Goal: Information Seeking & Learning: Learn about a topic

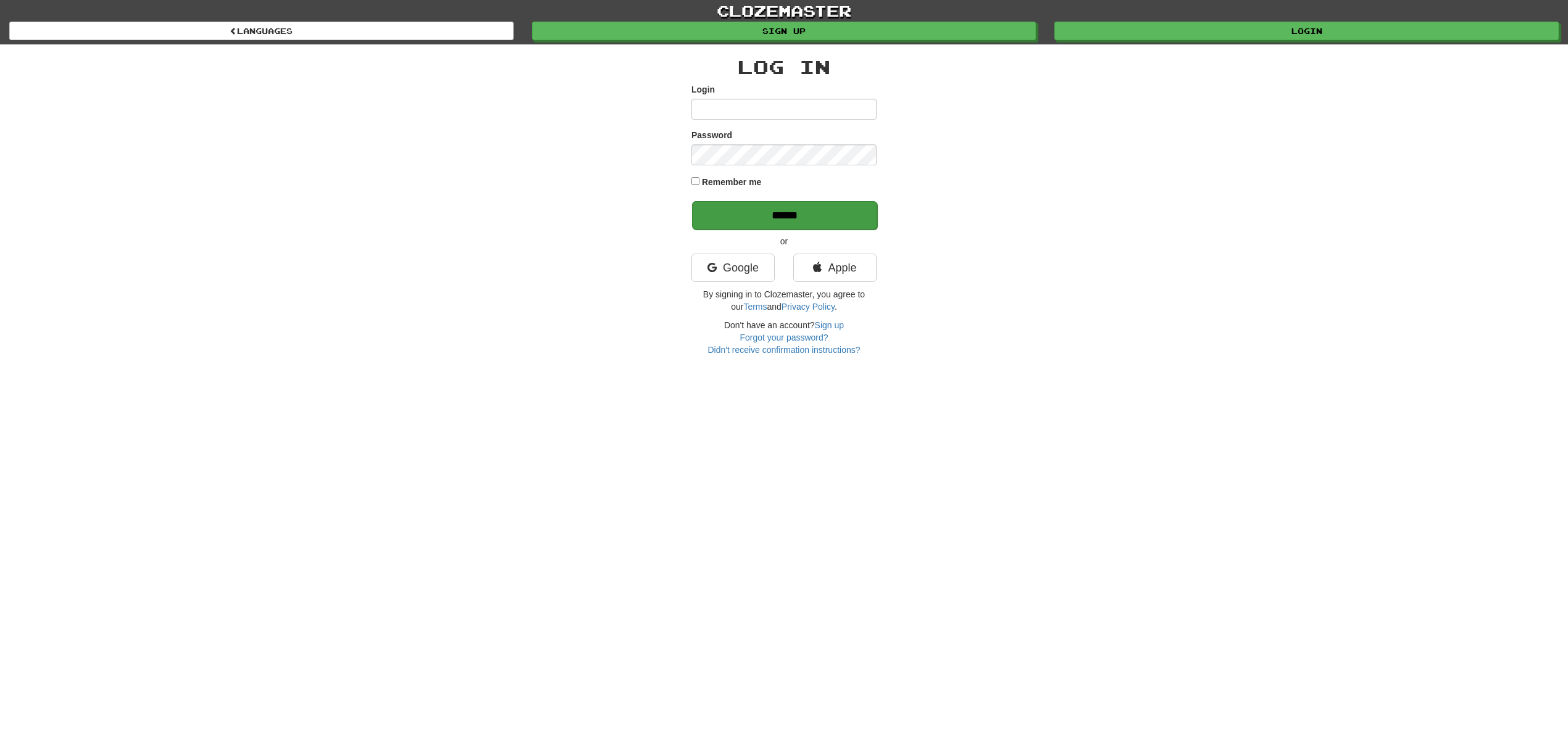
type input "******"
click at [852, 201] on input "******" at bounding box center [784, 215] width 185 height 28
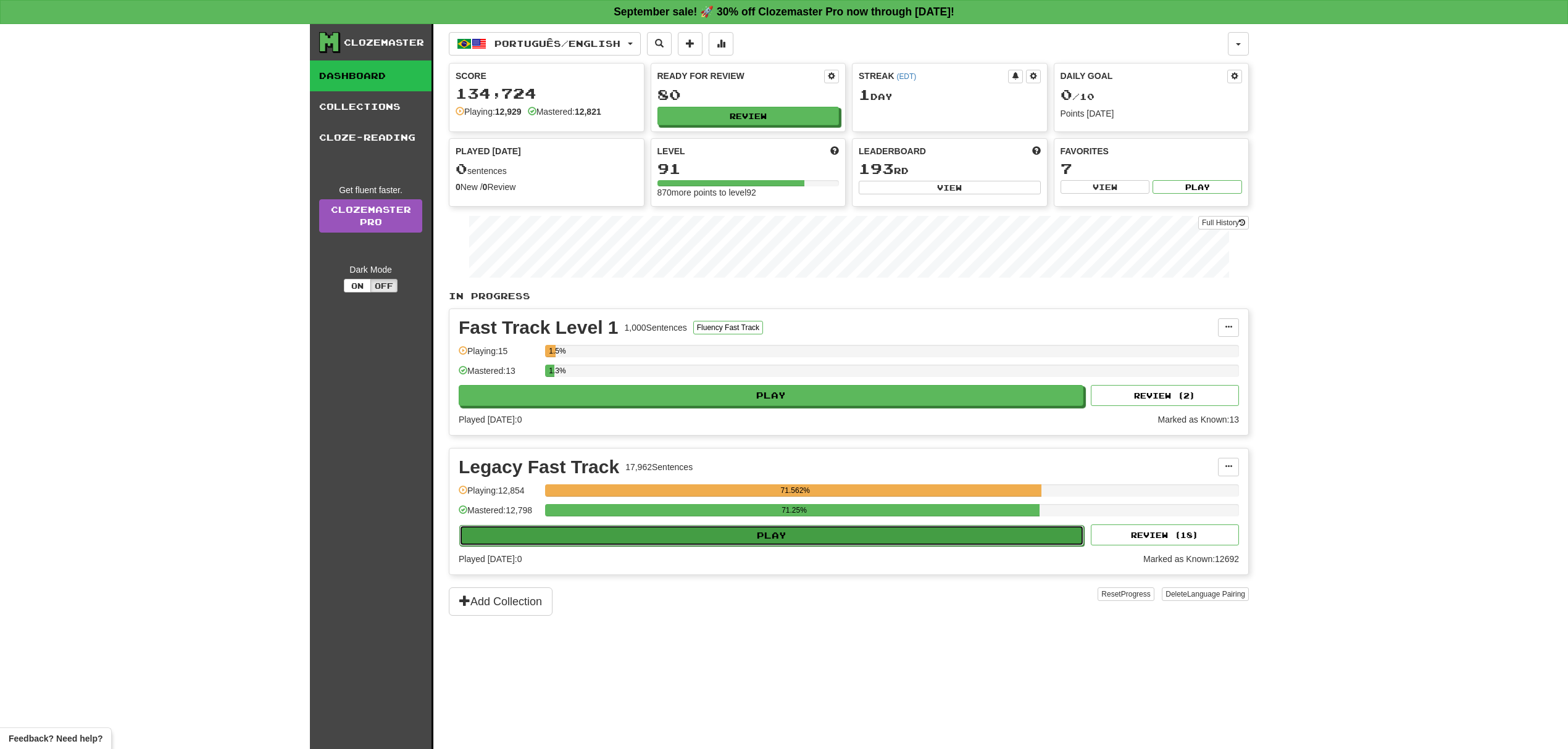
click at [704, 540] on button "Play" at bounding box center [771, 535] width 624 height 21
select select "**"
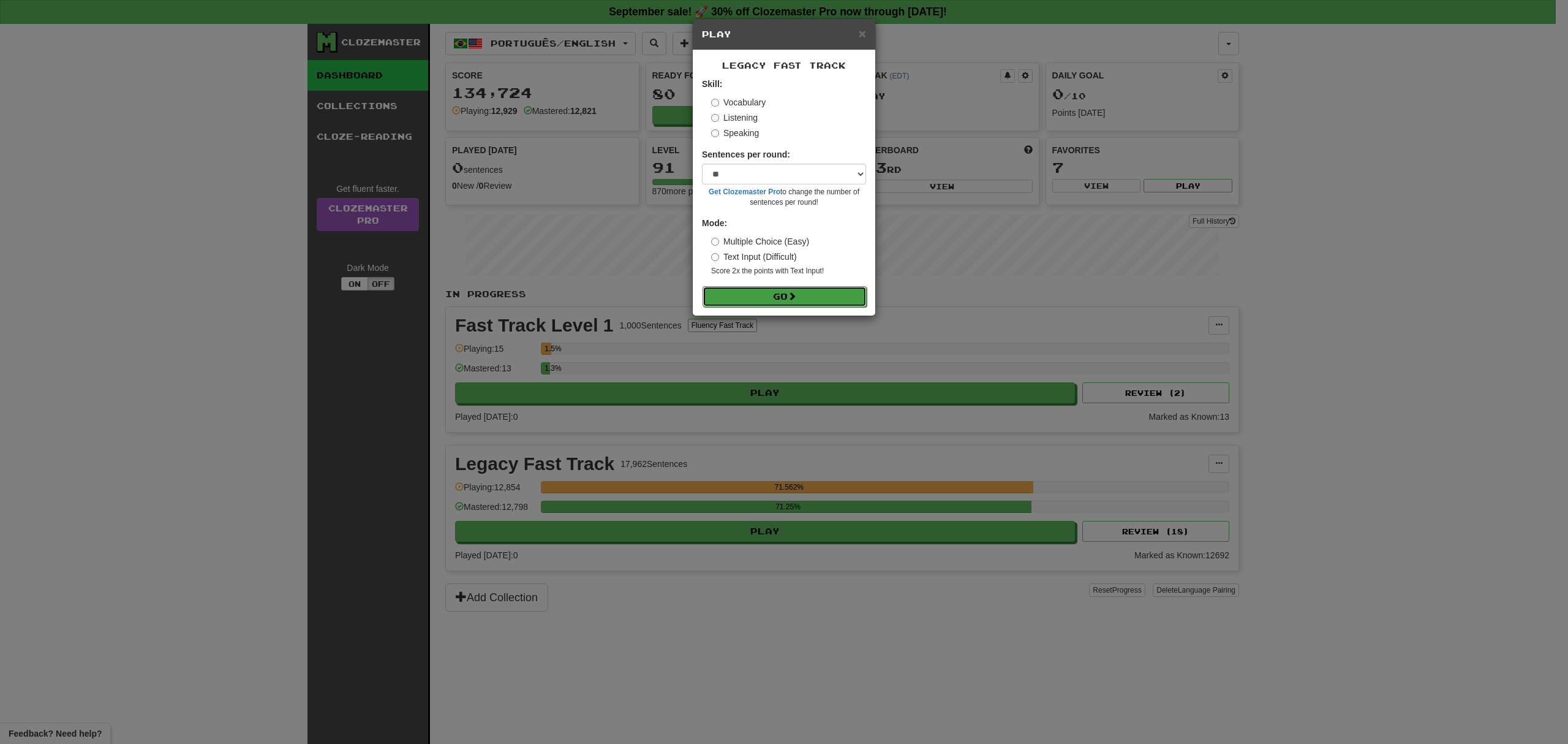
click at [806, 295] on button "Go" at bounding box center [785, 296] width 164 height 21
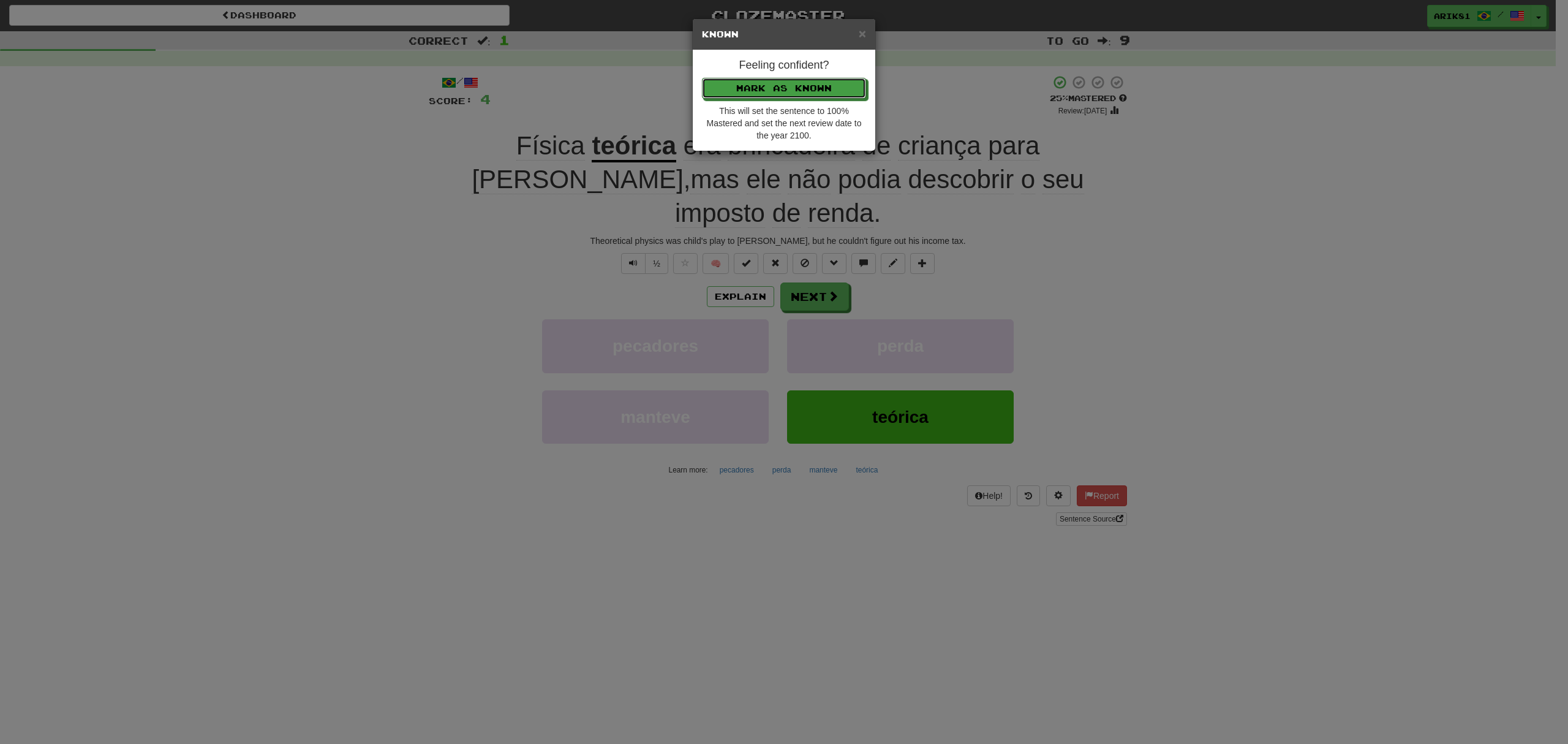
click at [702, 78] on button "Mark as Known" at bounding box center [784, 88] width 164 height 21
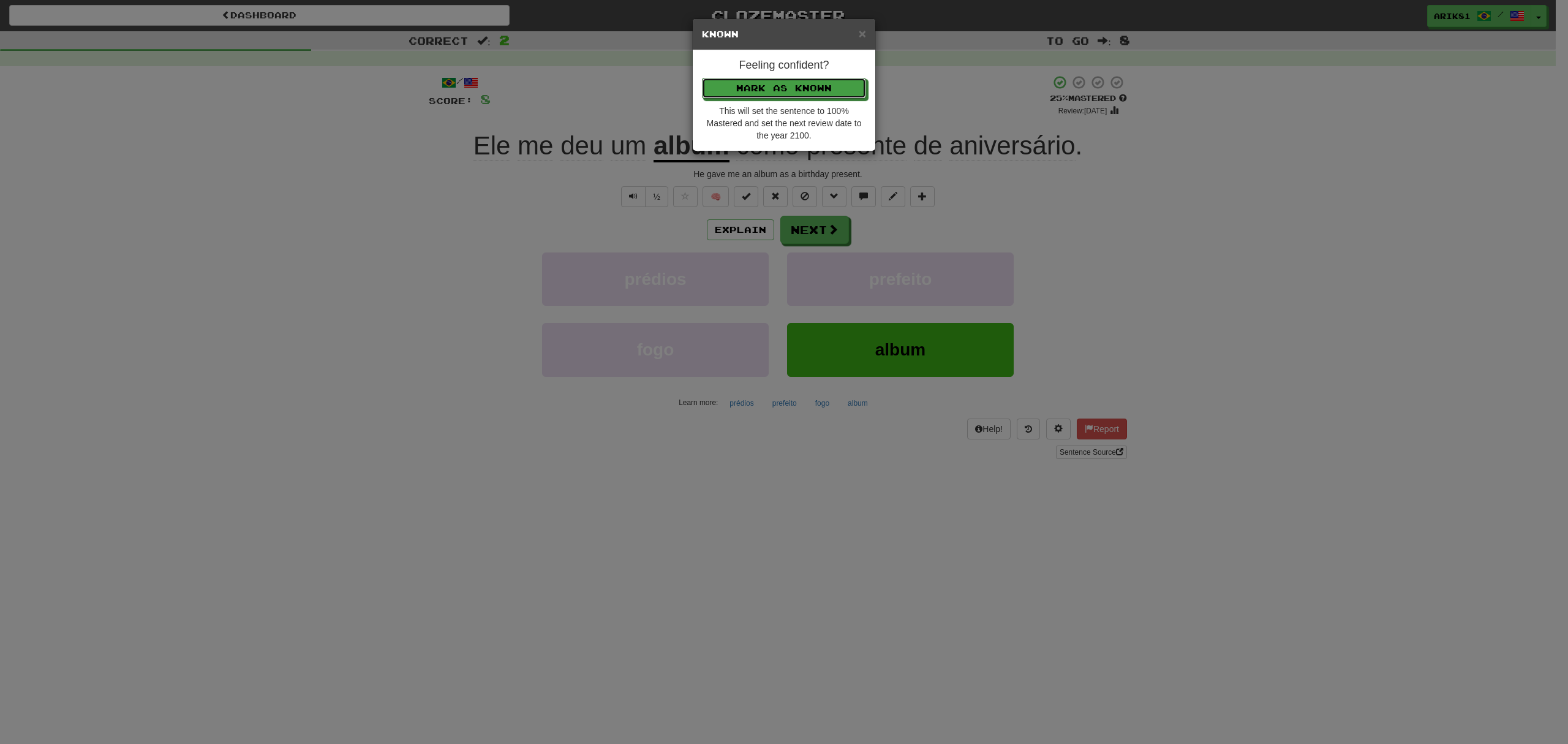
click at [702, 78] on button "Mark as Known" at bounding box center [784, 88] width 164 height 21
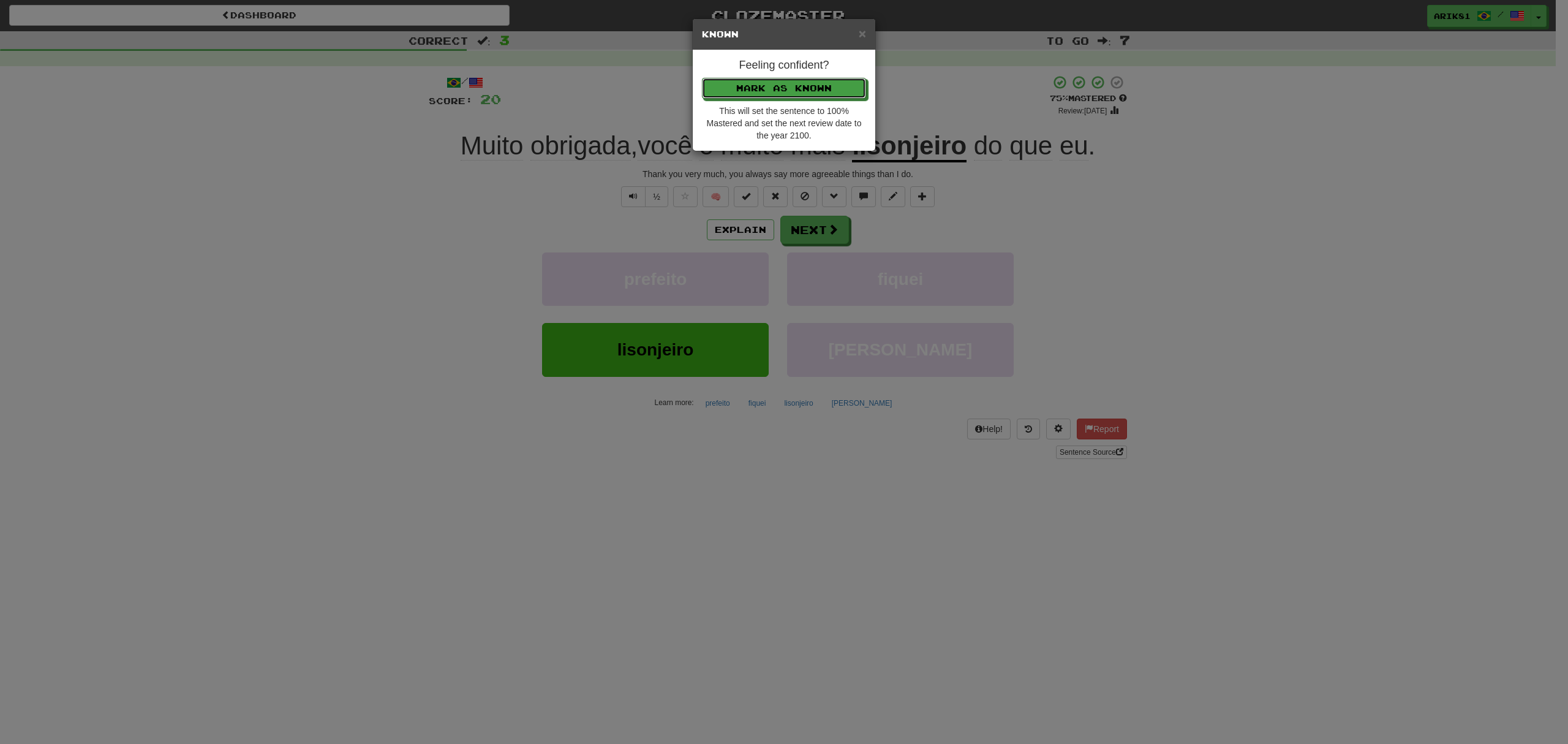
click at [702, 78] on button "Mark as Known" at bounding box center [784, 88] width 164 height 21
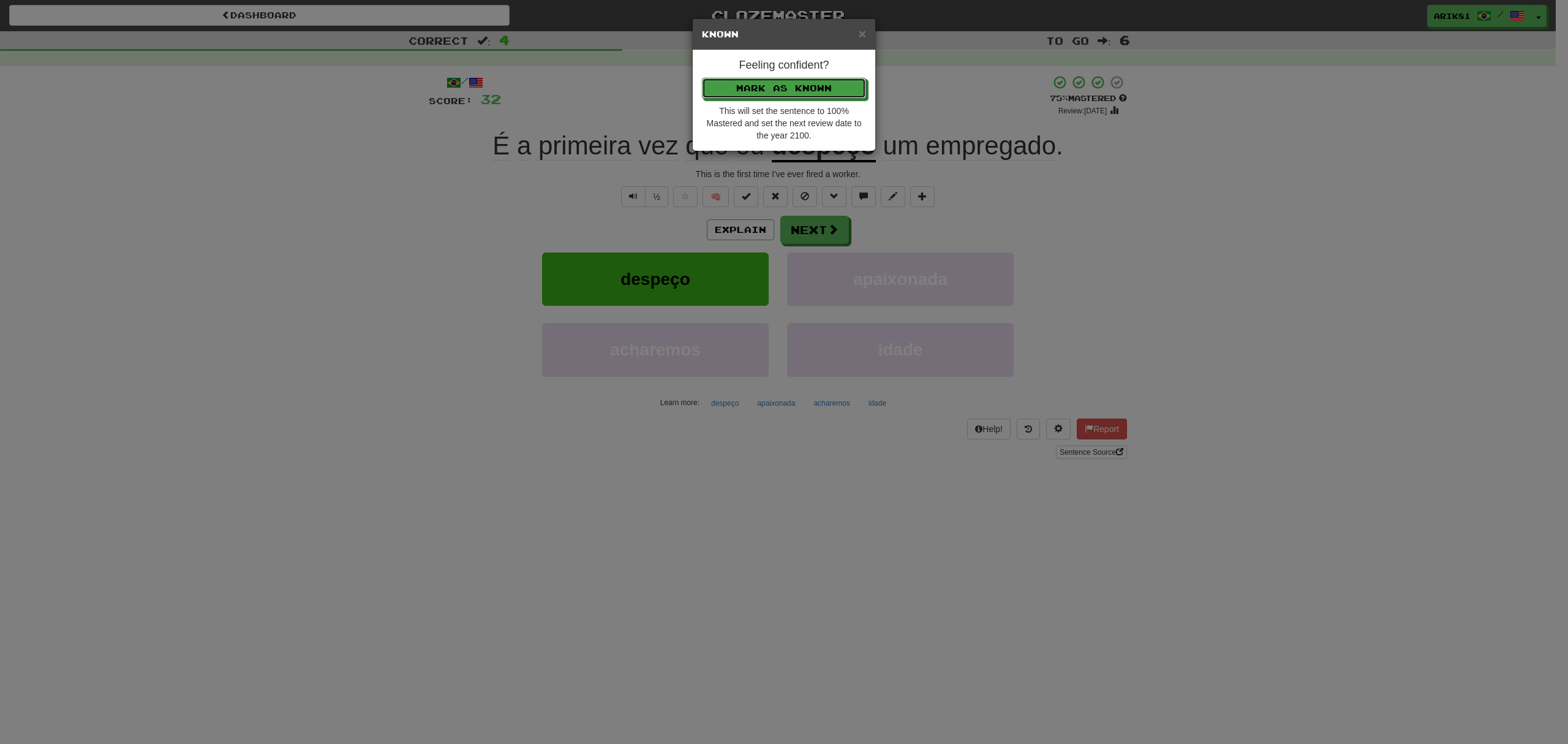
click at [702, 78] on button "Mark as Known" at bounding box center [784, 88] width 164 height 21
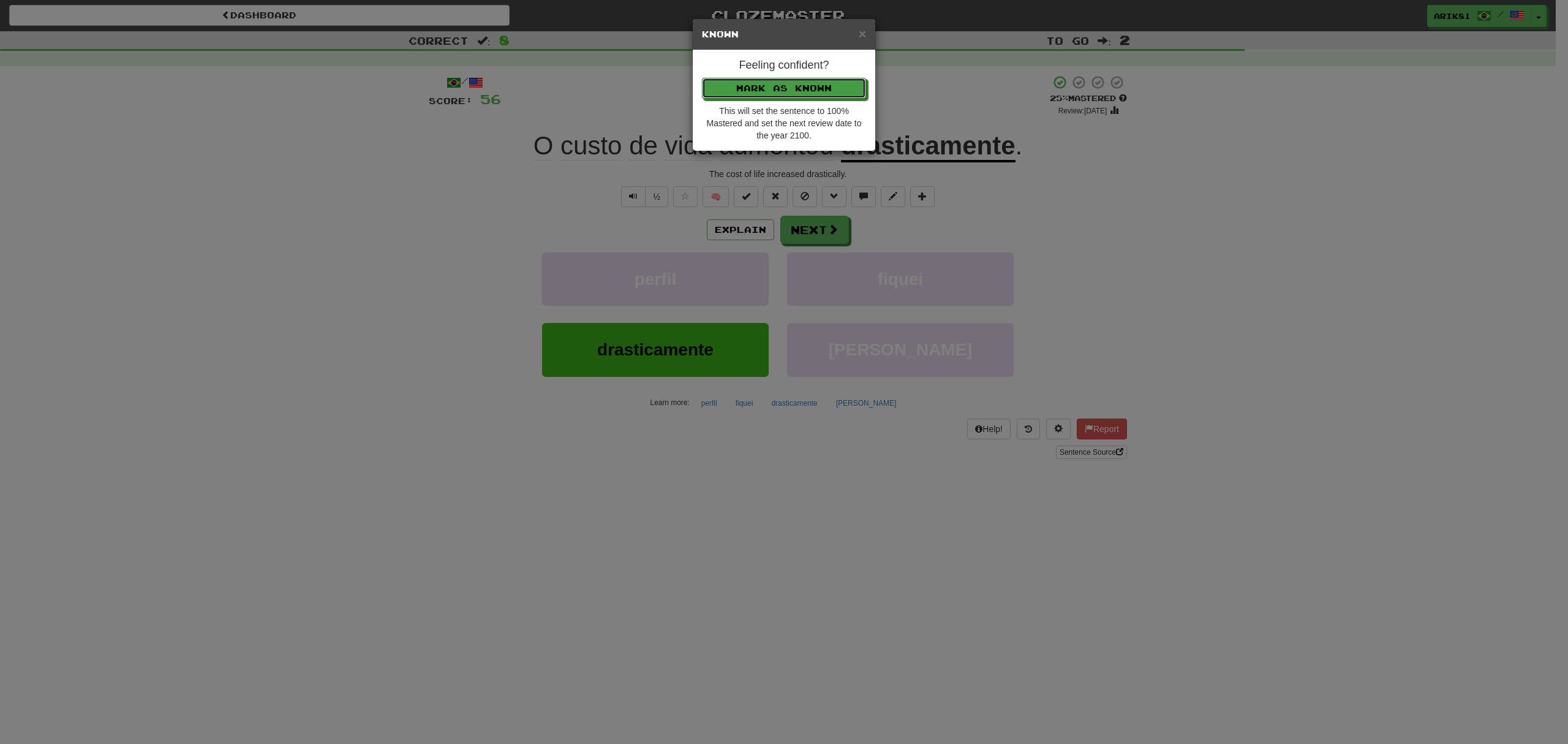
click at [702, 78] on button "Mark as Known" at bounding box center [784, 88] width 164 height 21
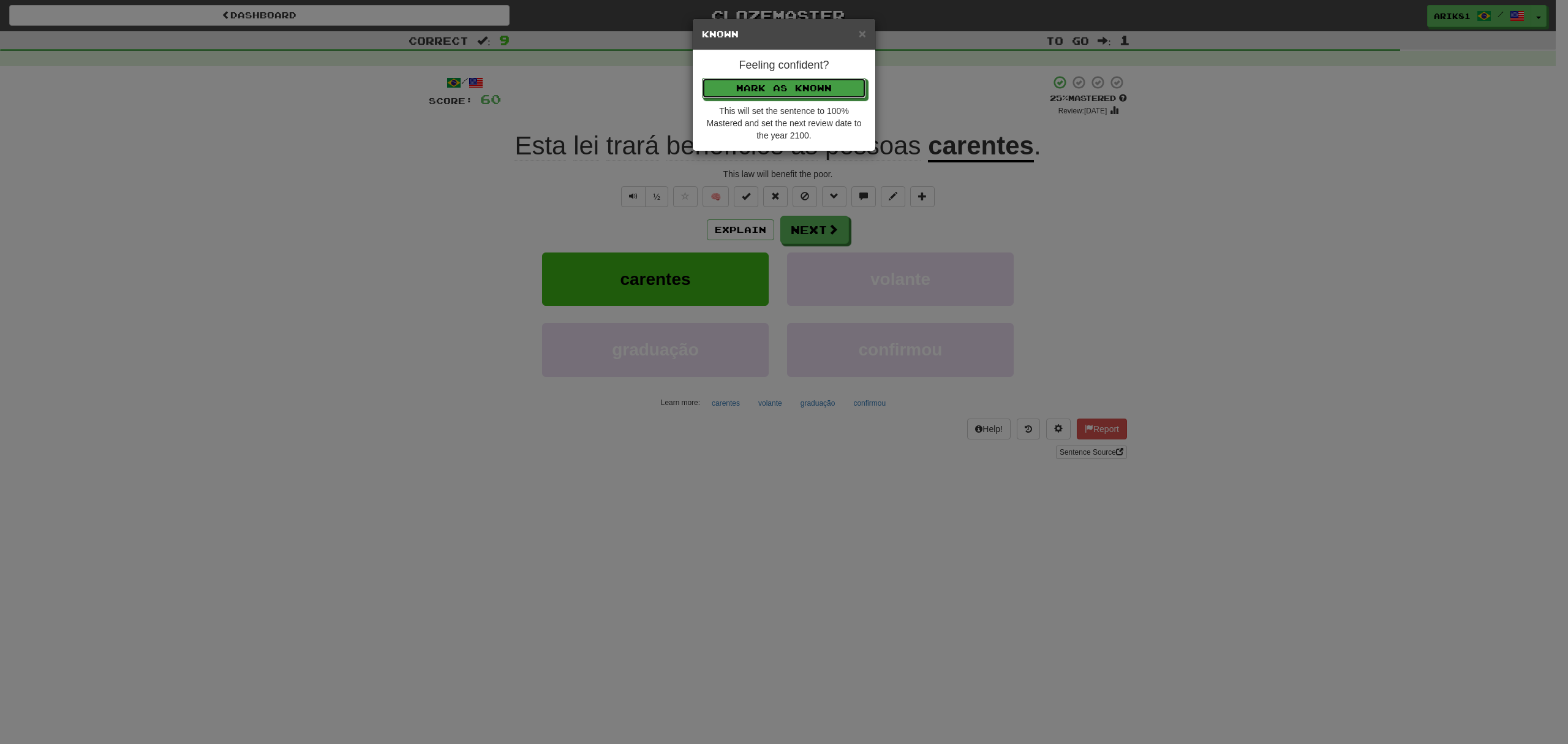
click at [702, 78] on button "Mark as Known" at bounding box center [784, 88] width 164 height 21
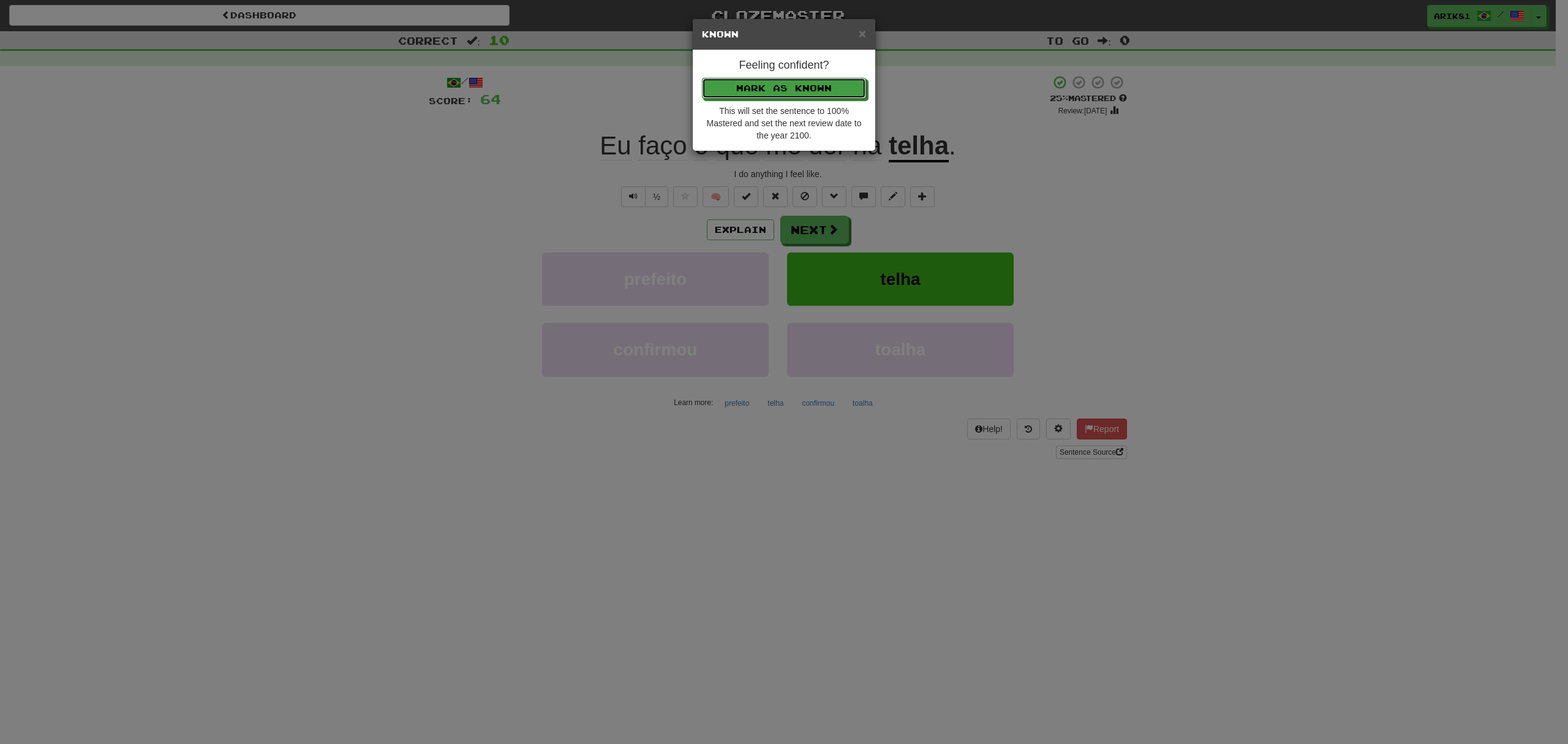
click at [702, 78] on button "Mark as Known" at bounding box center [784, 88] width 164 height 21
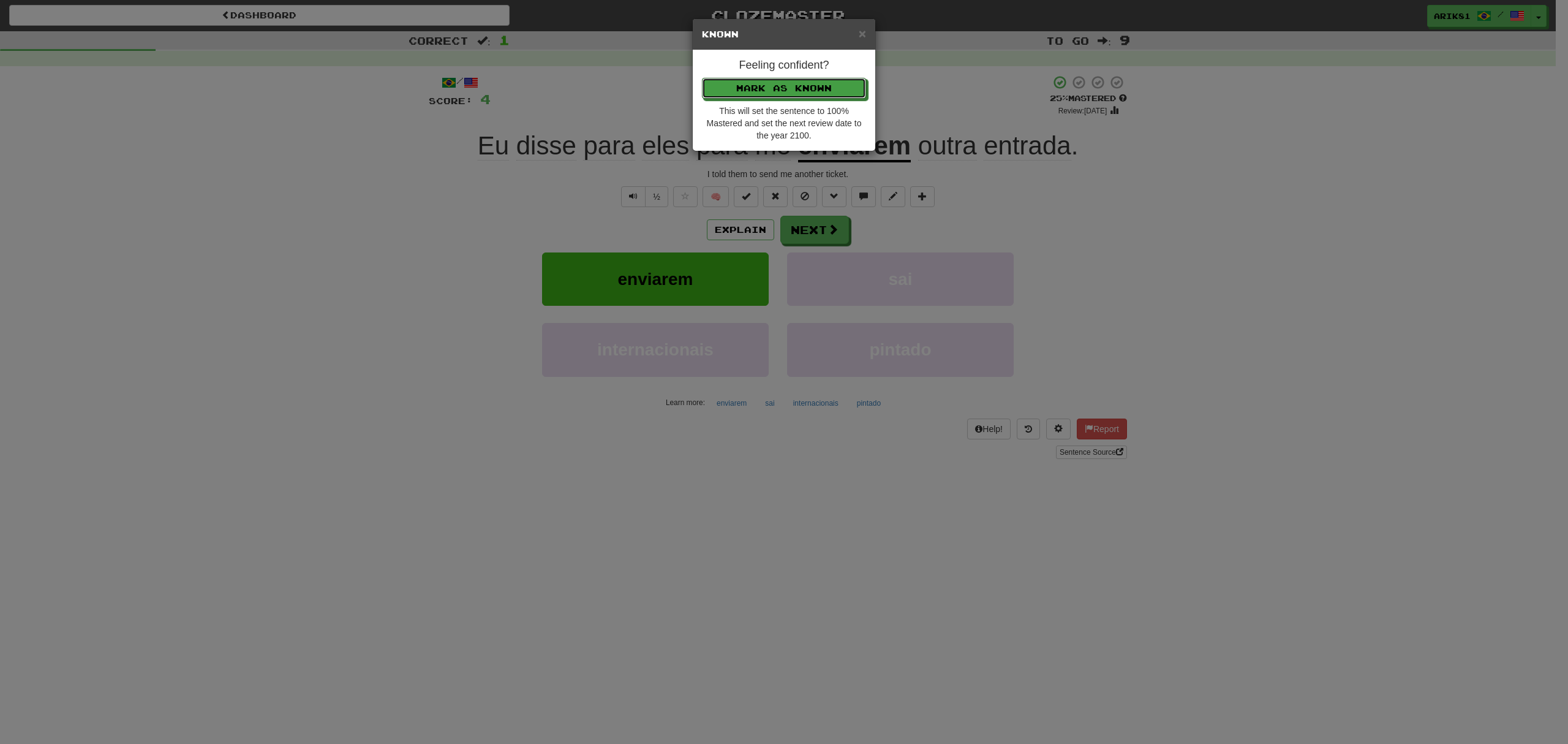
click at [702, 78] on button "Mark as Known" at bounding box center [784, 88] width 164 height 21
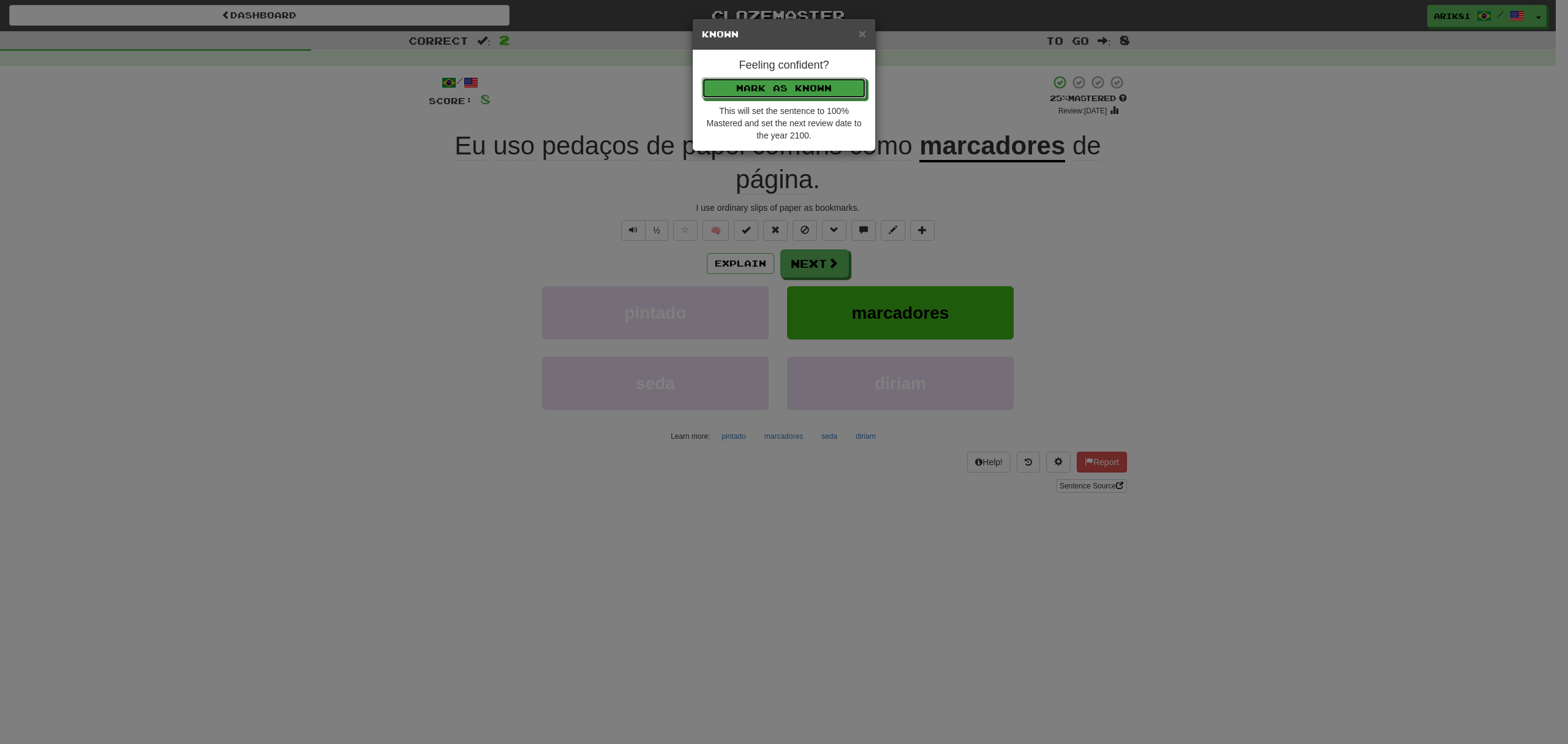
click at [702, 78] on button "Mark as Known" at bounding box center [784, 88] width 164 height 21
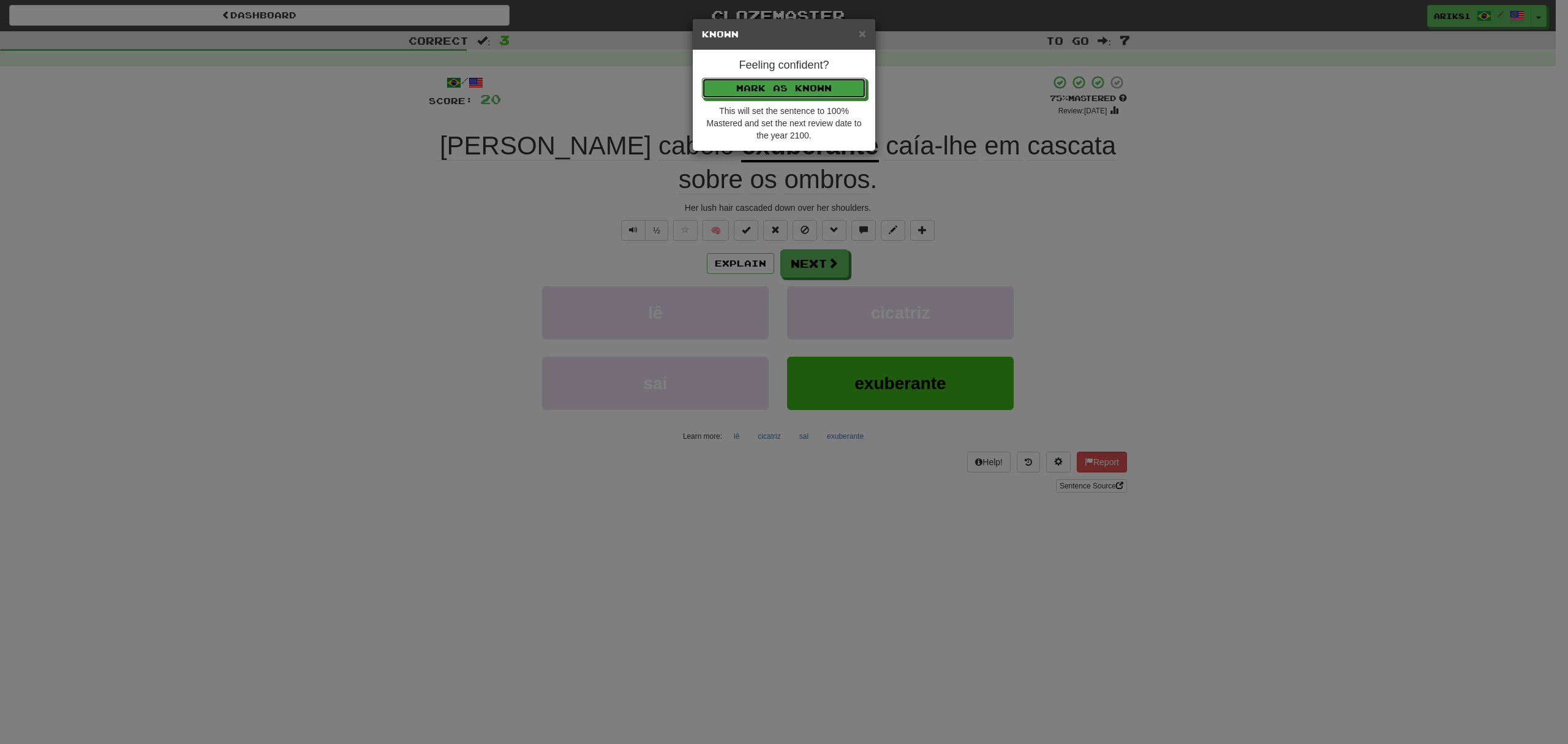
click at [702, 78] on button "Mark as Known" at bounding box center [784, 88] width 164 height 21
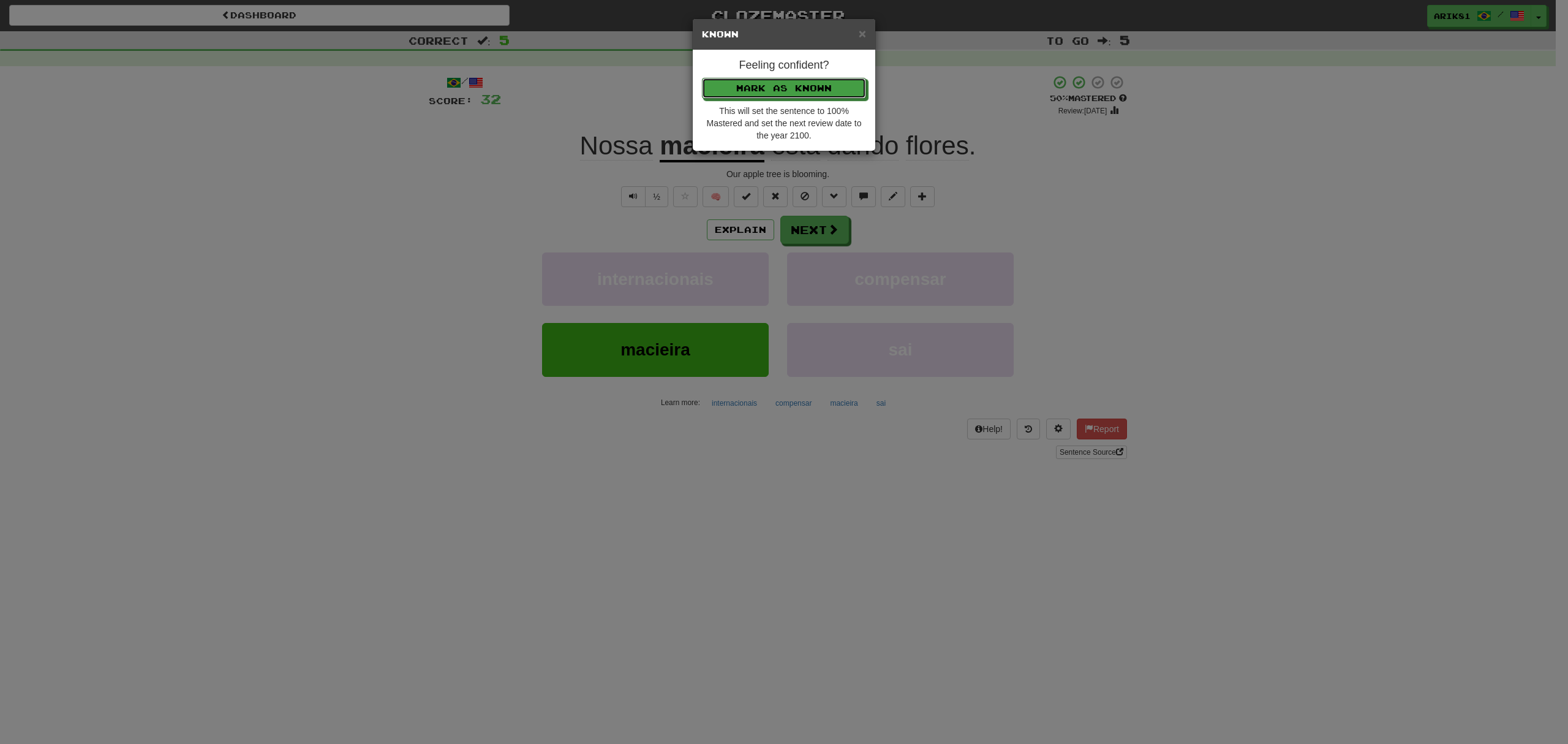
click at [702, 78] on button "Mark as Known" at bounding box center [784, 88] width 164 height 21
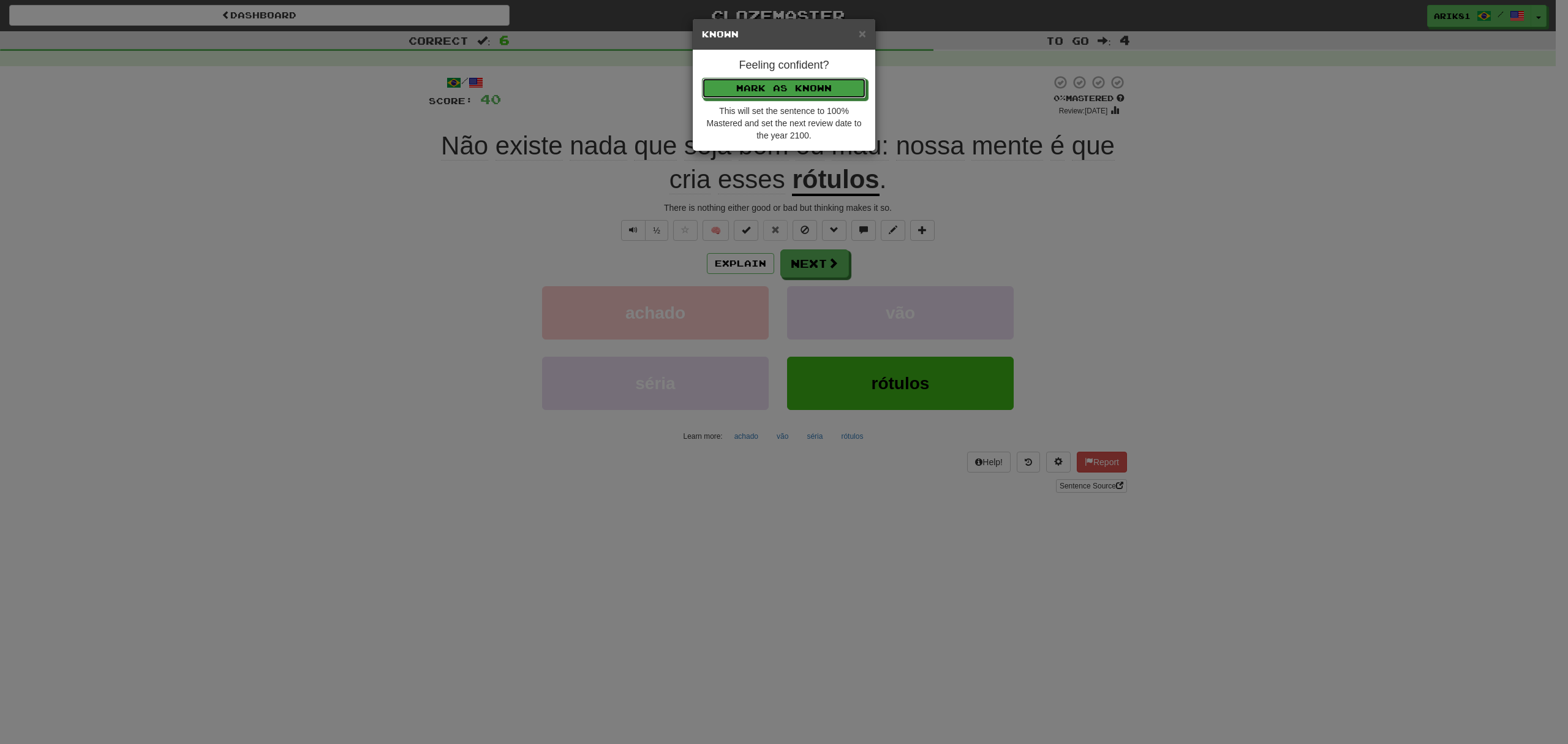
click at [702, 78] on button "Mark as Known" at bounding box center [784, 88] width 164 height 21
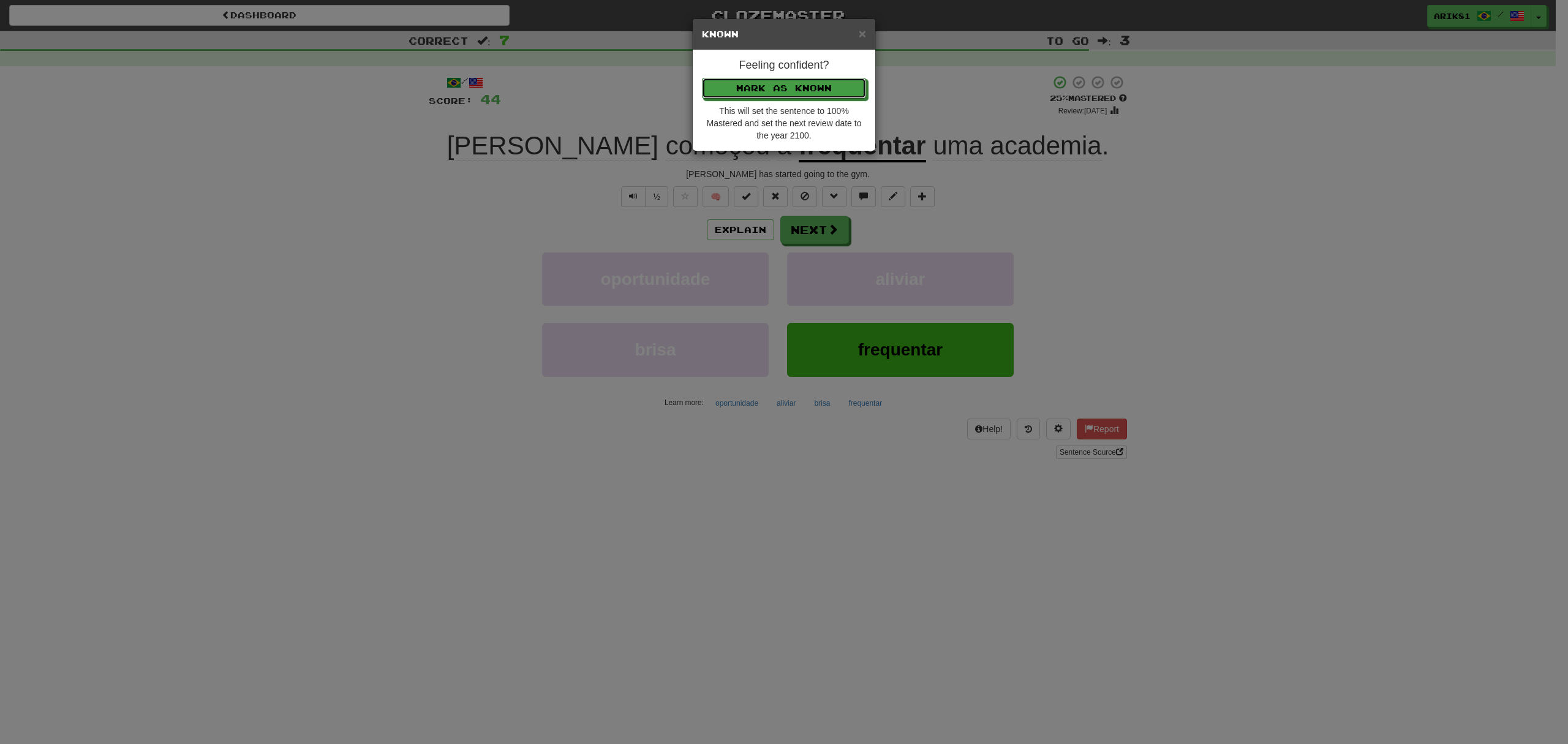
click at [702, 78] on button "Mark as Known" at bounding box center [784, 88] width 164 height 21
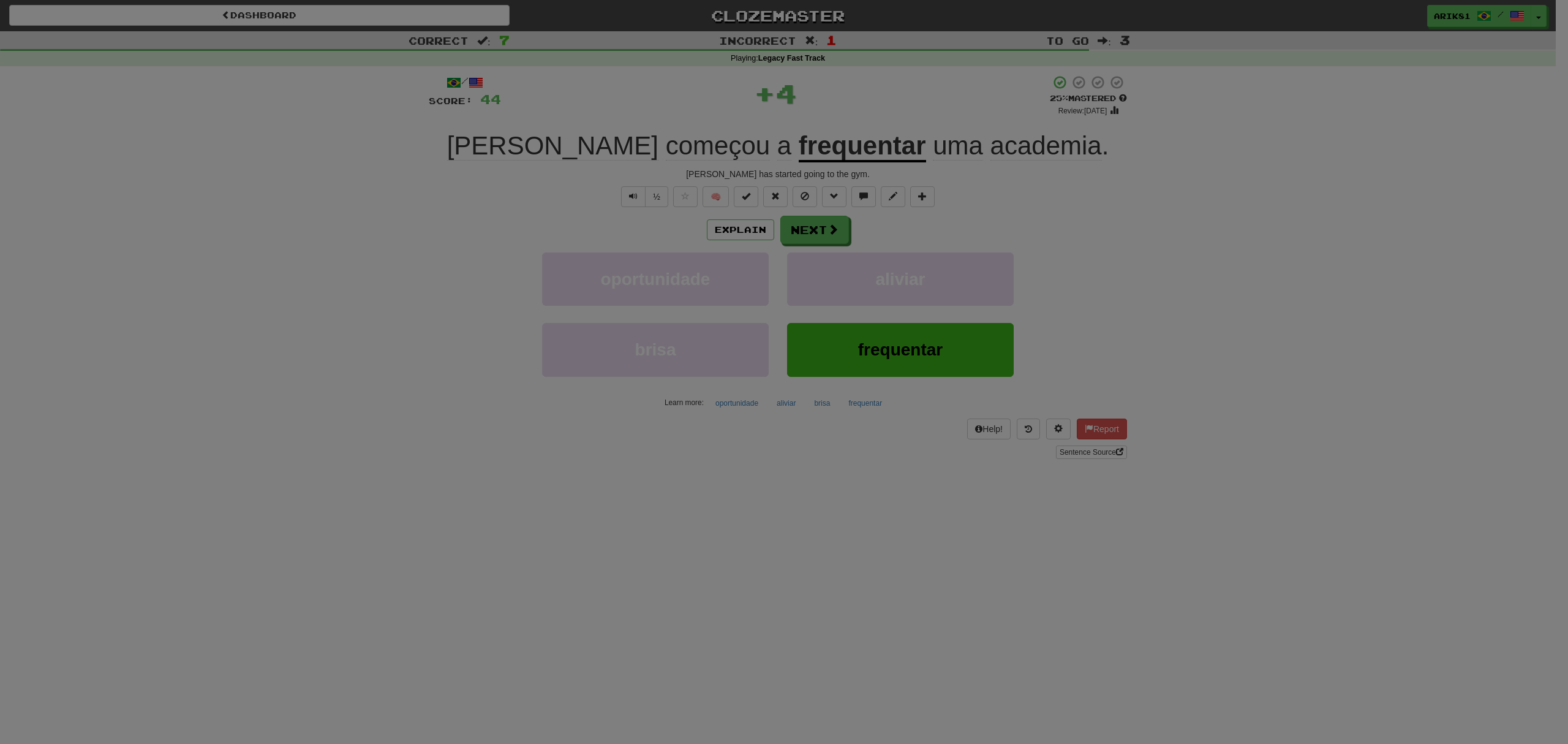
click button "Mark as Known" at bounding box center [784, 55] width 164 height 21
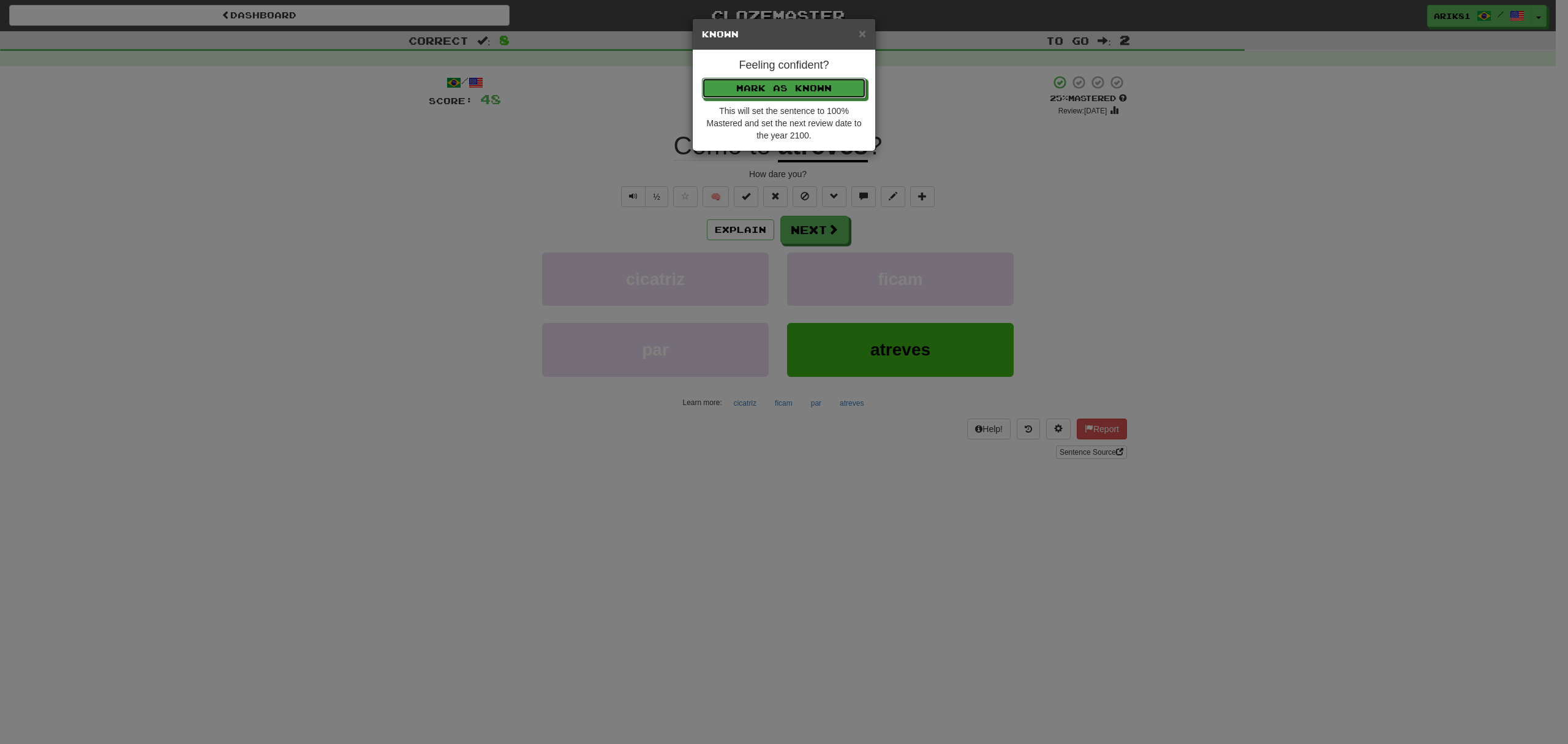
click at [702, 78] on button "Mark as Known" at bounding box center [784, 88] width 164 height 21
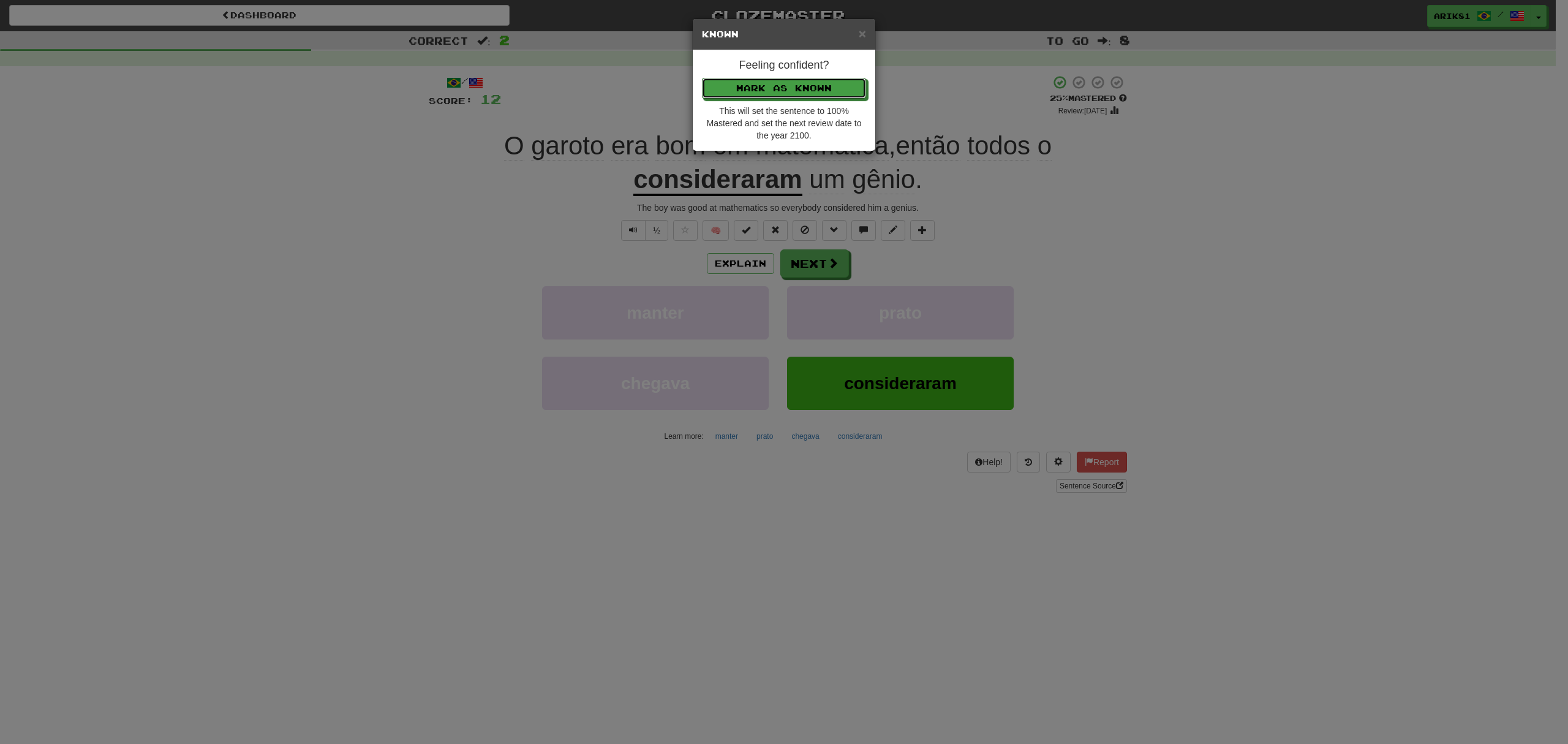
click at [702, 78] on button "Mark as Known" at bounding box center [784, 88] width 164 height 21
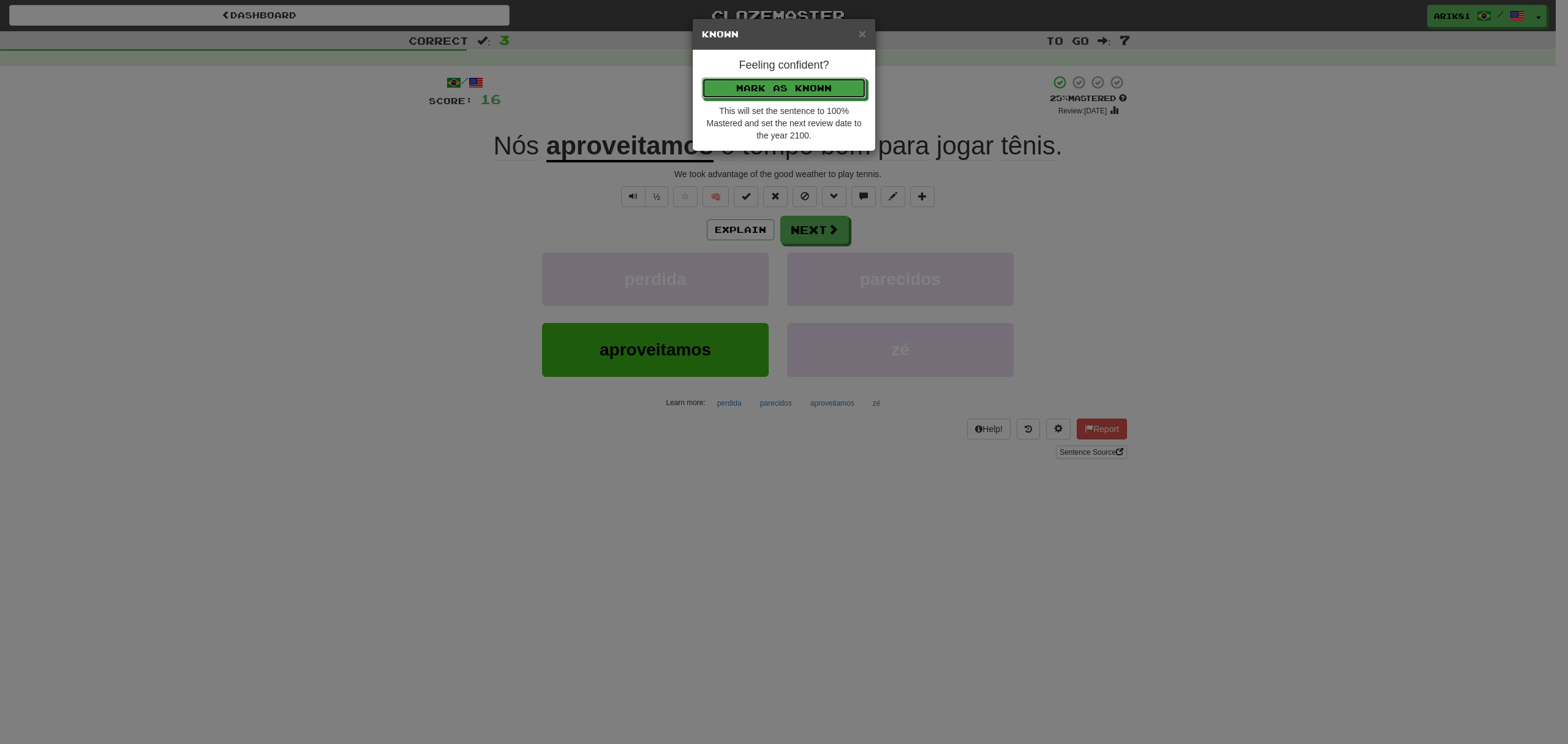
click at [702, 78] on button "Mark as Known" at bounding box center [784, 88] width 164 height 21
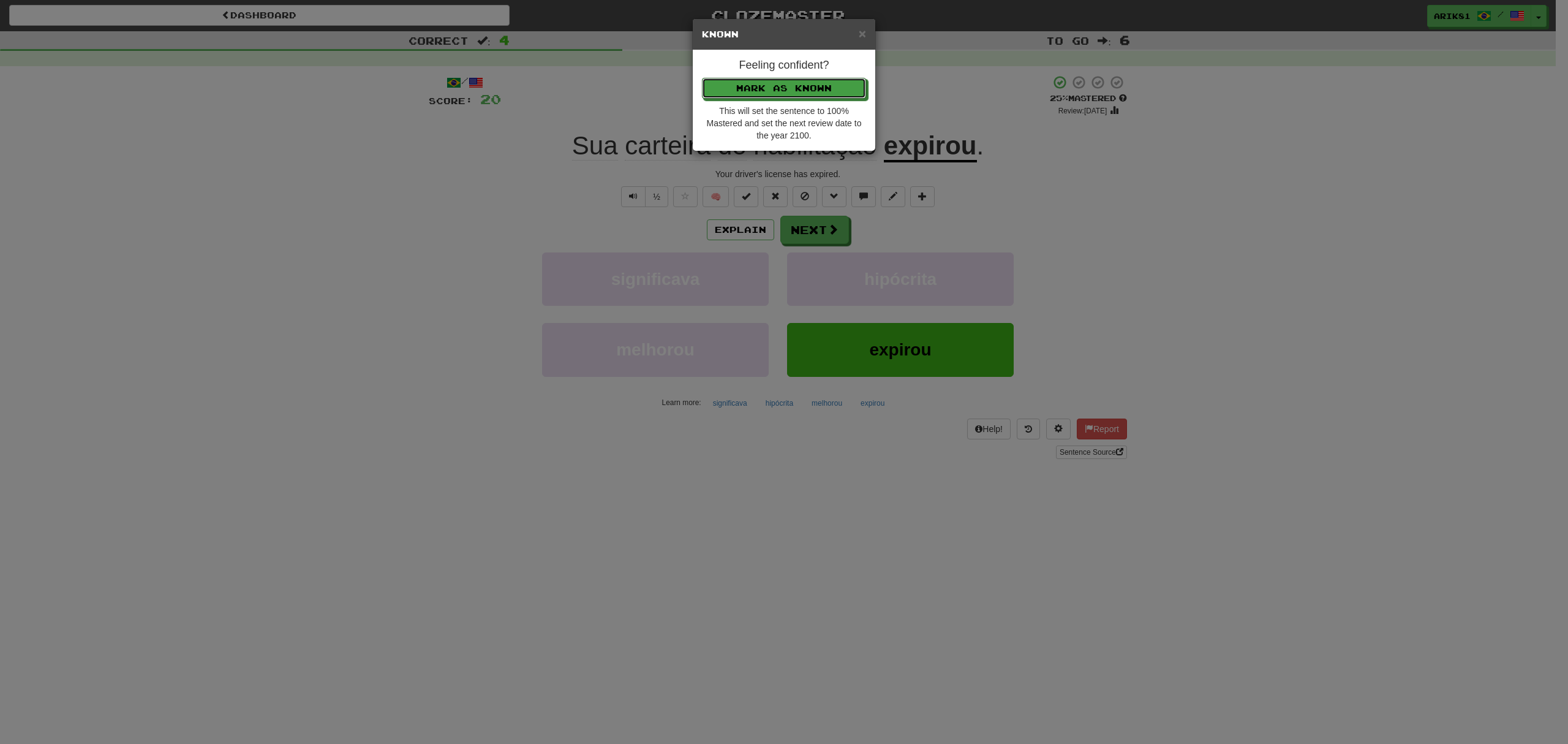
click at [702, 78] on button "Mark as Known" at bounding box center [784, 88] width 164 height 21
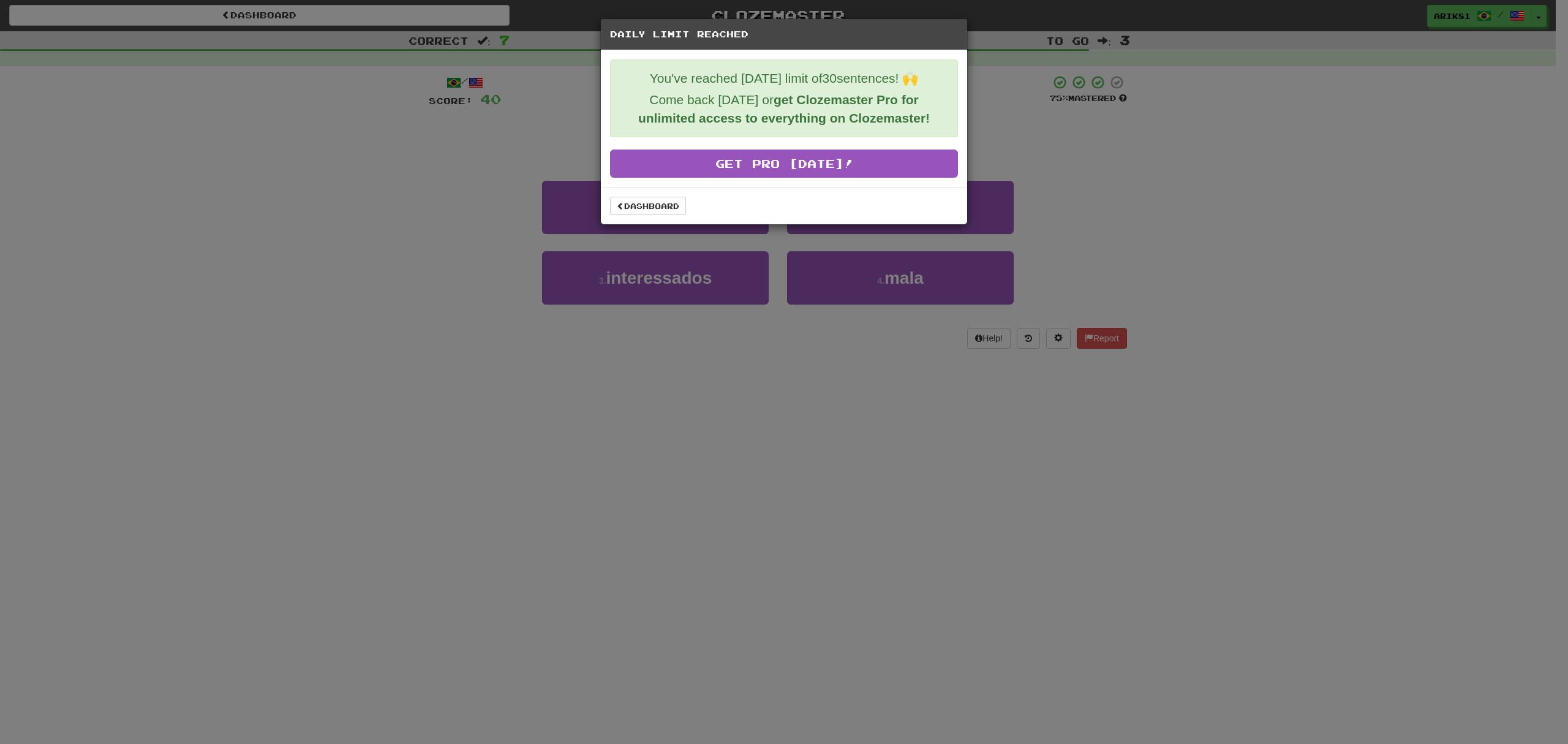
click at [675, 219] on div "Dashboard" at bounding box center [784, 206] width 366 height 37
click at [662, 209] on link "Dashboard" at bounding box center [648, 206] width 76 height 19
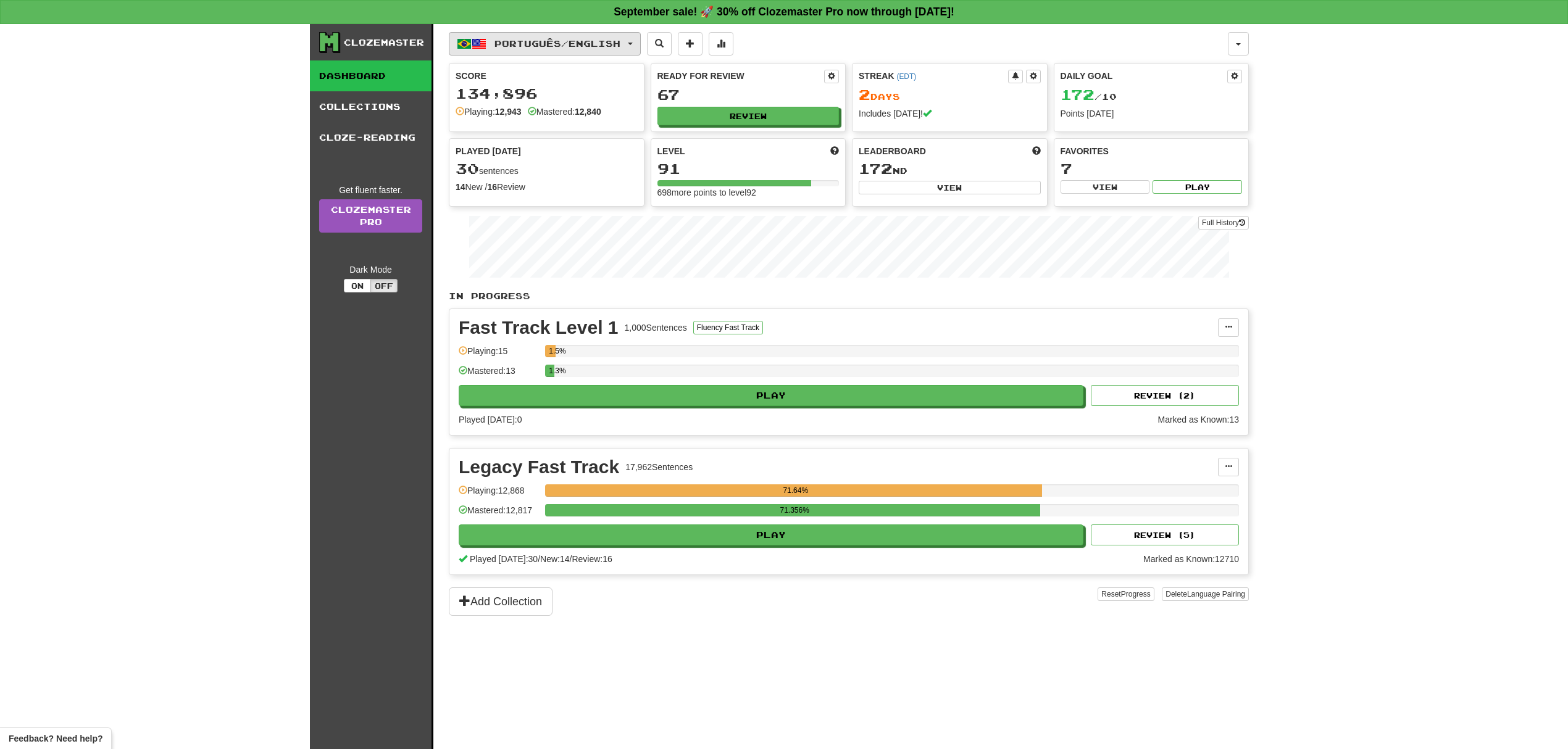
click at [593, 38] on span "Português / English" at bounding box center [557, 43] width 126 height 10
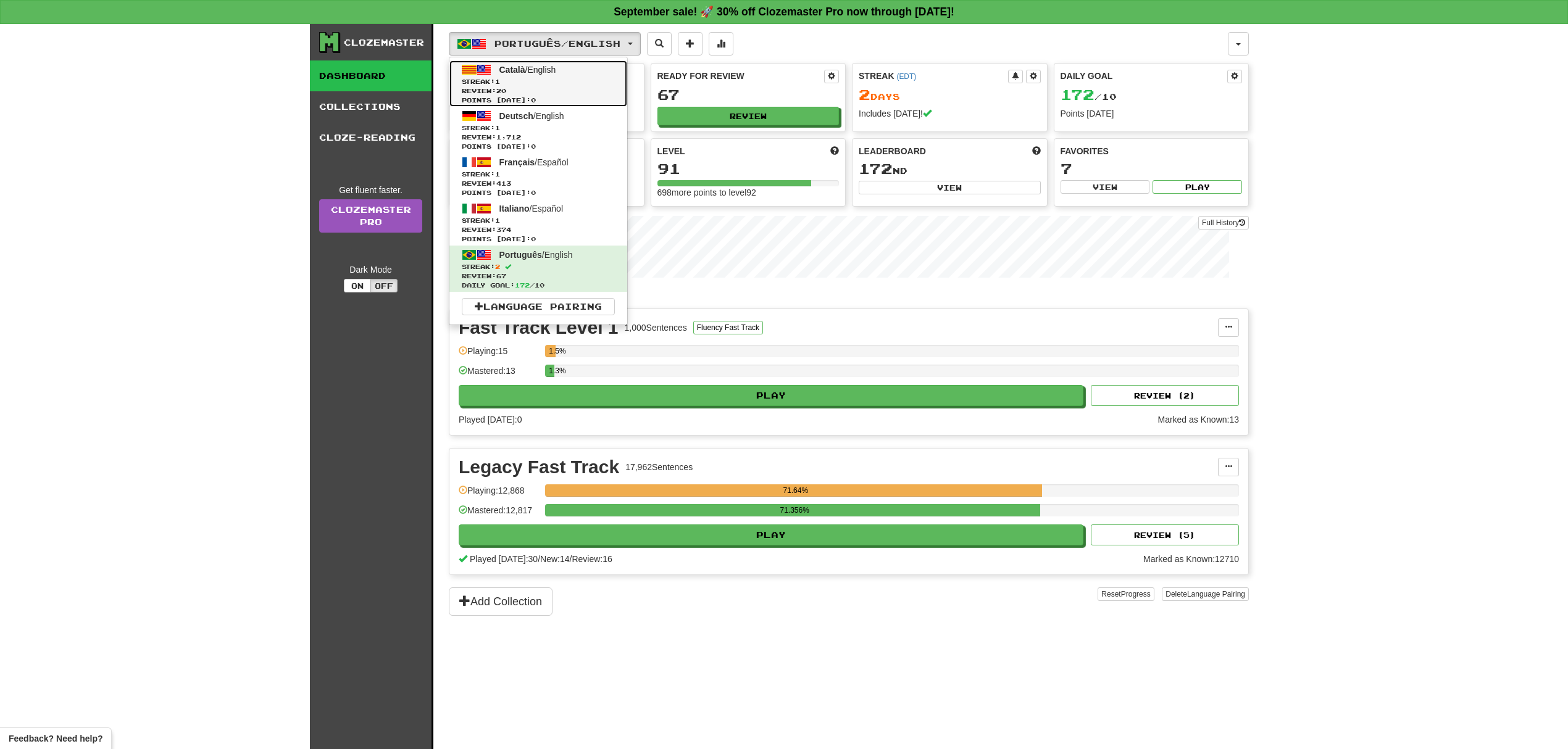
click at [555, 75] on link "Català / English Streak: 1 Review: 20 Points today: 0" at bounding box center [539, 84] width 178 height 46
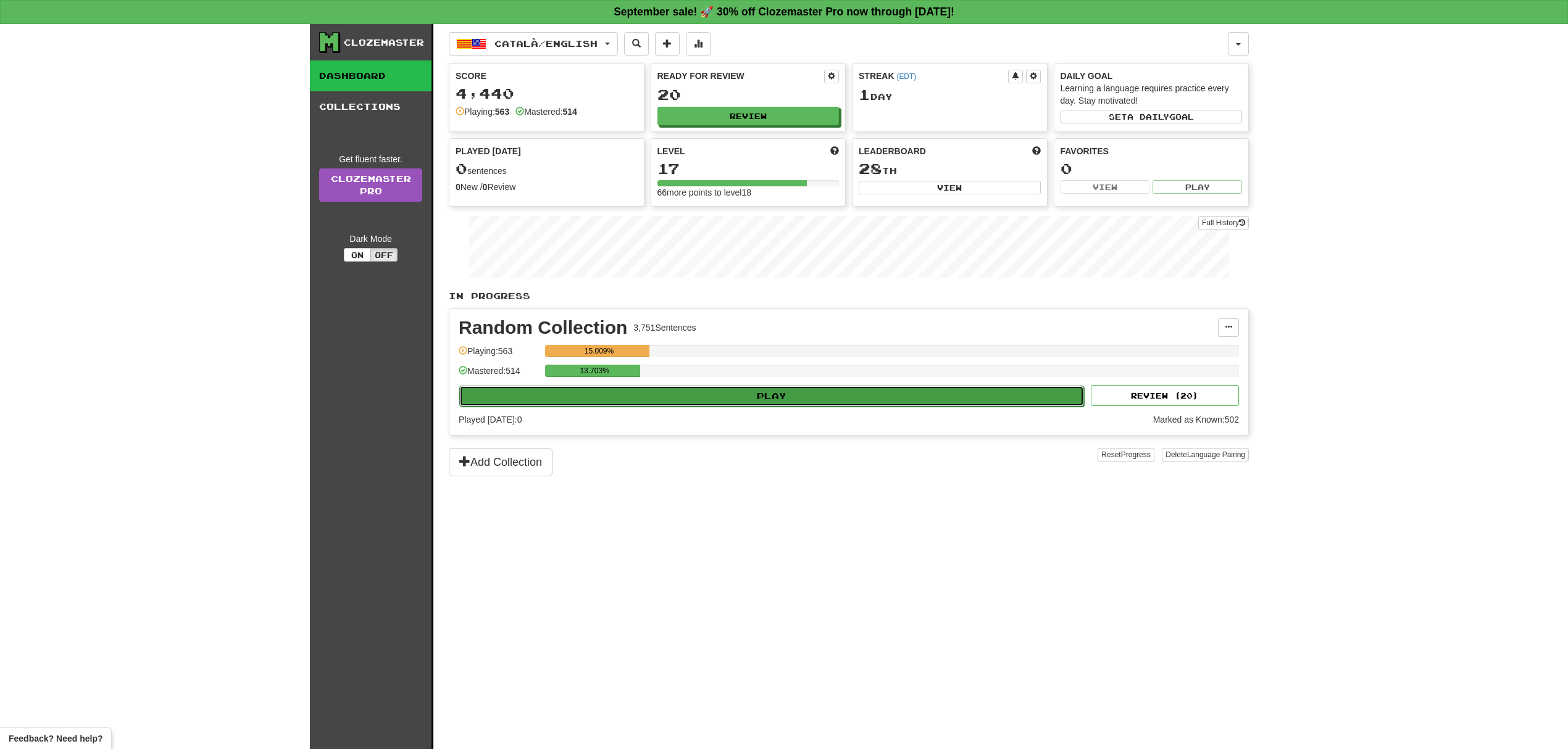
click at [802, 397] on button "Play" at bounding box center [771, 396] width 624 height 21
select select "**"
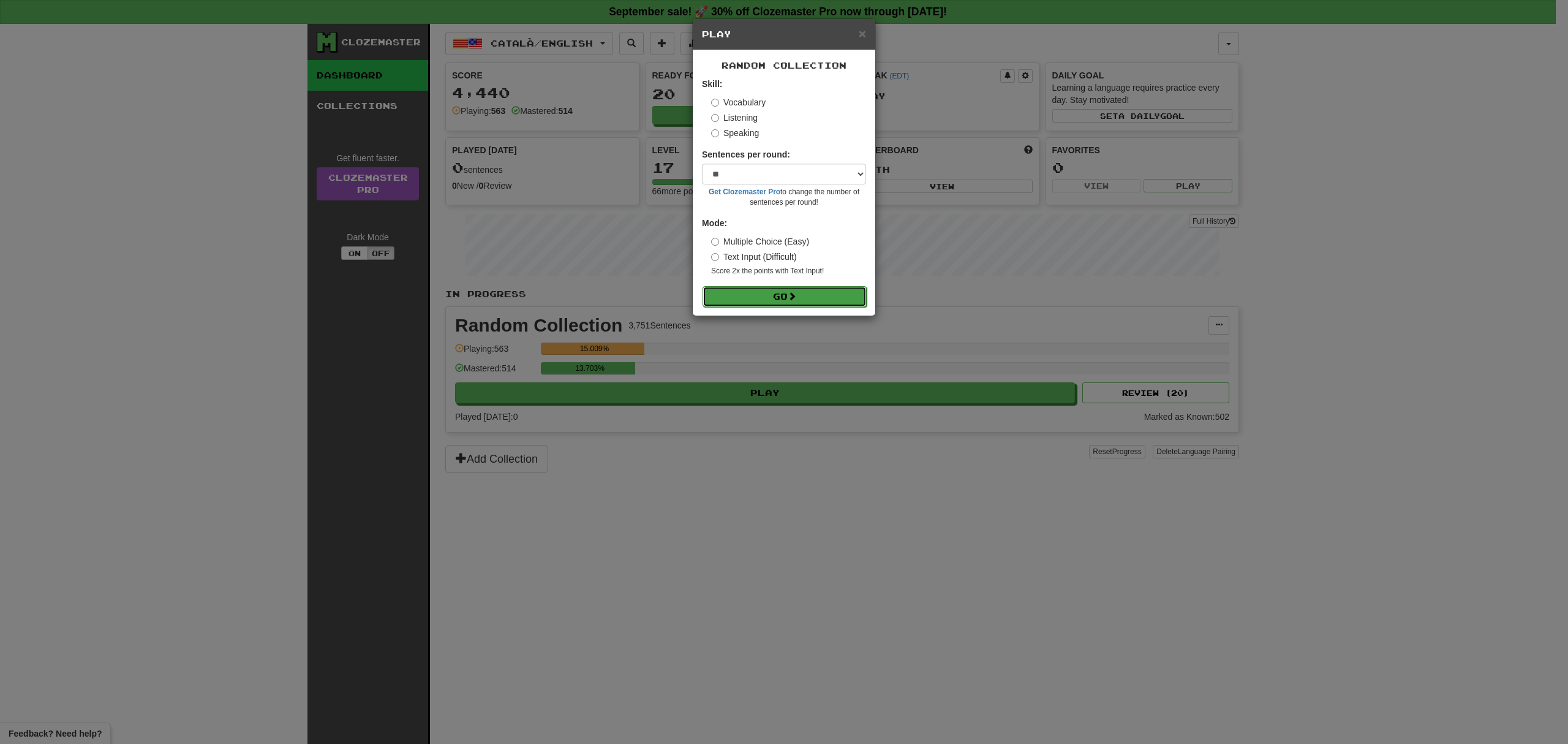
click at [806, 302] on button "Go" at bounding box center [785, 296] width 164 height 21
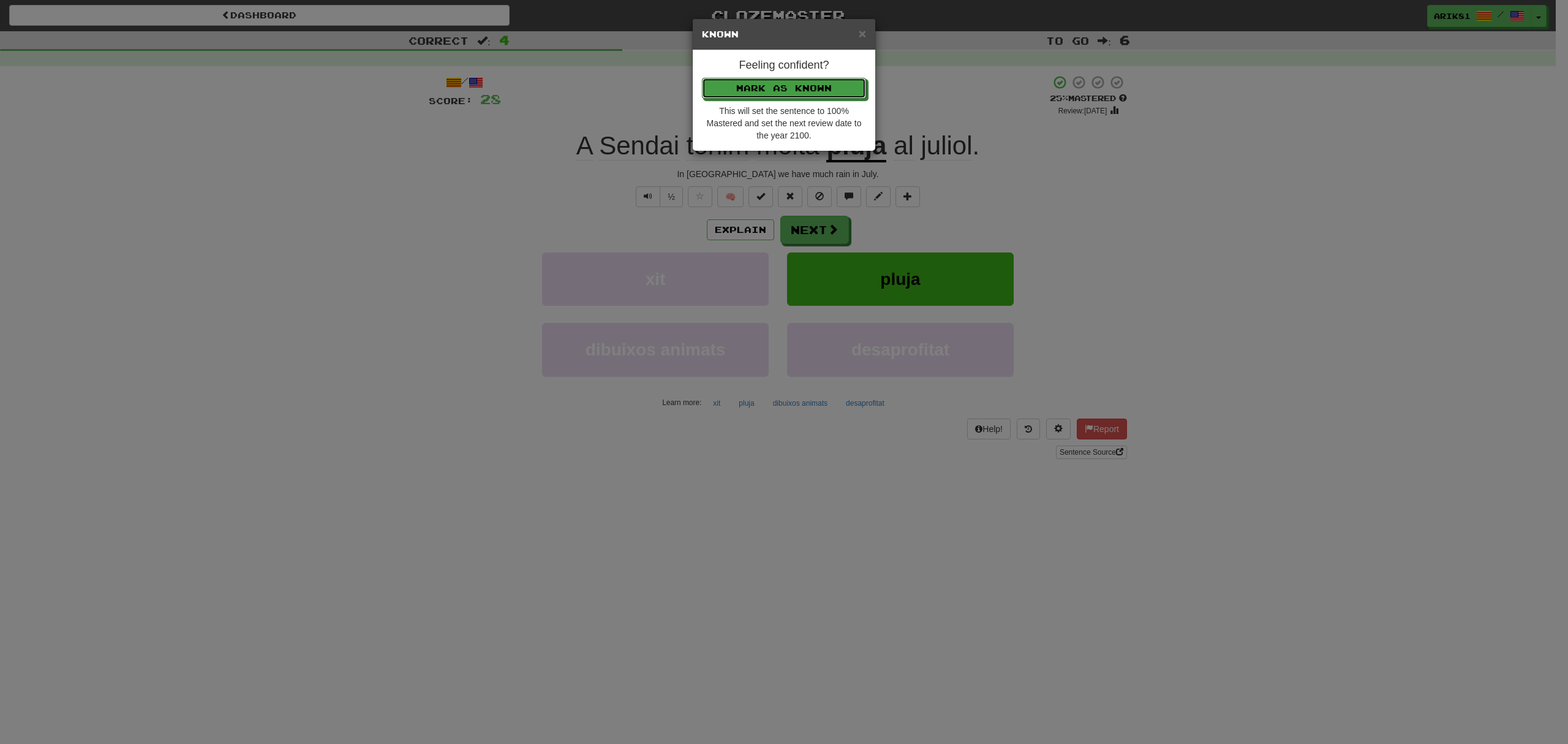
click at [702, 78] on button "Mark as Known" at bounding box center [784, 88] width 164 height 21
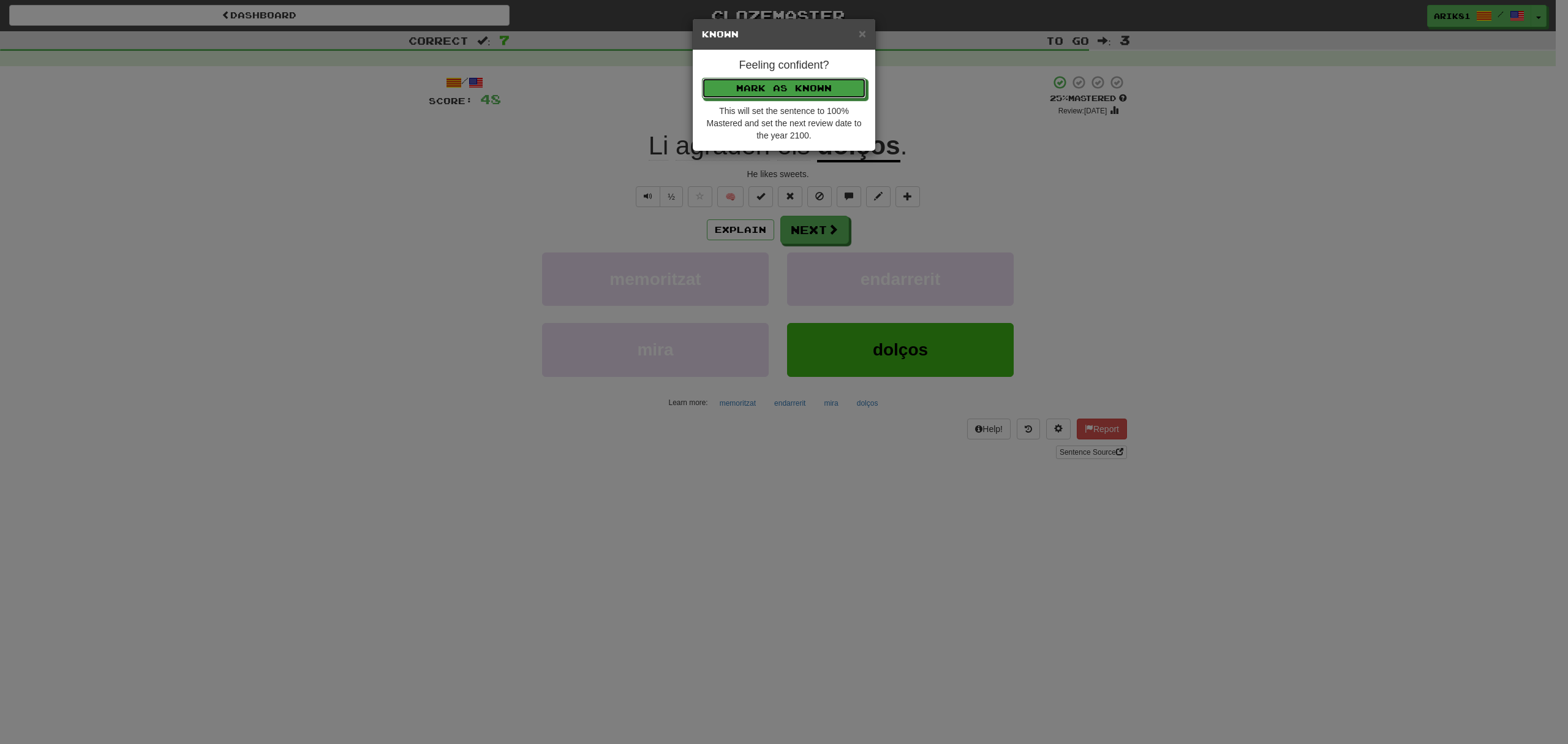
click at [702, 78] on button "Mark as Known" at bounding box center [784, 88] width 164 height 21
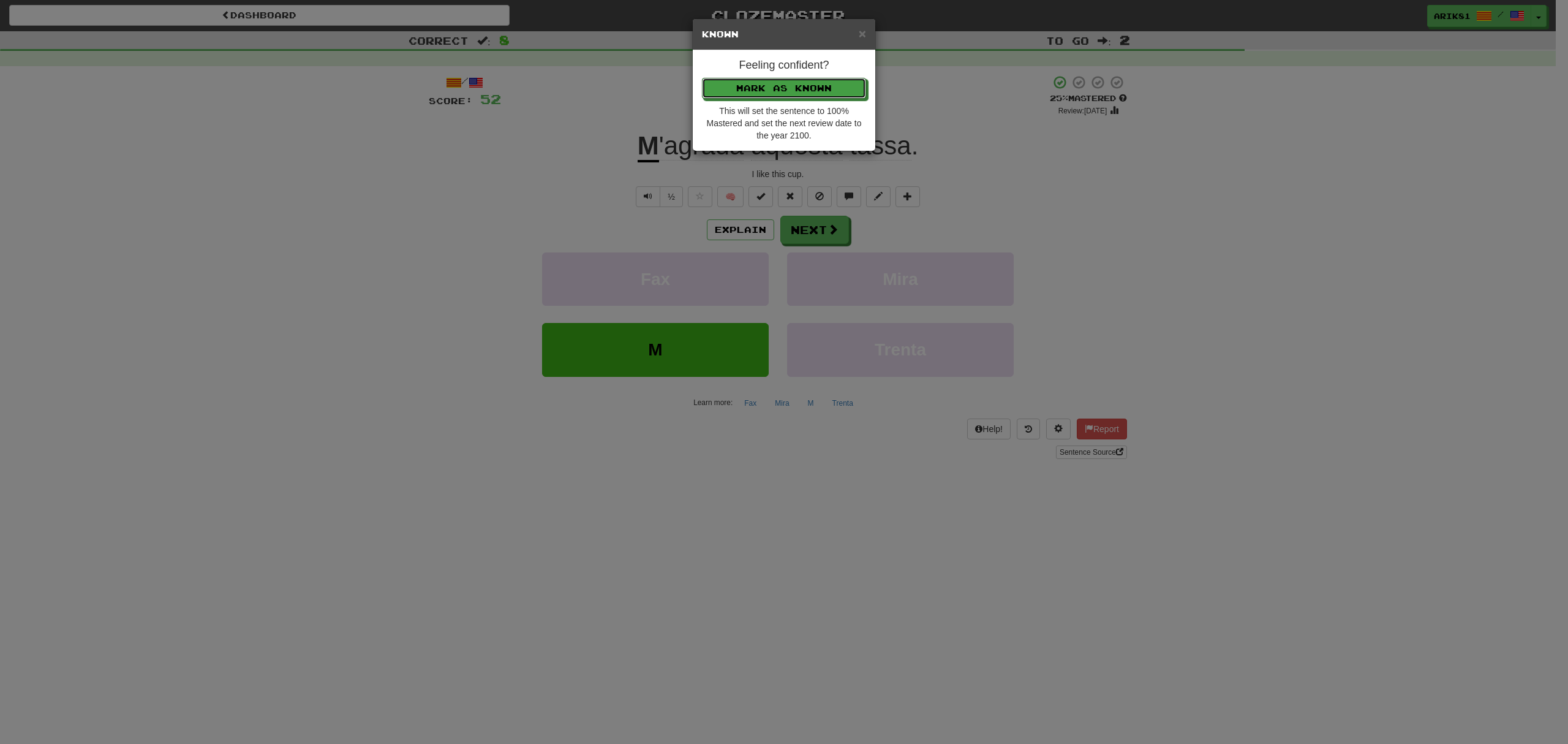
click at [702, 78] on button "Mark as Known" at bounding box center [784, 88] width 164 height 21
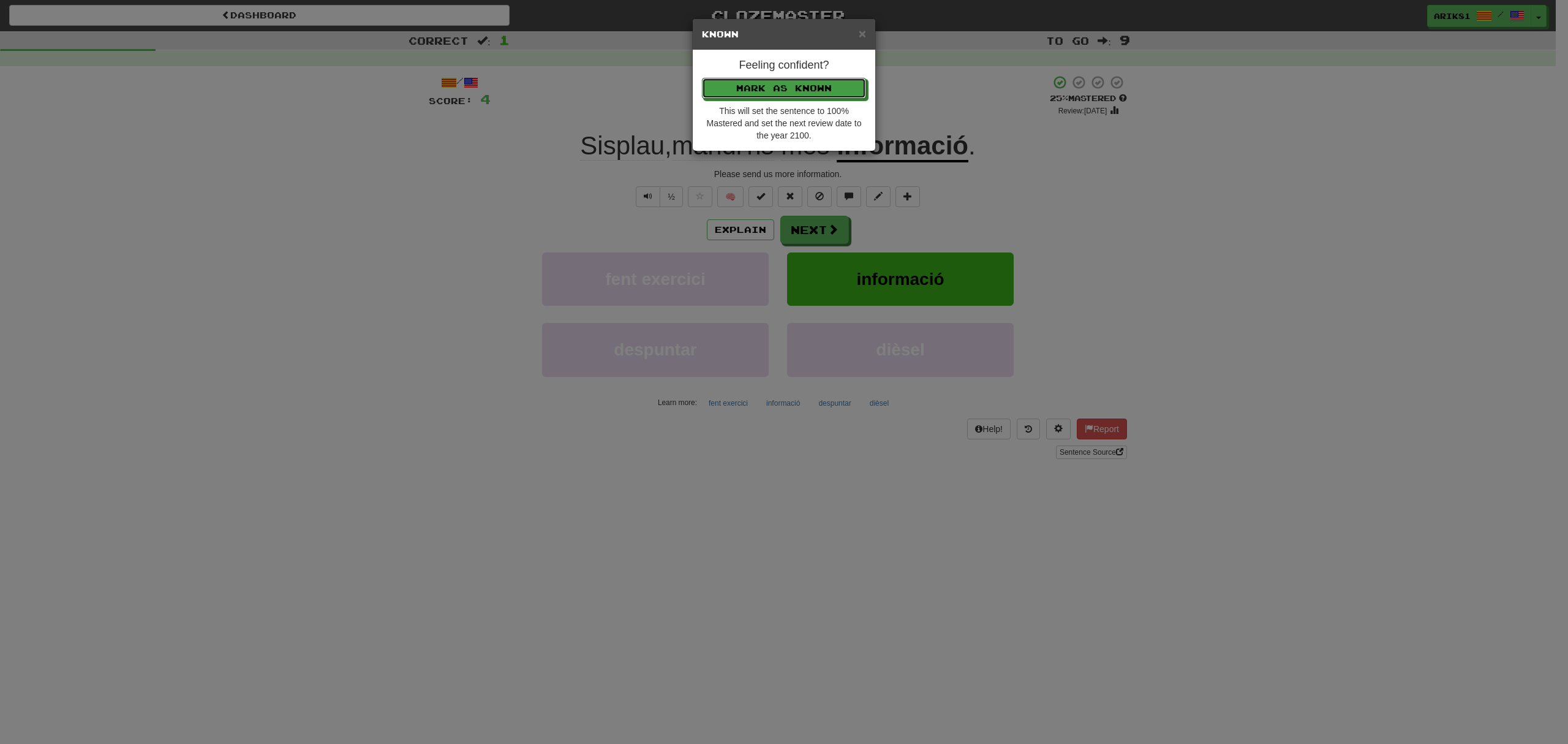
click at [702, 78] on button "Mark as Known" at bounding box center [784, 88] width 164 height 21
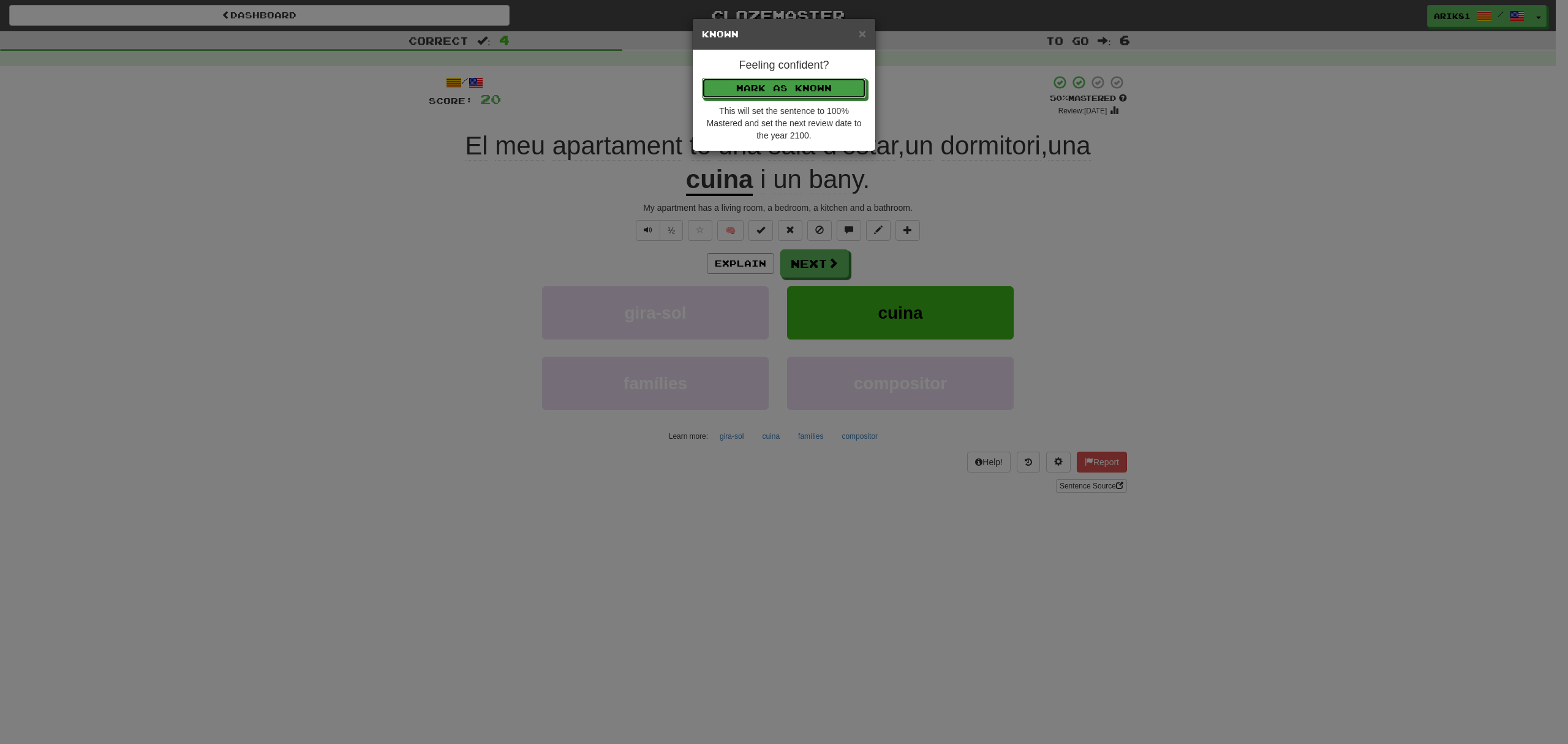
click at [702, 78] on button "Mark as Known" at bounding box center [784, 88] width 164 height 21
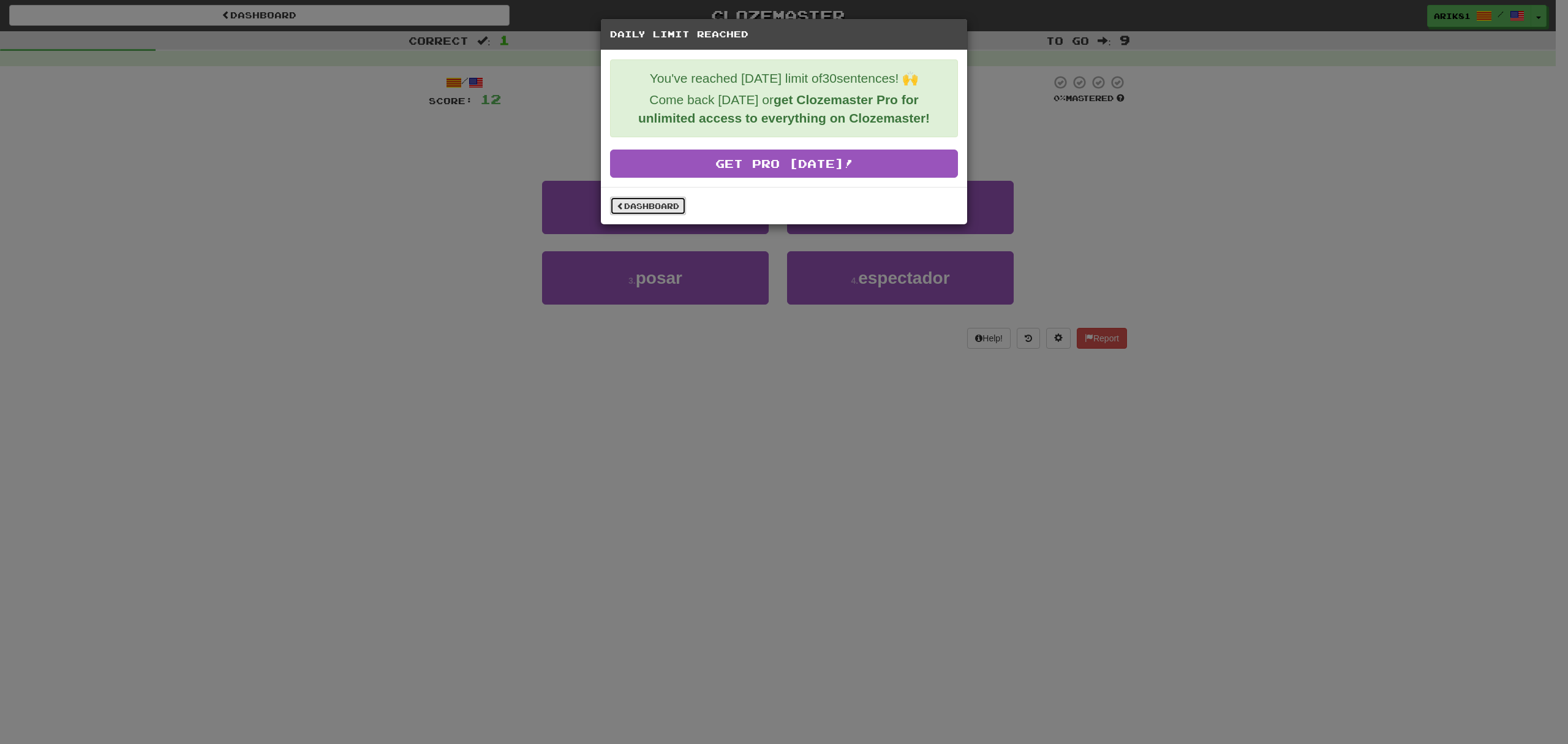
click at [655, 211] on link "Dashboard" at bounding box center [648, 206] width 76 height 19
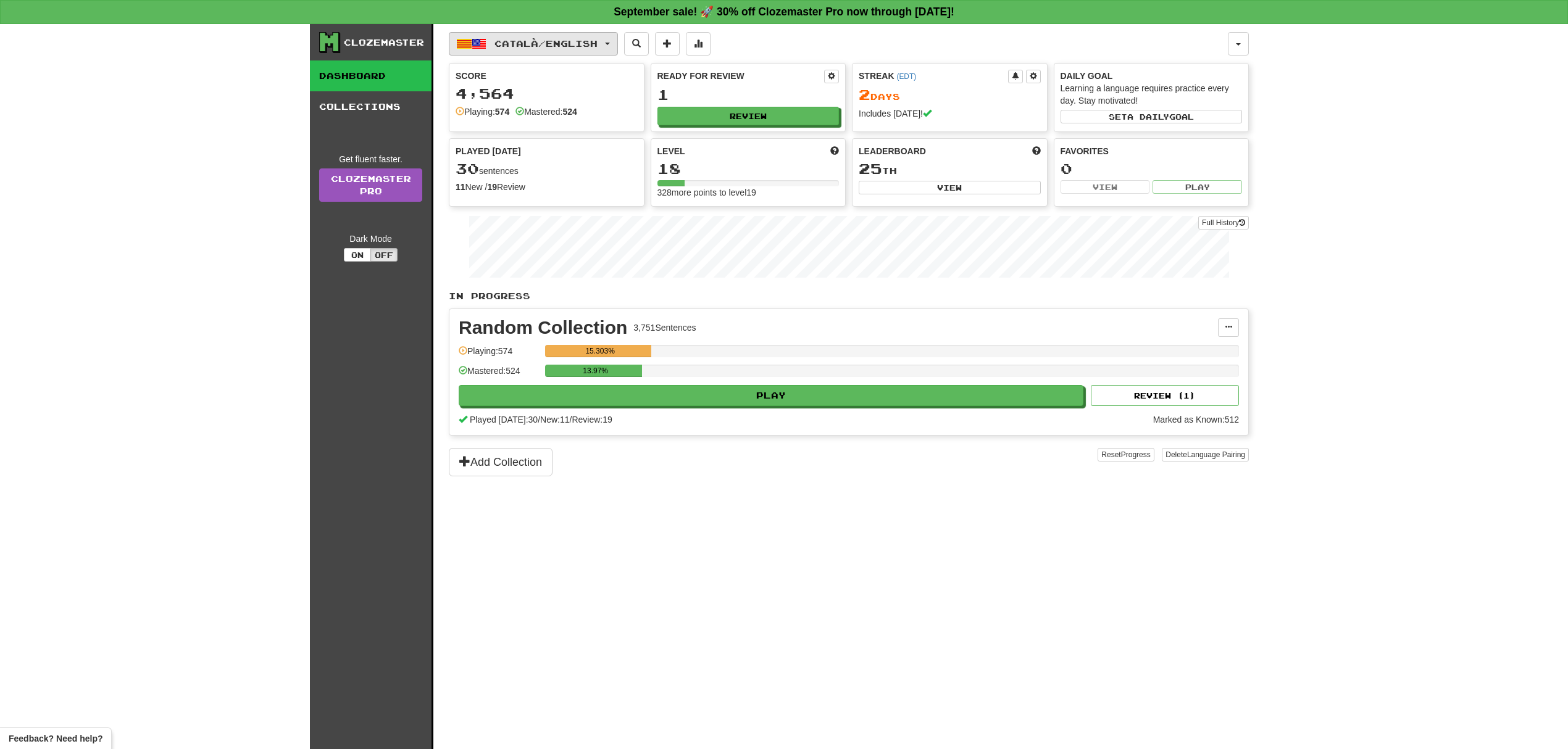
click at [612, 37] on button "Català / English" at bounding box center [533, 44] width 169 height 23
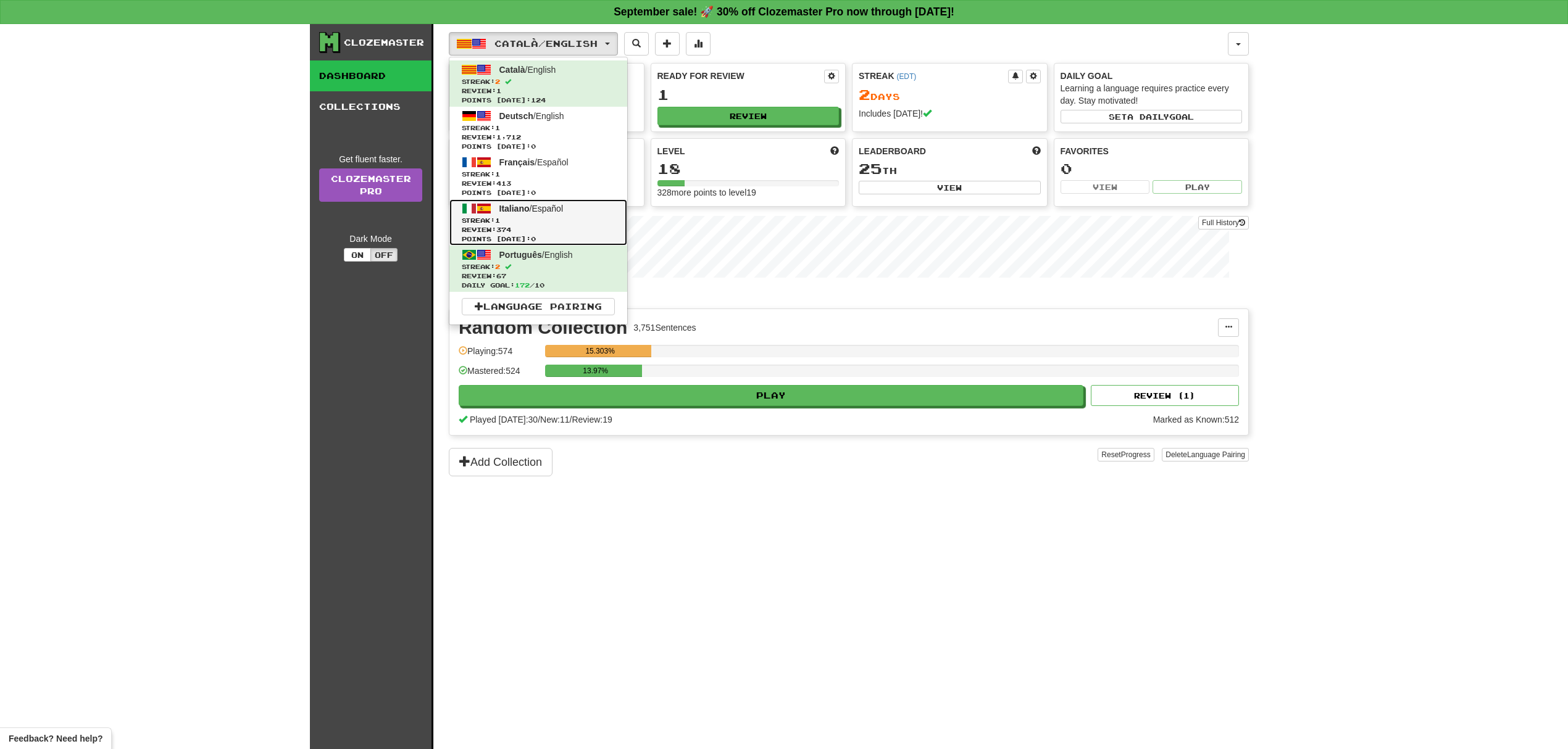
click at [539, 232] on span "Review: 374" at bounding box center [538, 229] width 153 height 9
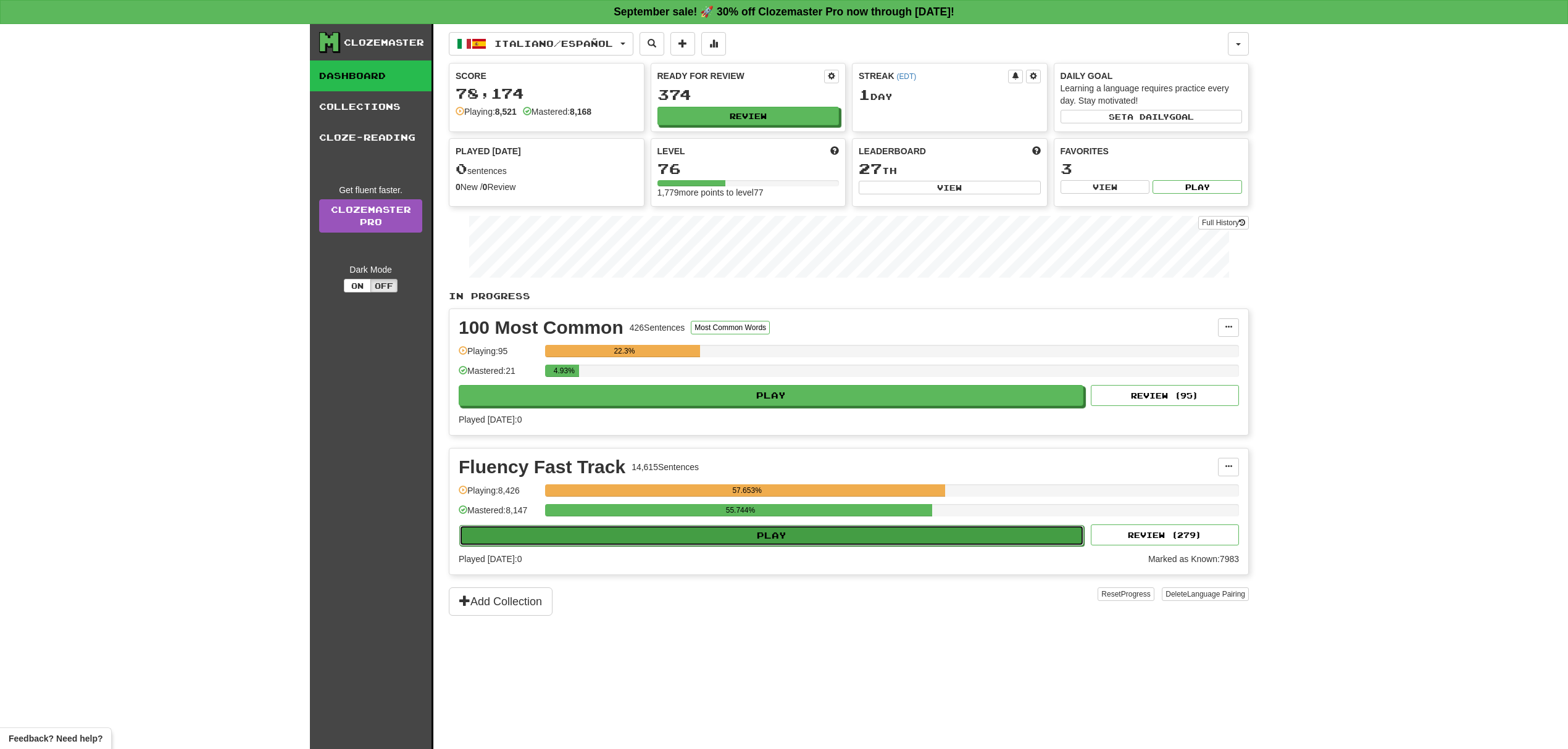
click at [701, 538] on button "Play" at bounding box center [771, 535] width 624 height 21
select select "**"
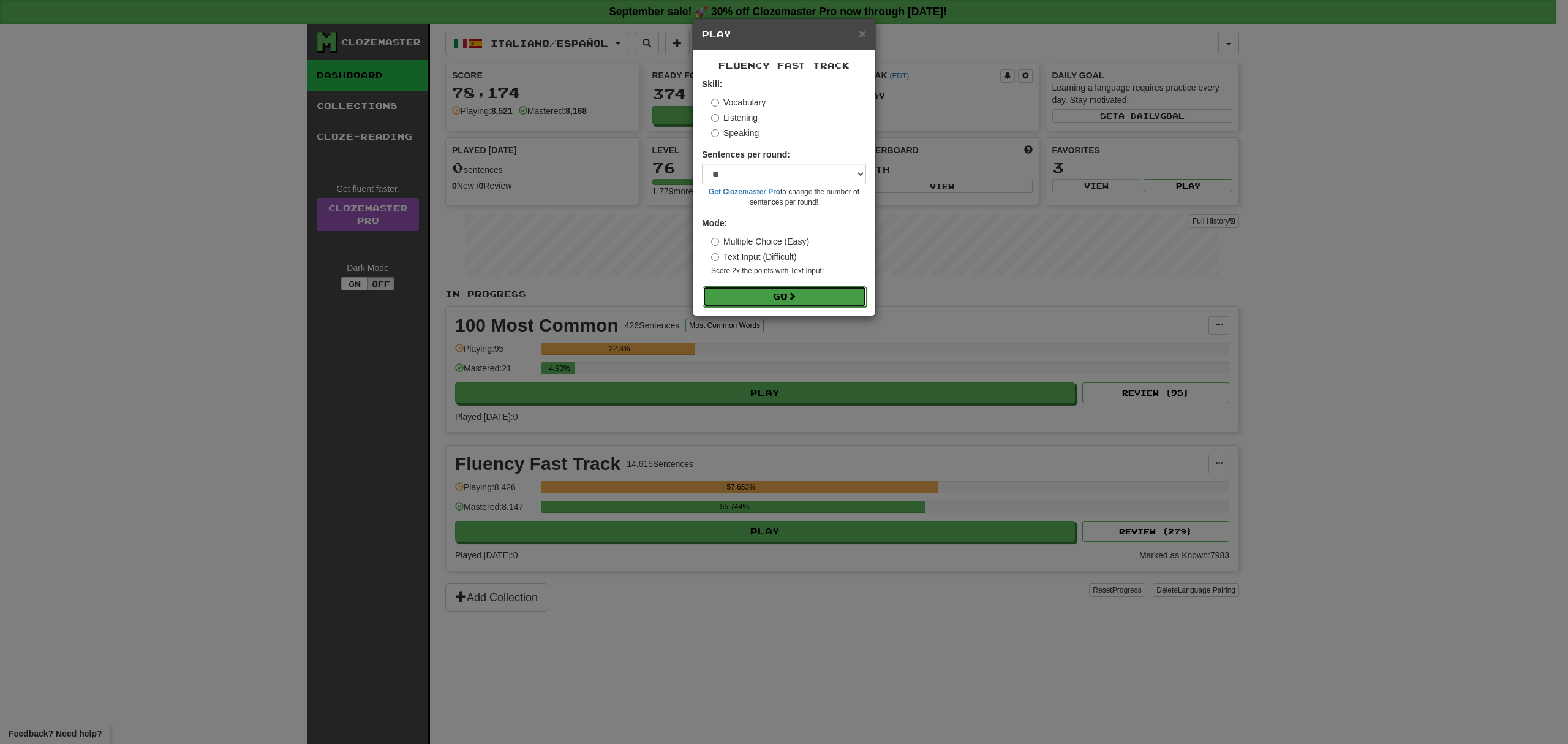
click at [815, 296] on button "Go" at bounding box center [785, 296] width 164 height 21
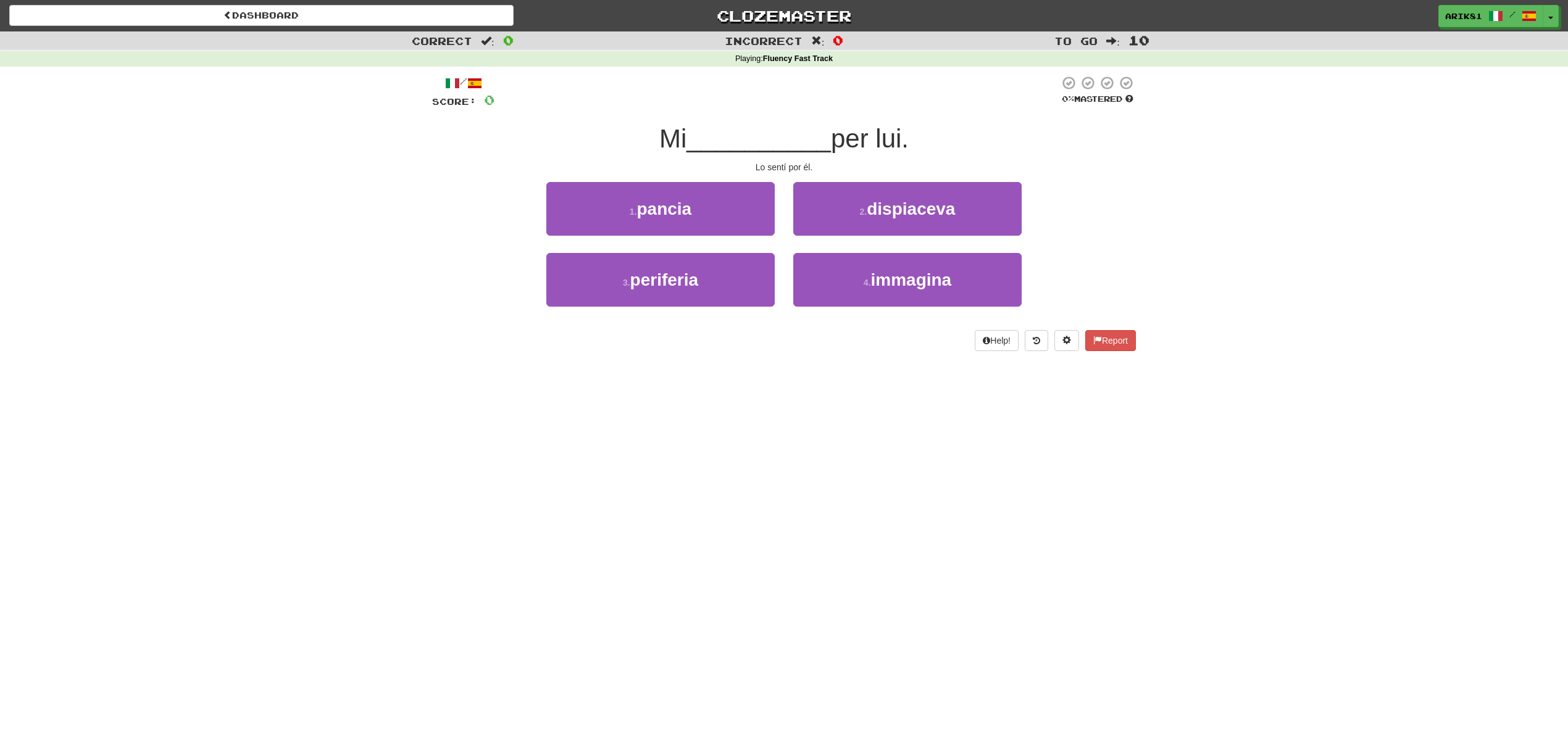
click at [773, 438] on div "Dashboard Clozemaster Arik81 / Toggle Dropdown Dashboard Leaderboard Activity F…" at bounding box center [784, 374] width 1568 height 749
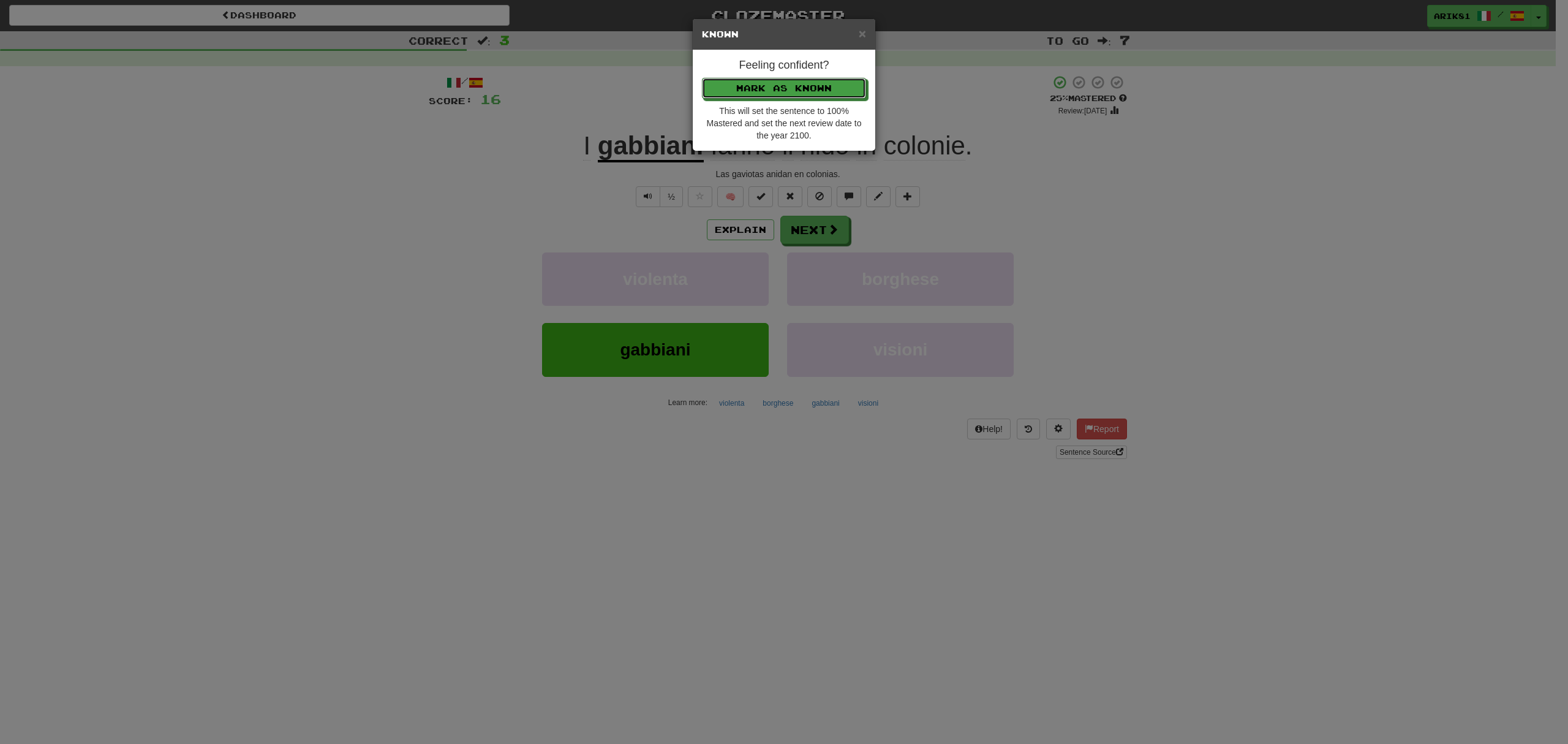
click at [702, 78] on button "Mark as Known" at bounding box center [784, 88] width 164 height 21
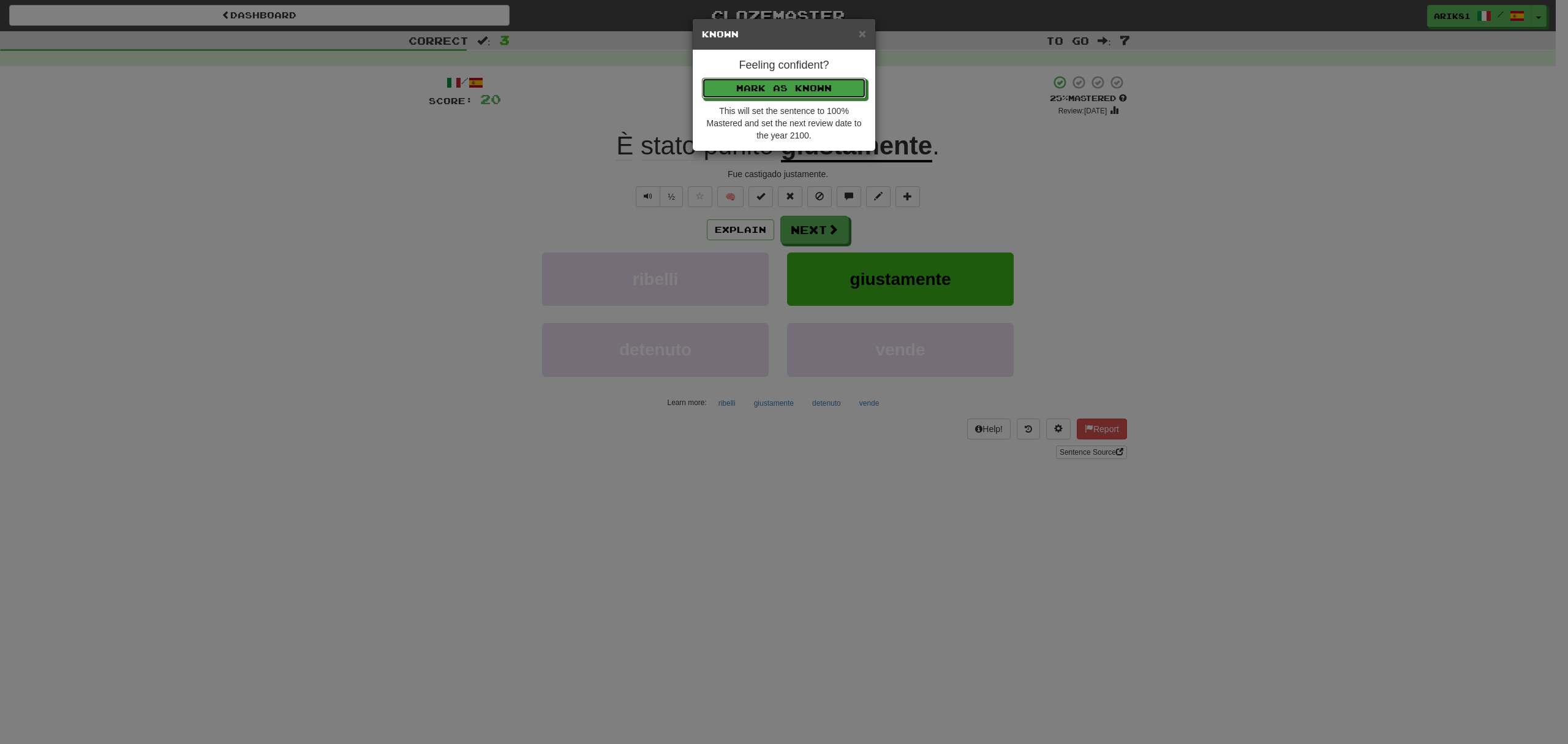
click at [702, 78] on button "Mark as Known" at bounding box center [784, 88] width 164 height 21
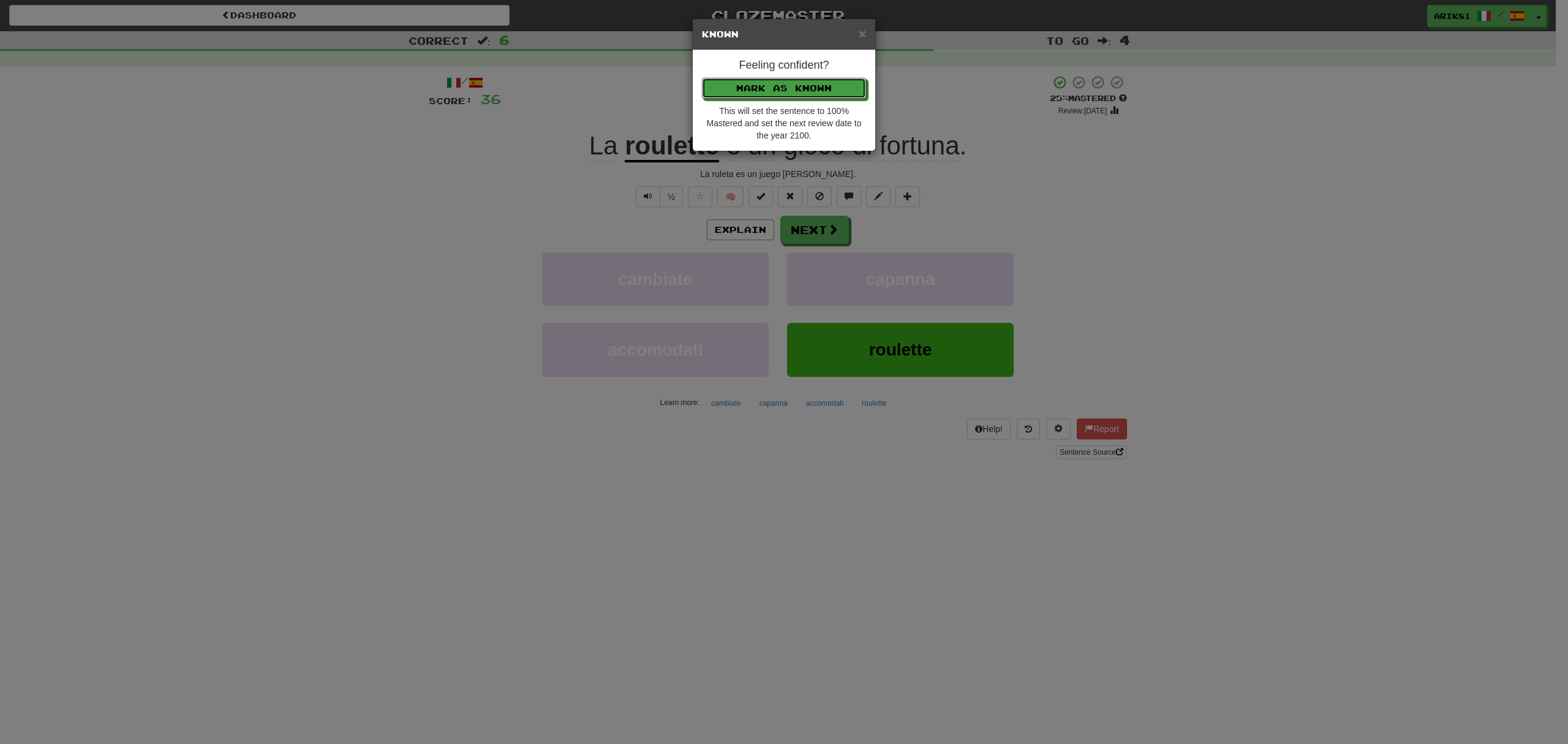
click at [702, 78] on button "Mark as Known" at bounding box center [784, 88] width 164 height 21
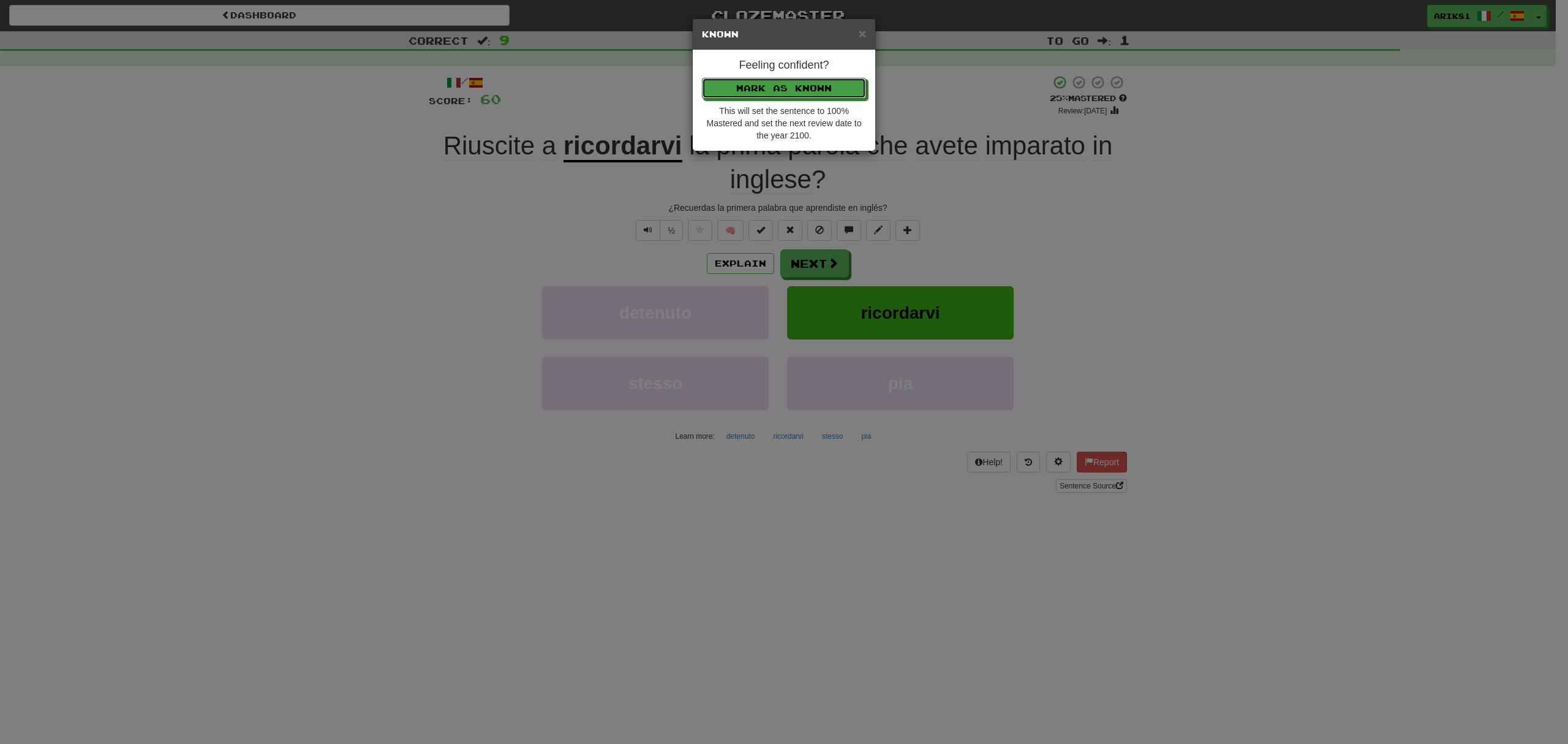
click at [702, 78] on button "Mark as Known" at bounding box center [784, 88] width 164 height 21
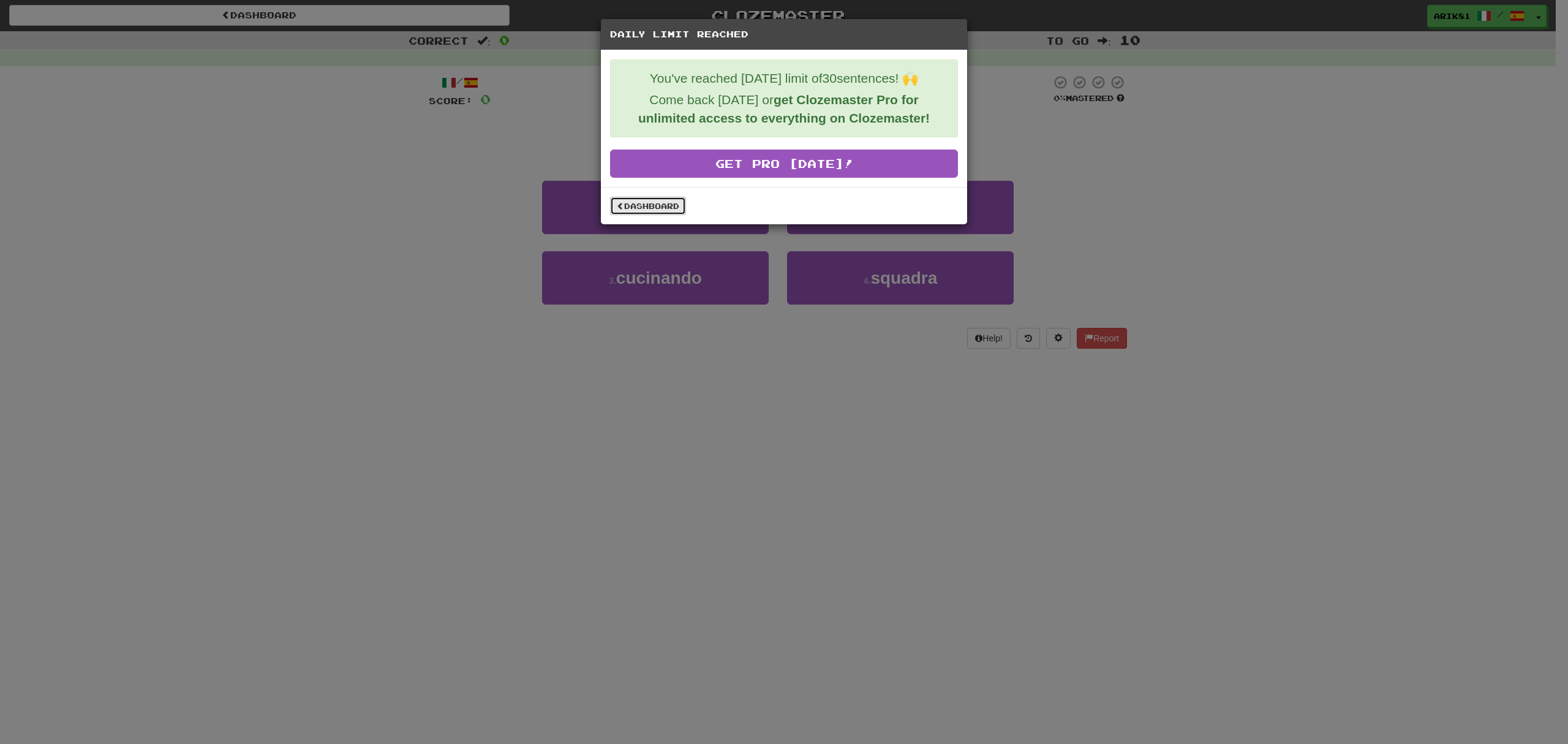
click at [662, 212] on link "Dashboard" at bounding box center [648, 206] width 76 height 19
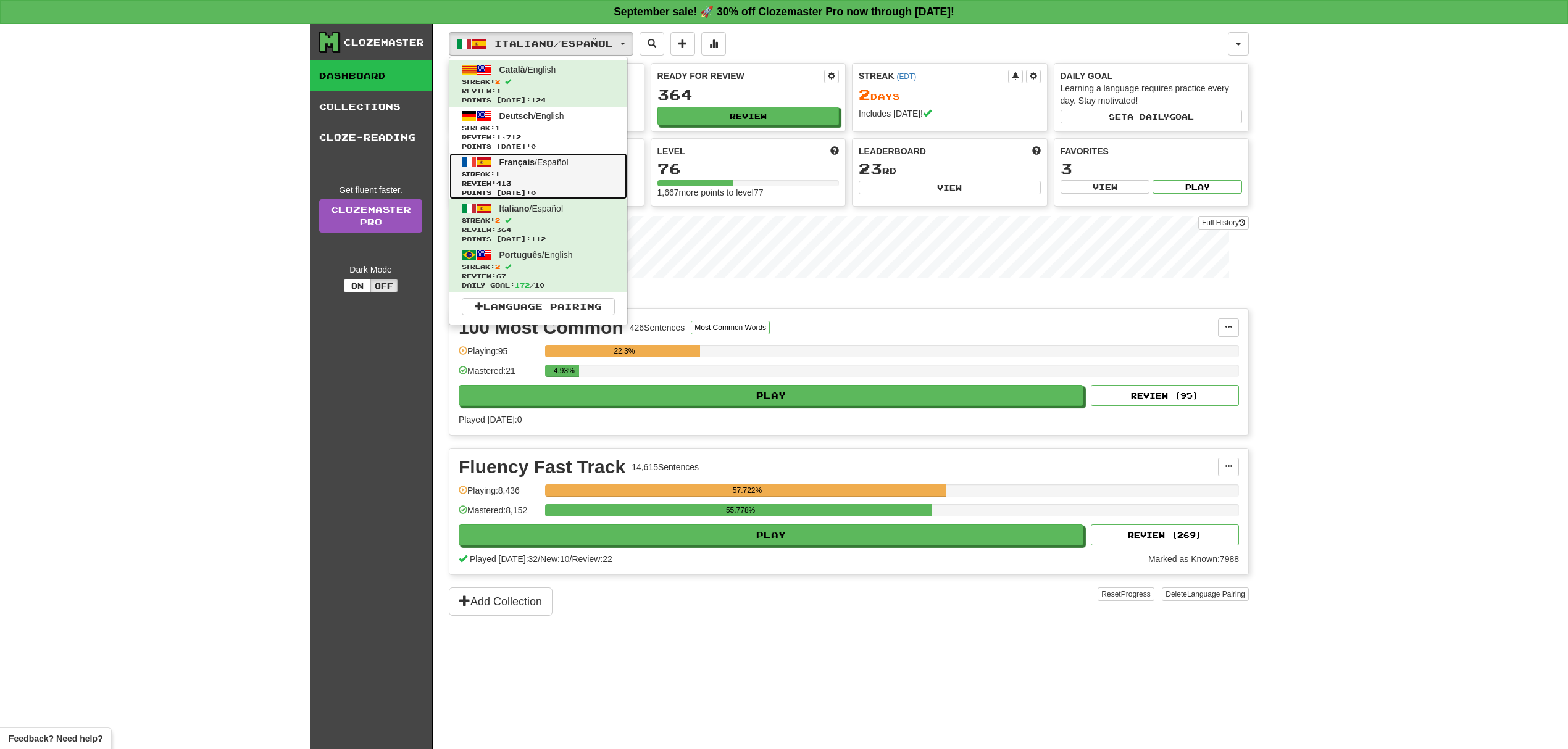
click at [559, 166] on span "Français / Español" at bounding box center [533, 162] width 69 height 10
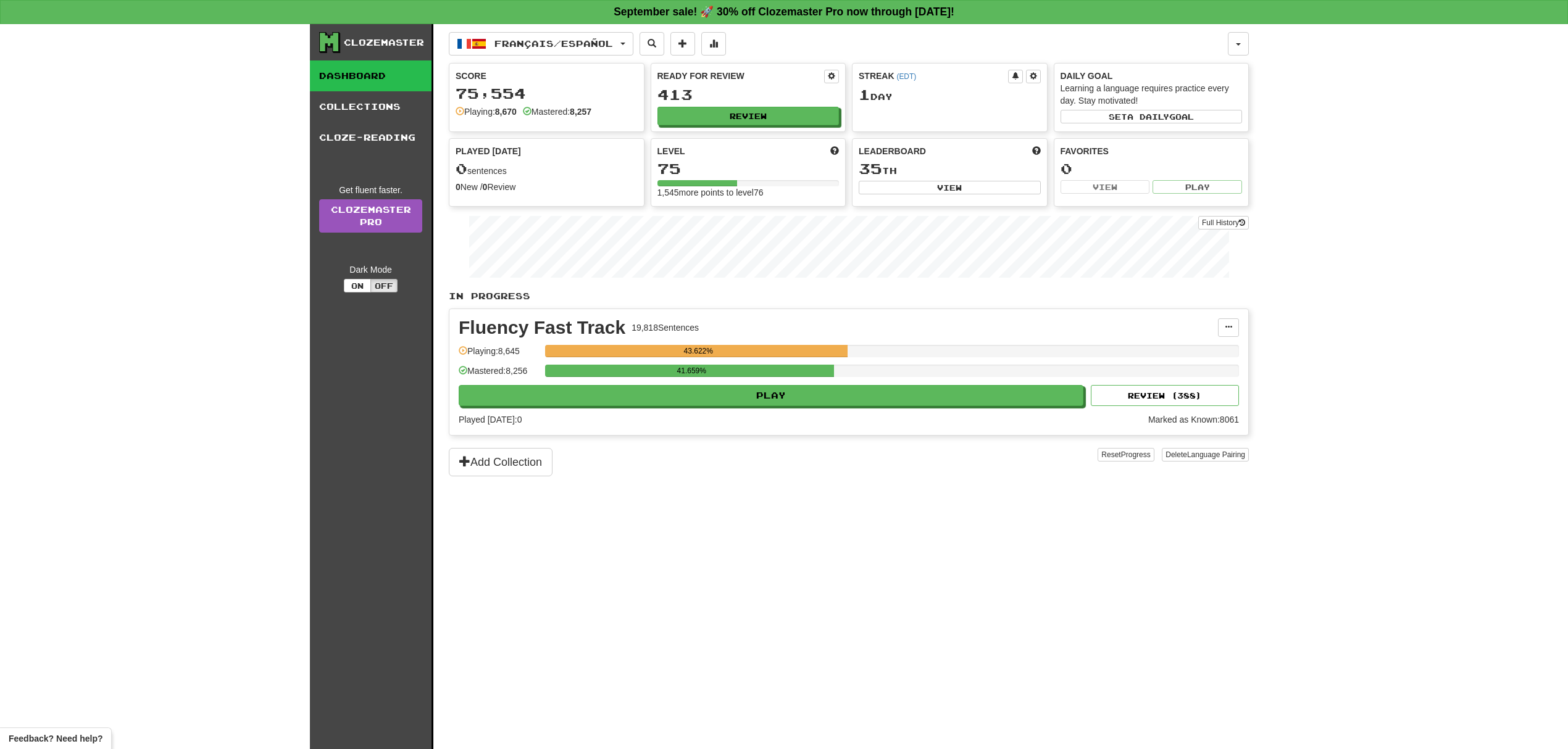
click at [994, 411] on div "Fluency Fast Track 19,818 Sentences Manage Sentences Unpin from Dashboard Playi…" at bounding box center [849, 371] width 799 height 126
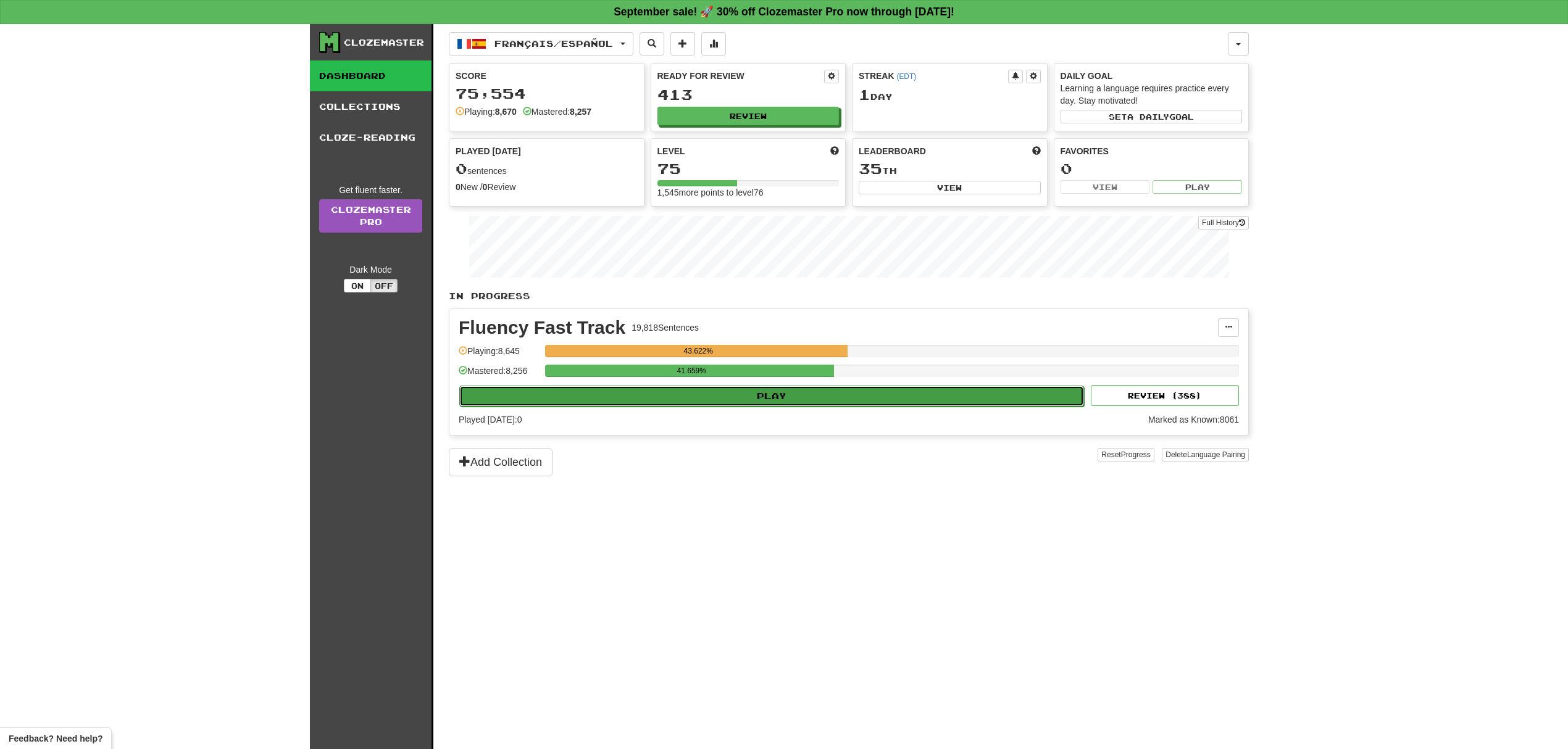
click at [994, 405] on button "Play" at bounding box center [771, 396] width 624 height 21
select select "**"
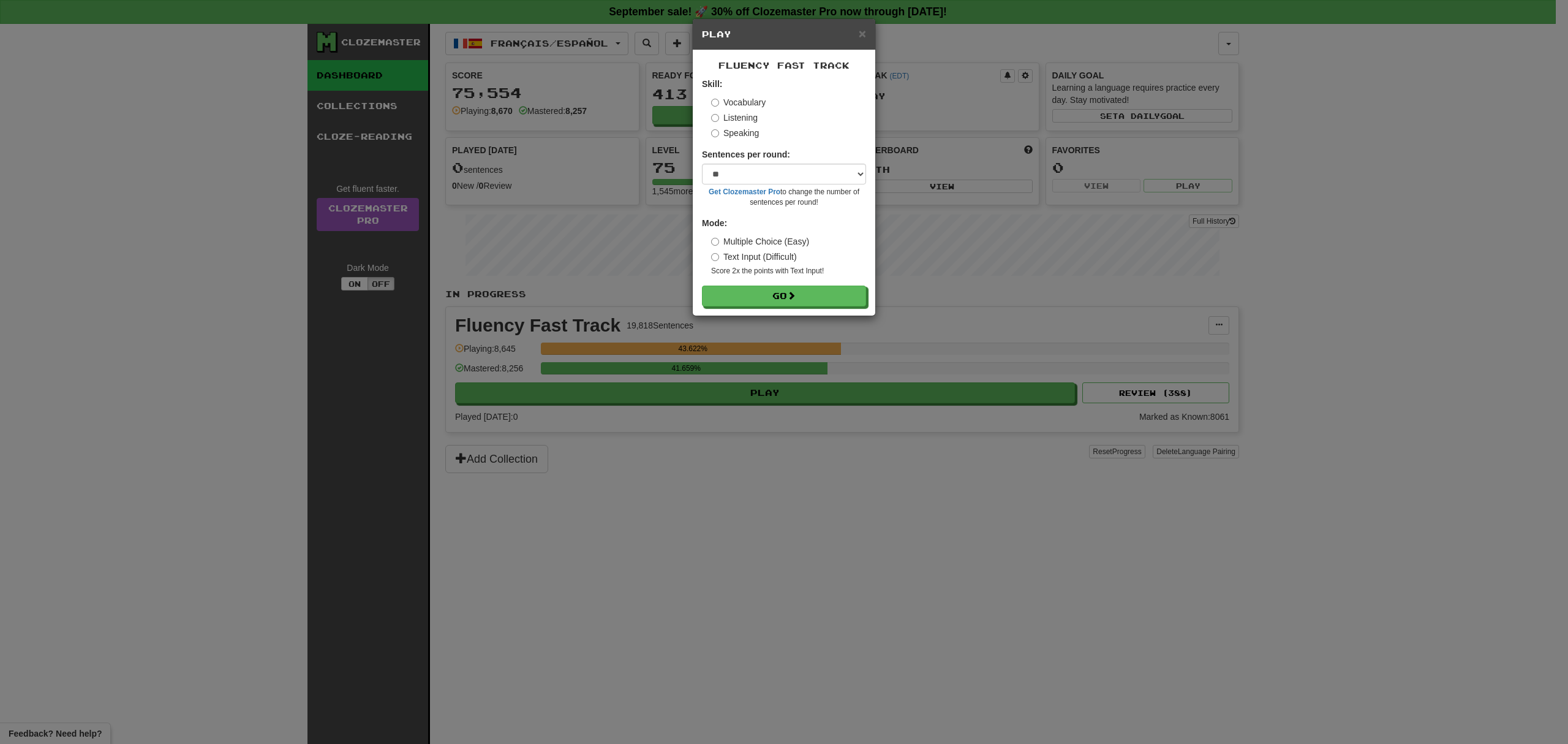
click at [866, 302] on div "Fluency Fast Track Skill: Vocabulary Listening Speaking Sentences per round: * …" at bounding box center [783, 182] width 182 height 265
click at [862, 300] on button "Go" at bounding box center [785, 296] width 164 height 21
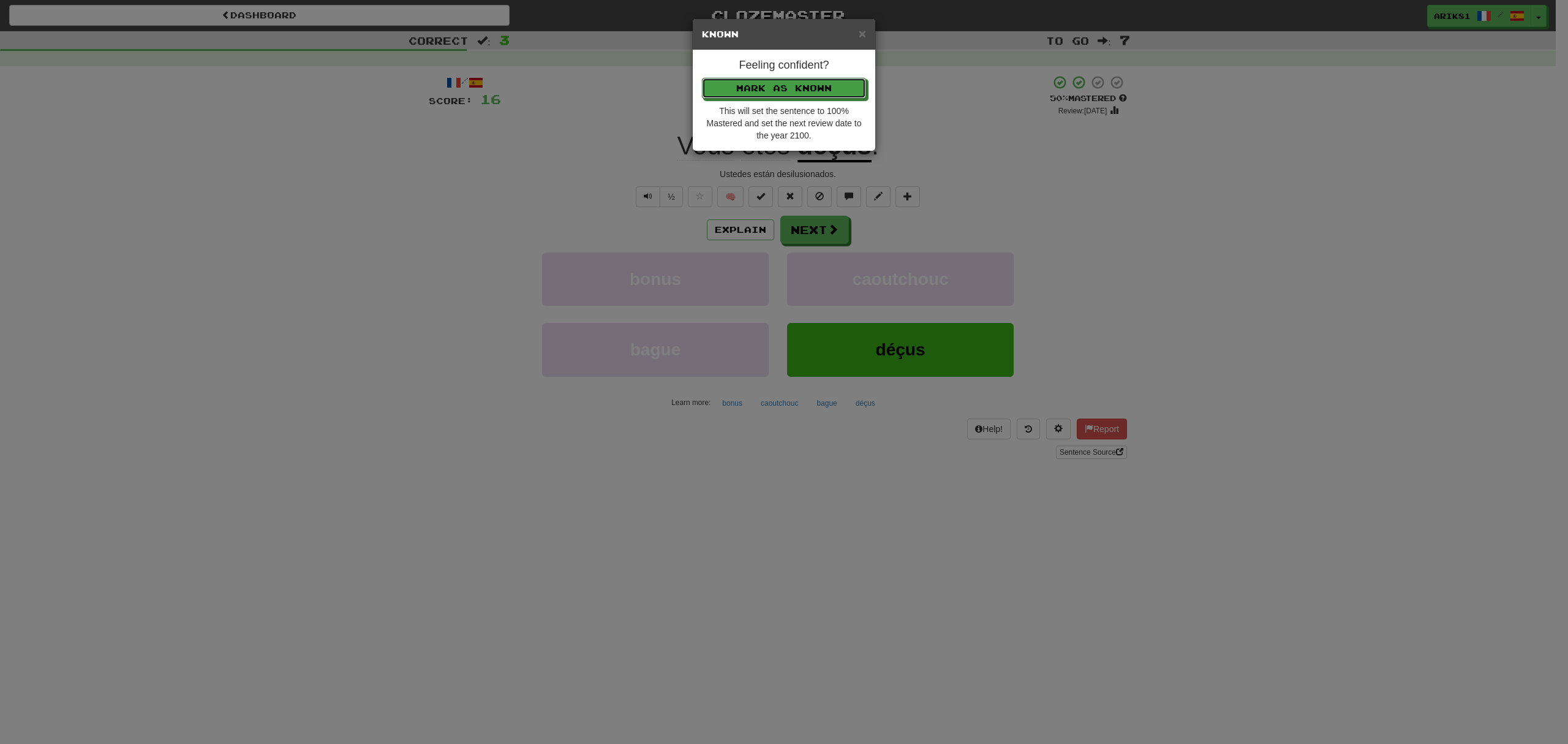
click at [702, 78] on button "Mark as Known" at bounding box center [784, 88] width 164 height 21
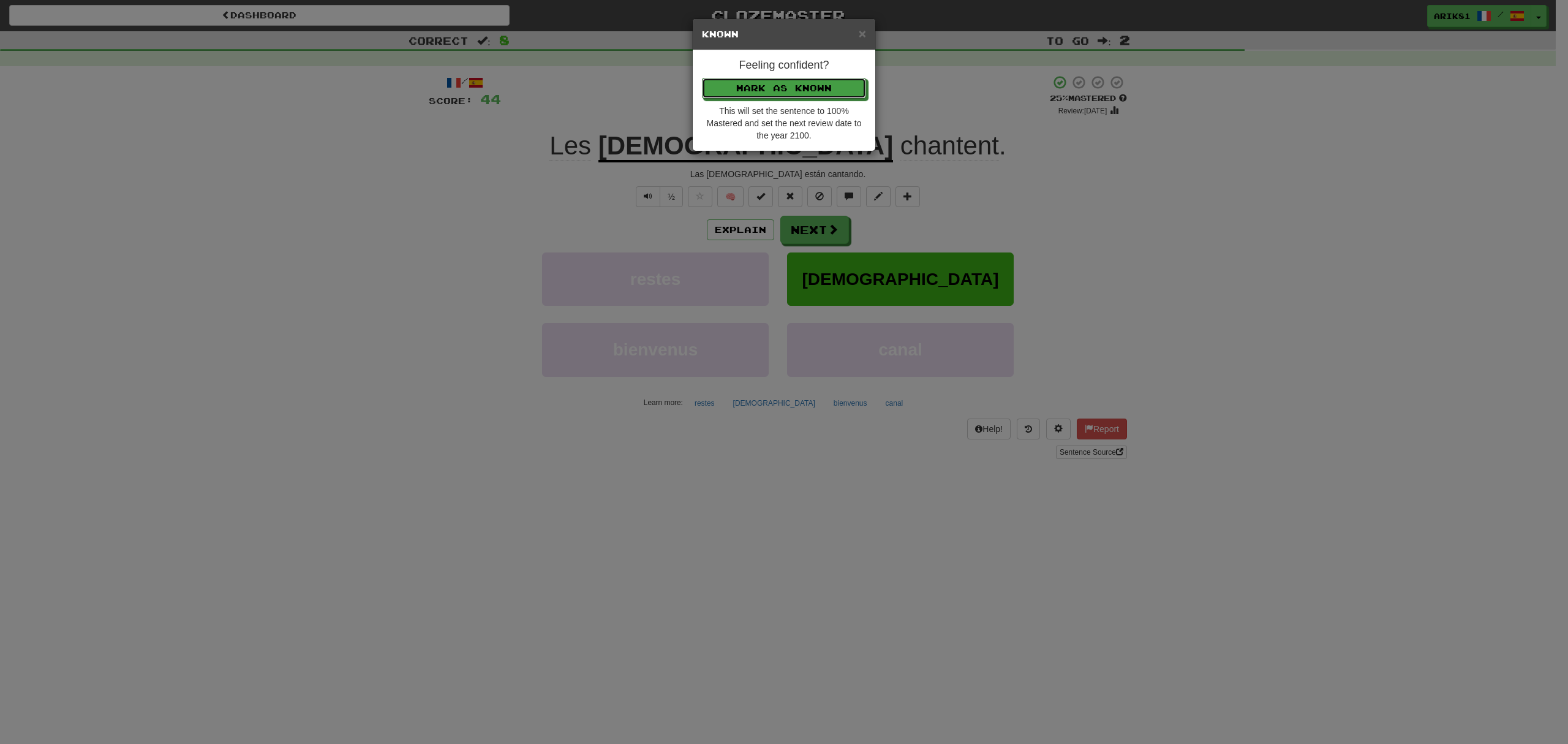
click at [702, 78] on button "Mark as Known" at bounding box center [784, 88] width 164 height 21
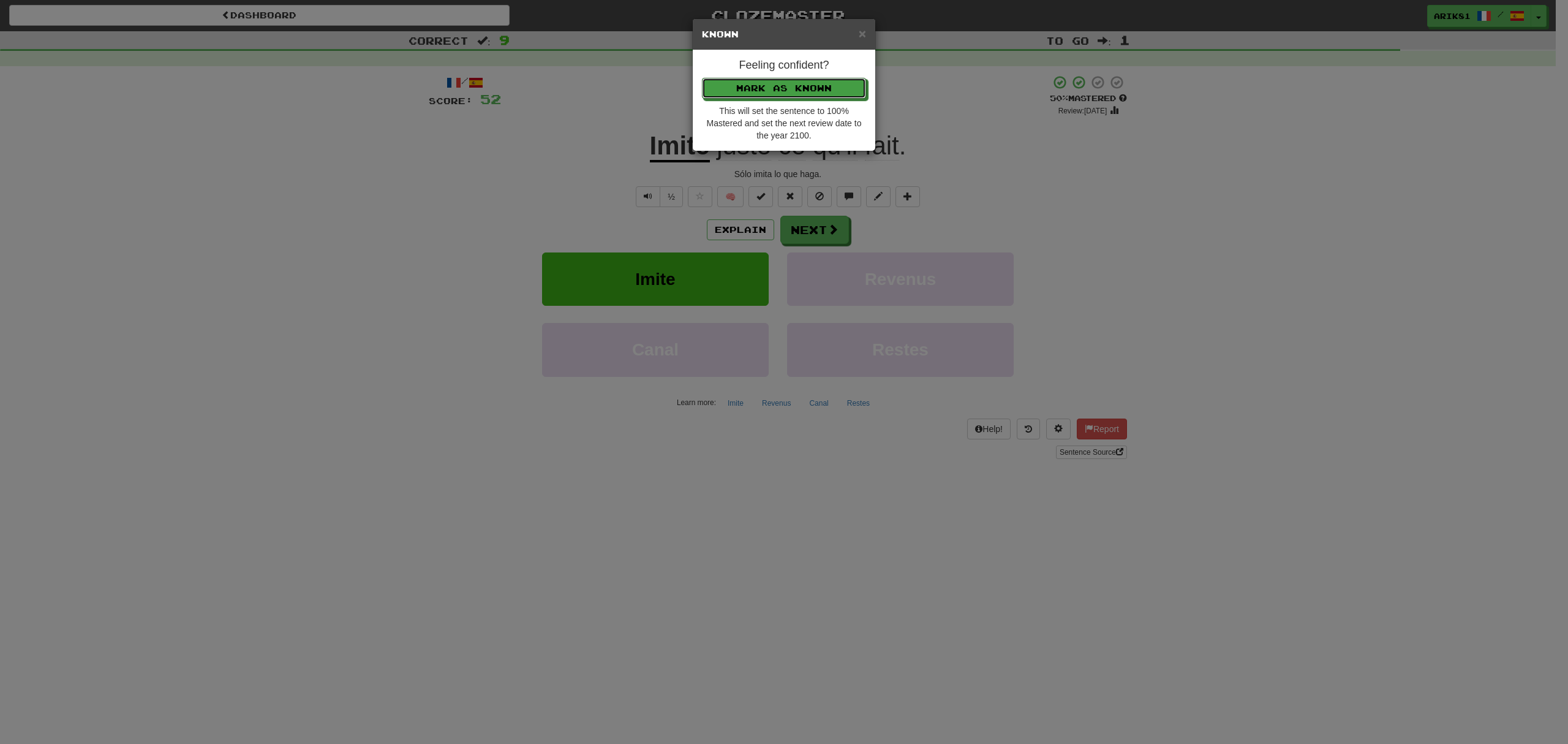
click at [702, 78] on button "Mark as Known" at bounding box center [784, 88] width 164 height 21
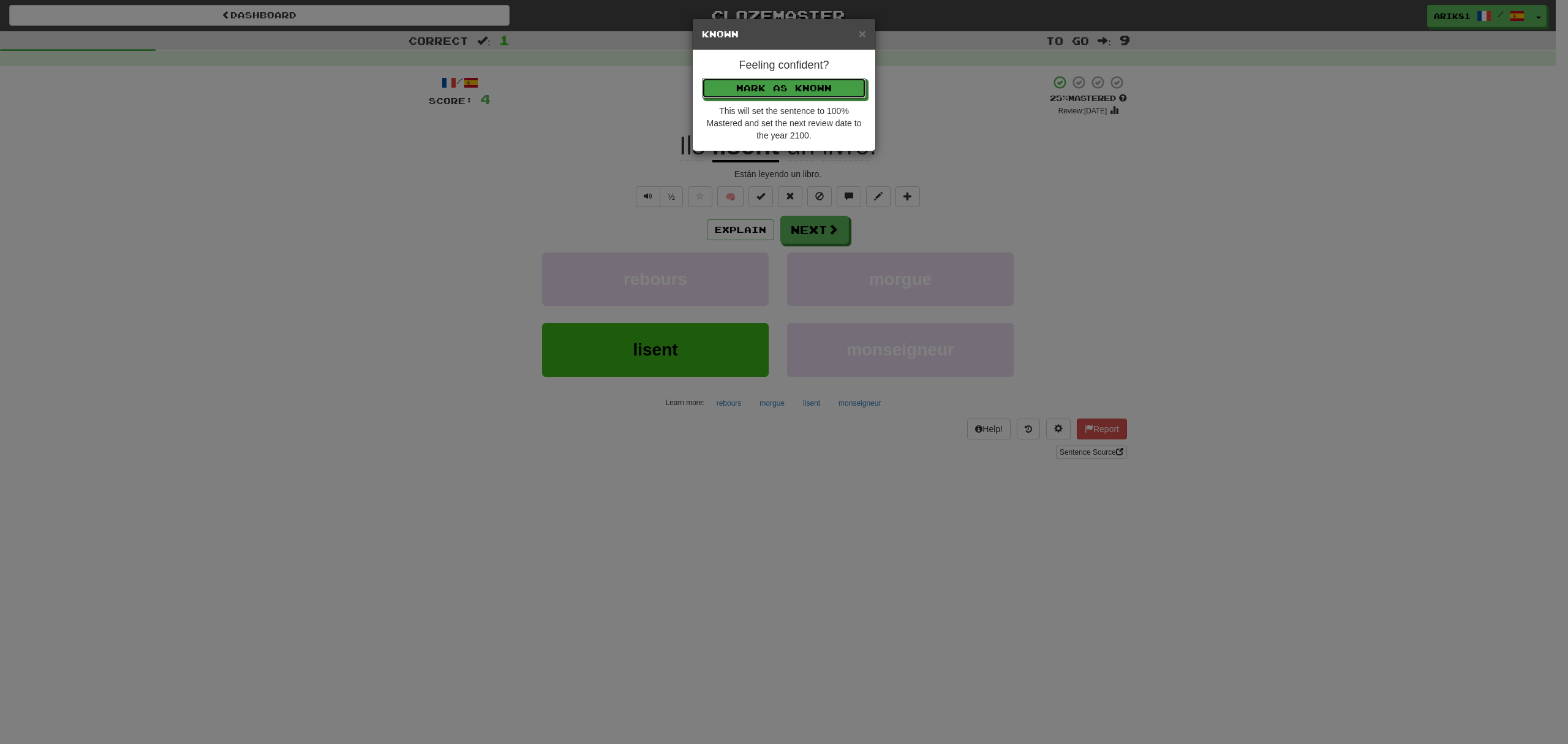
click at [702, 78] on button "Mark as Known" at bounding box center [784, 88] width 164 height 21
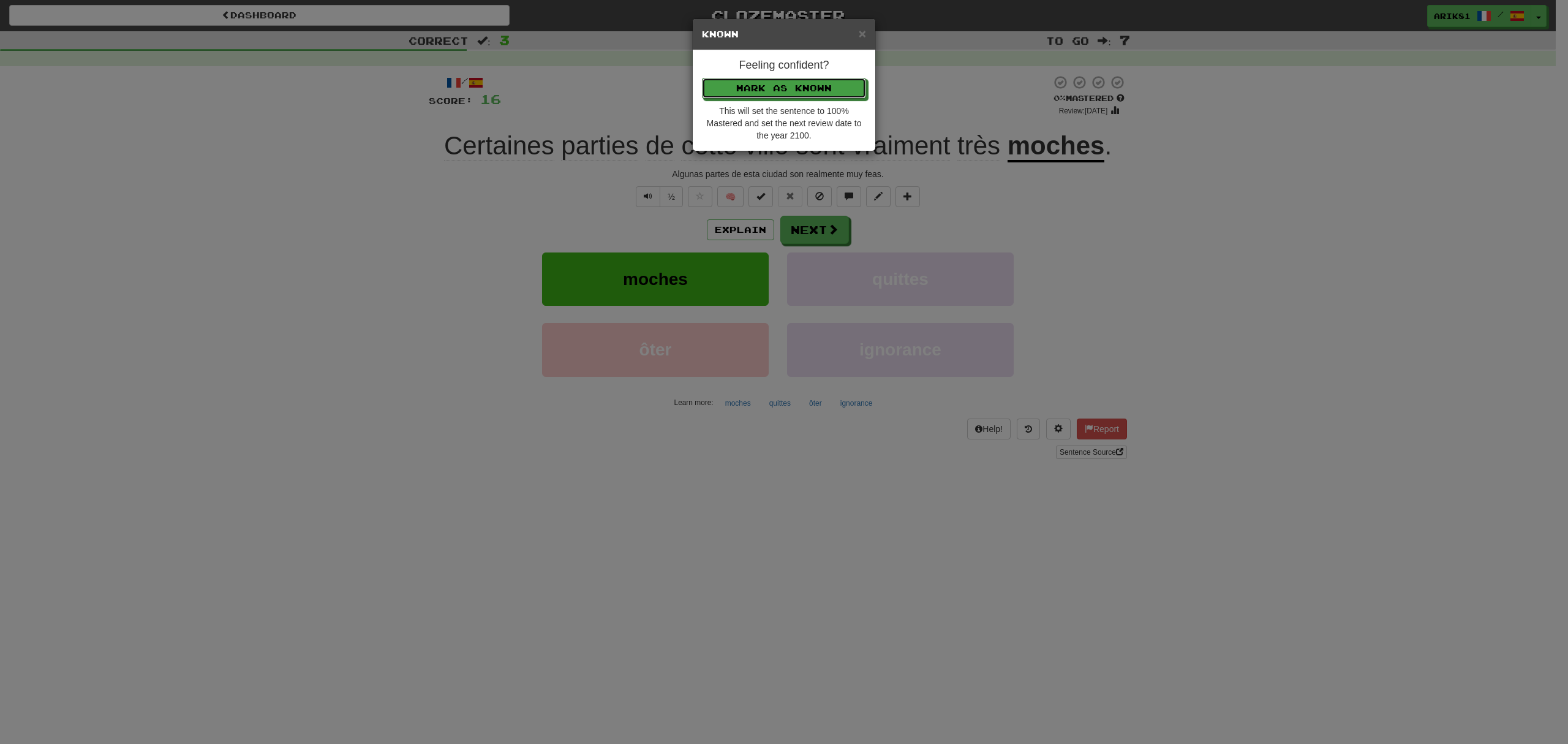
click at [702, 78] on button "Mark as Known" at bounding box center [784, 88] width 164 height 21
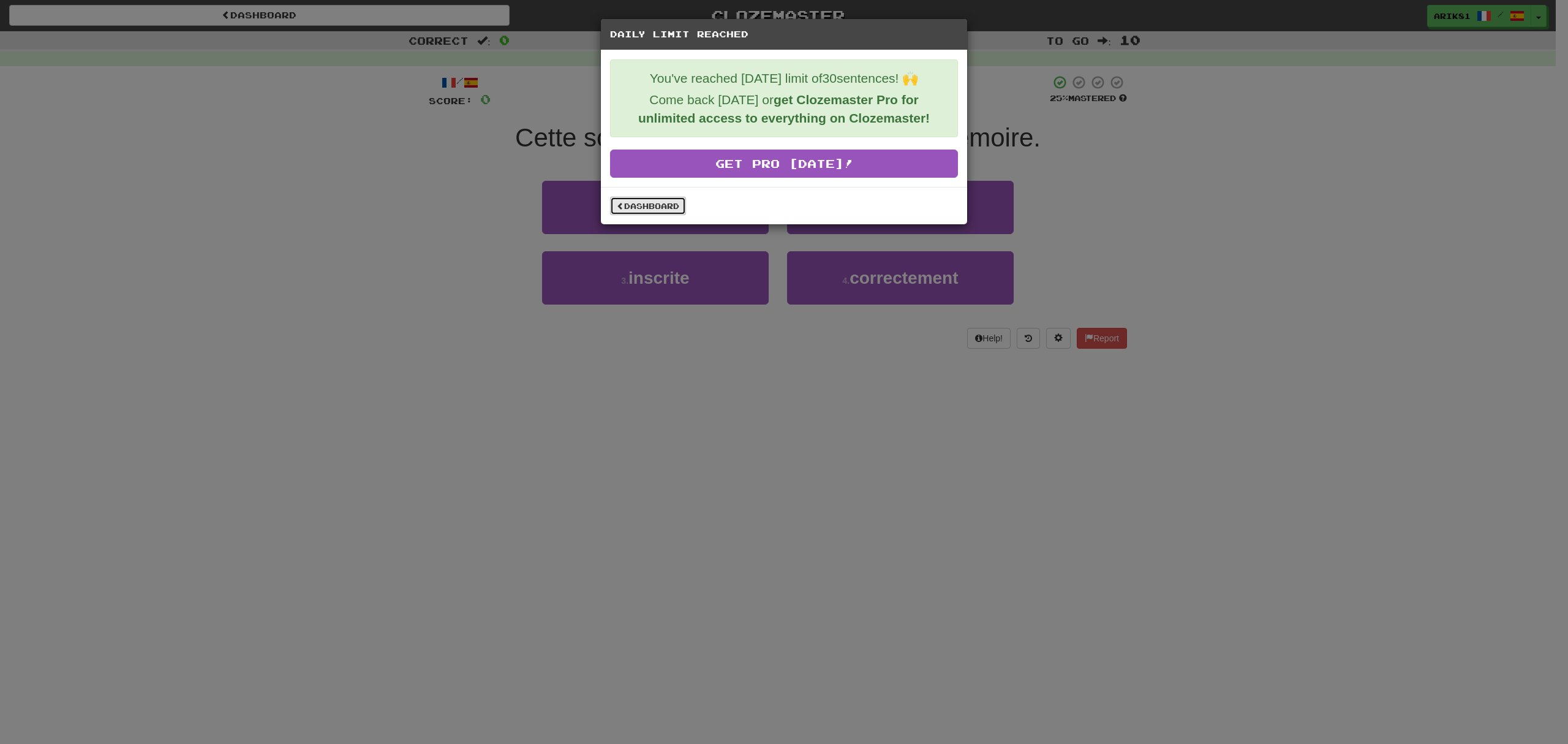
click at [662, 204] on link "Dashboard" at bounding box center [648, 206] width 76 height 19
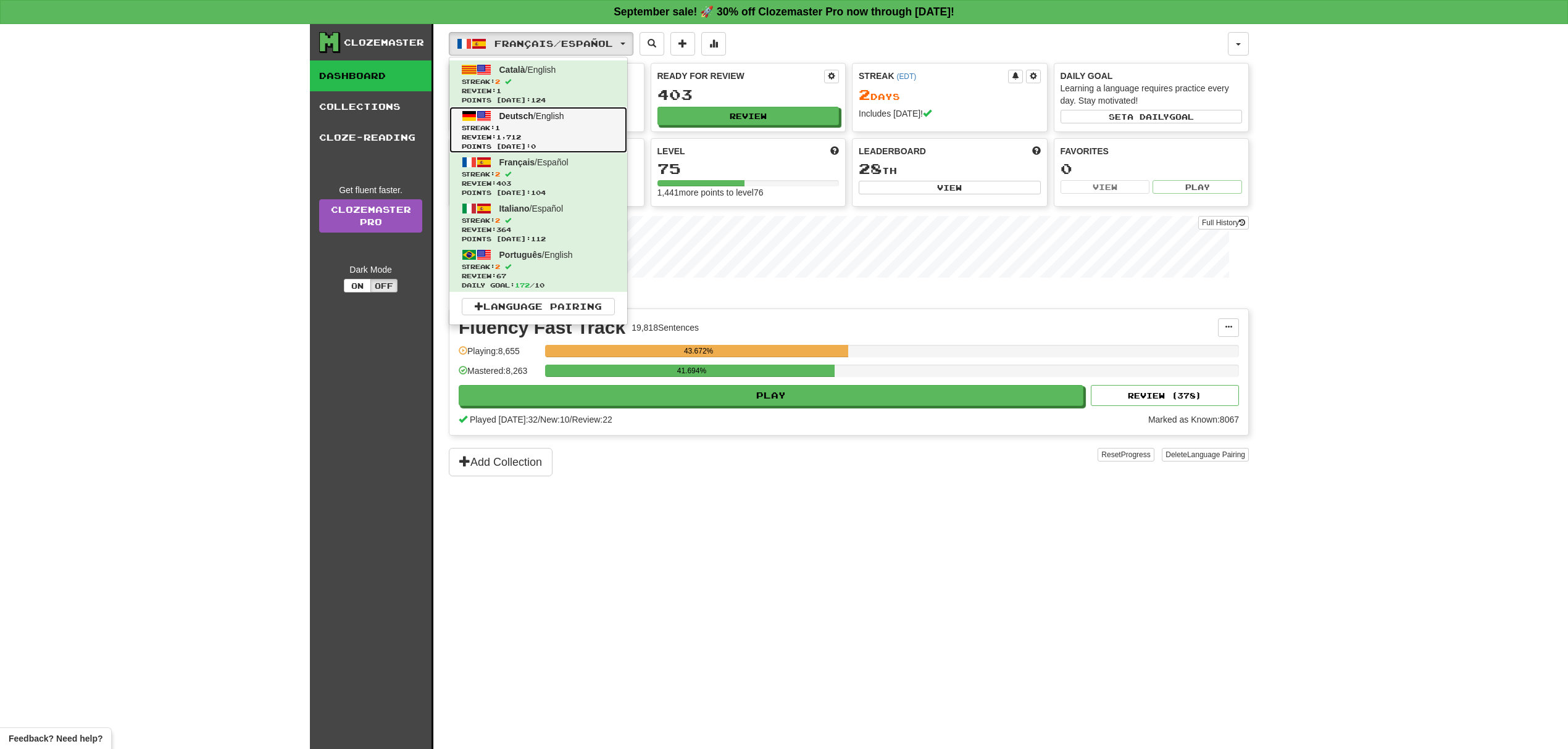
click at [494, 114] on link "Deutsch / English Streak: 1 Review: 1,712 Points today: 0" at bounding box center [539, 130] width 178 height 46
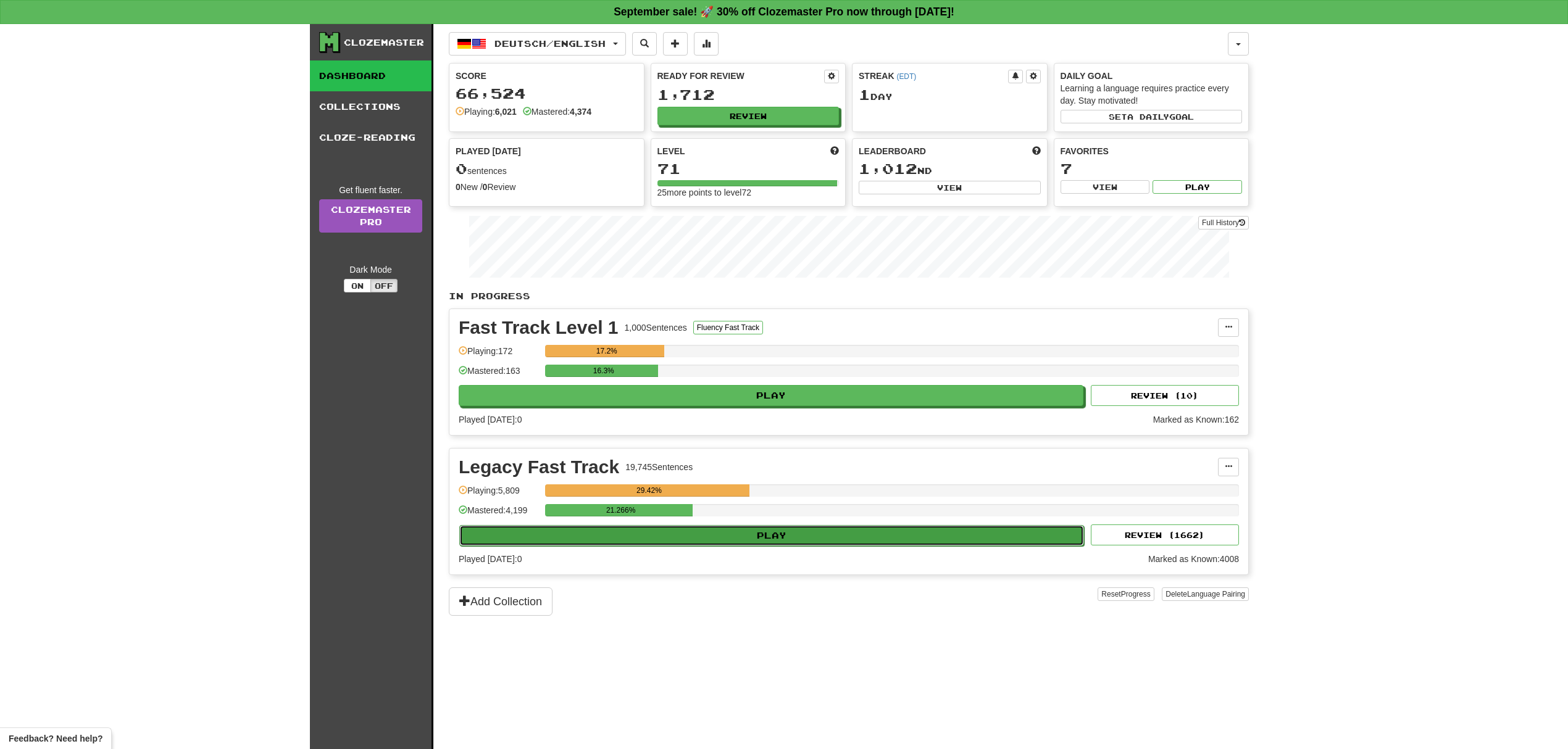
click at [849, 538] on button "Play" at bounding box center [771, 535] width 624 height 21
select select "**"
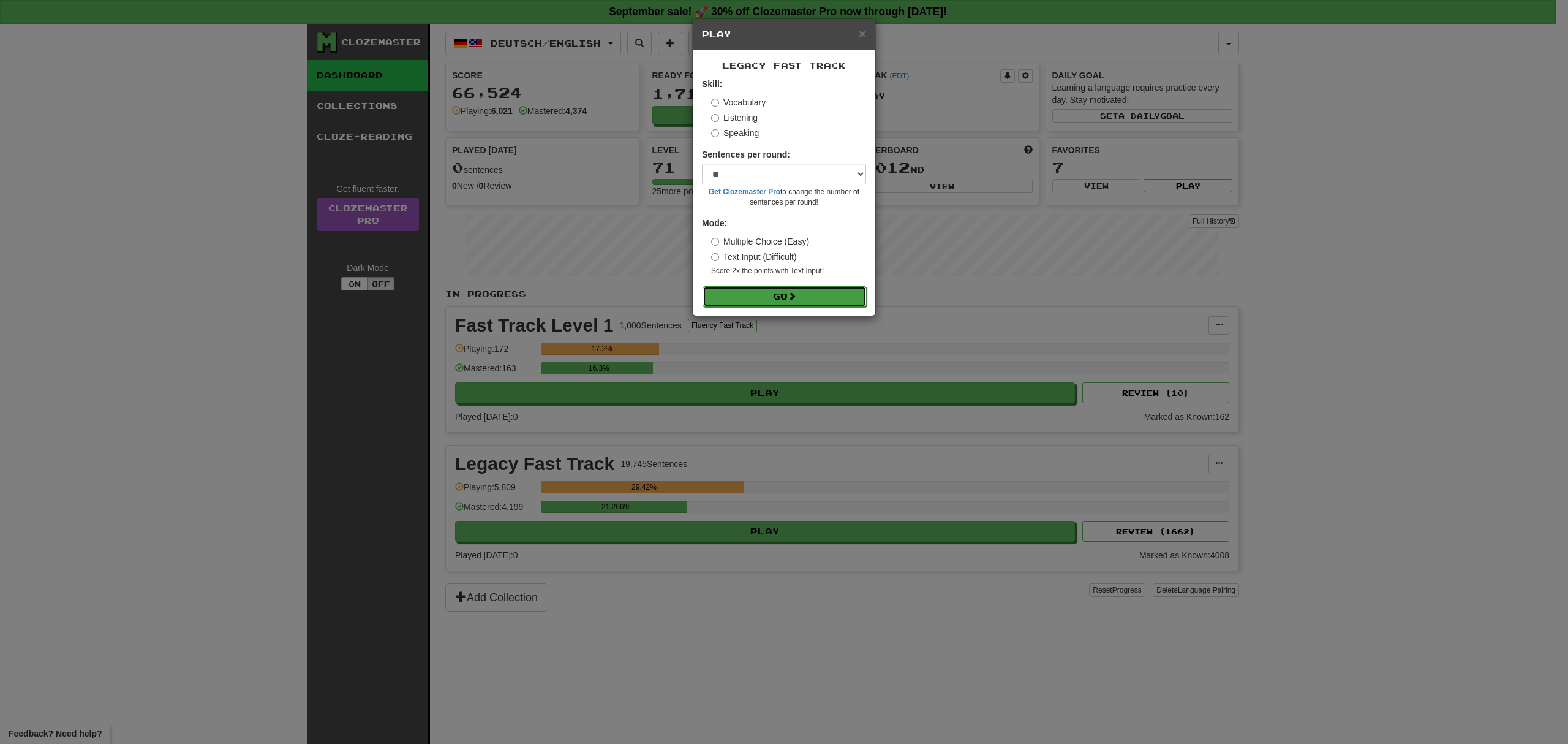
click at [834, 297] on button "Go" at bounding box center [785, 296] width 164 height 21
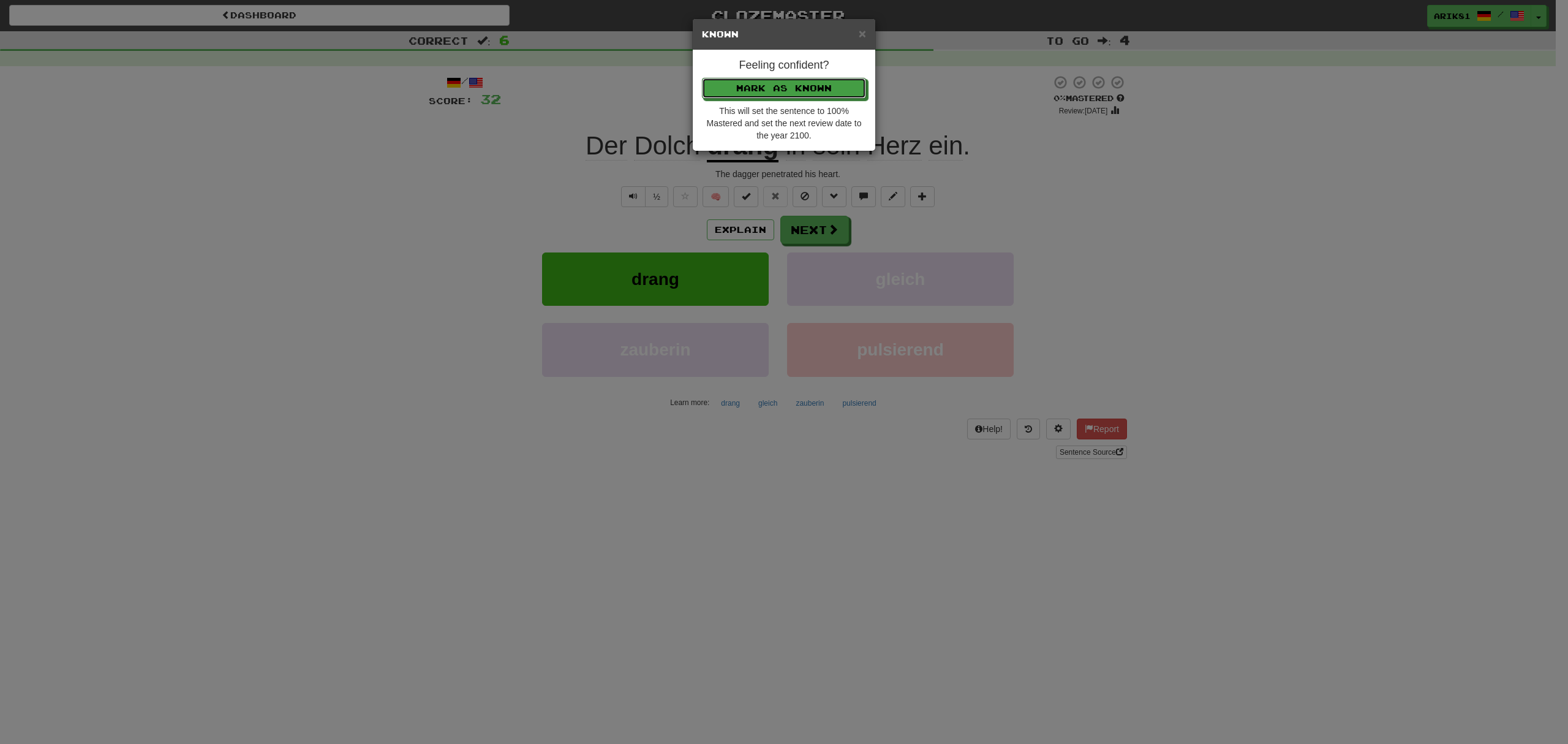
click at [702, 78] on button "Mark as Known" at bounding box center [784, 88] width 164 height 21
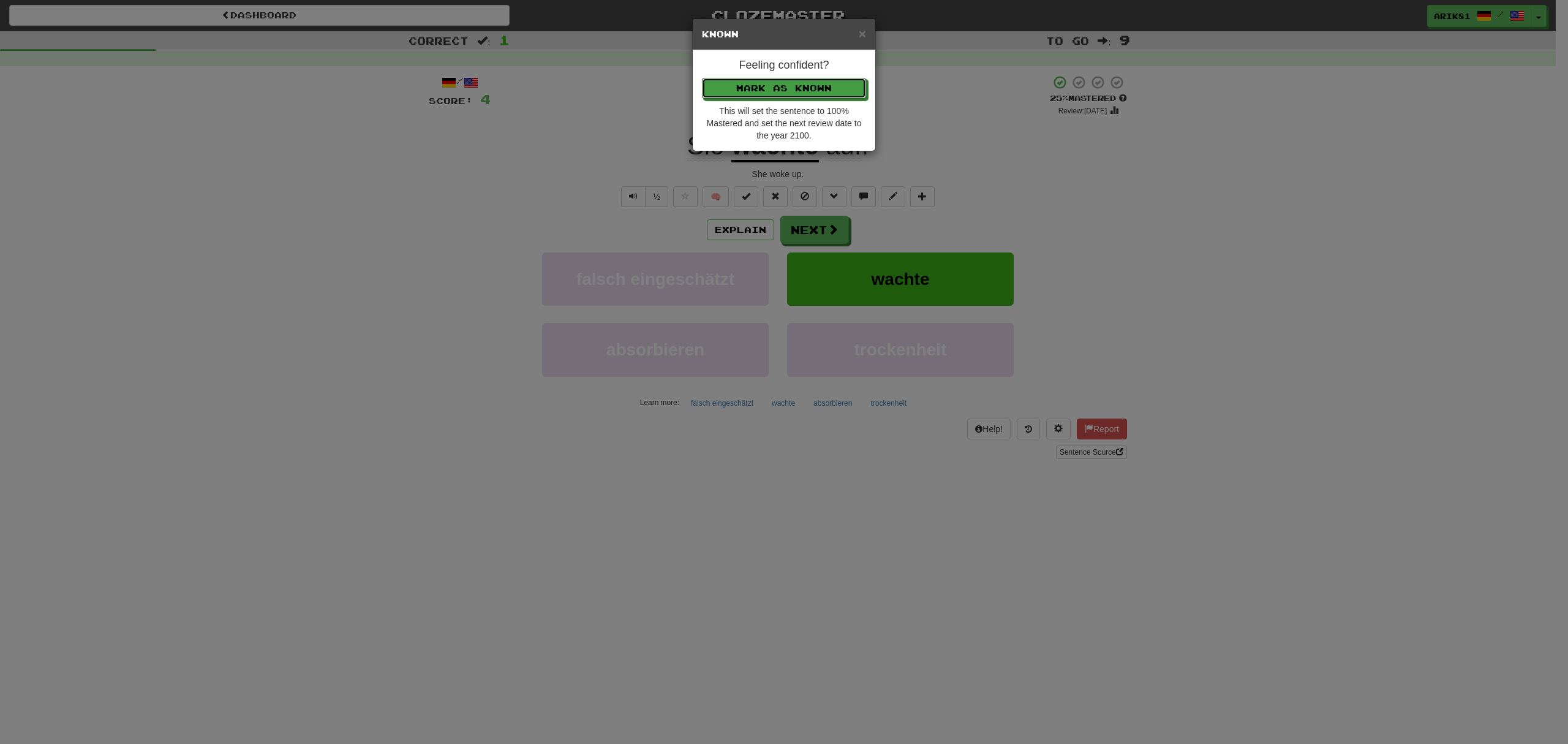
click at [702, 78] on button "Mark as Known" at bounding box center [784, 88] width 164 height 21
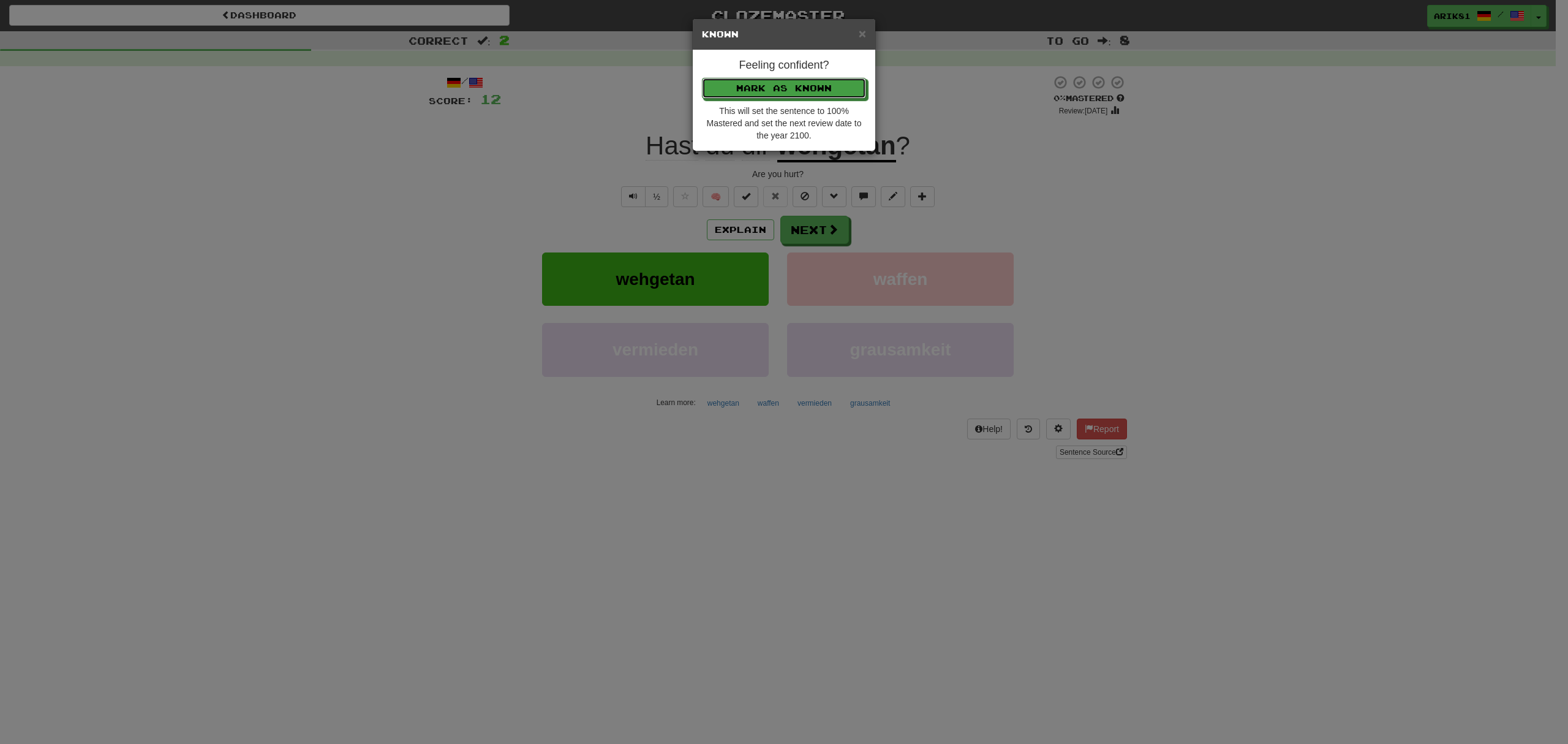
click at [702, 78] on button "Mark as Known" at bounding box center [784, 88] width 164 height 21
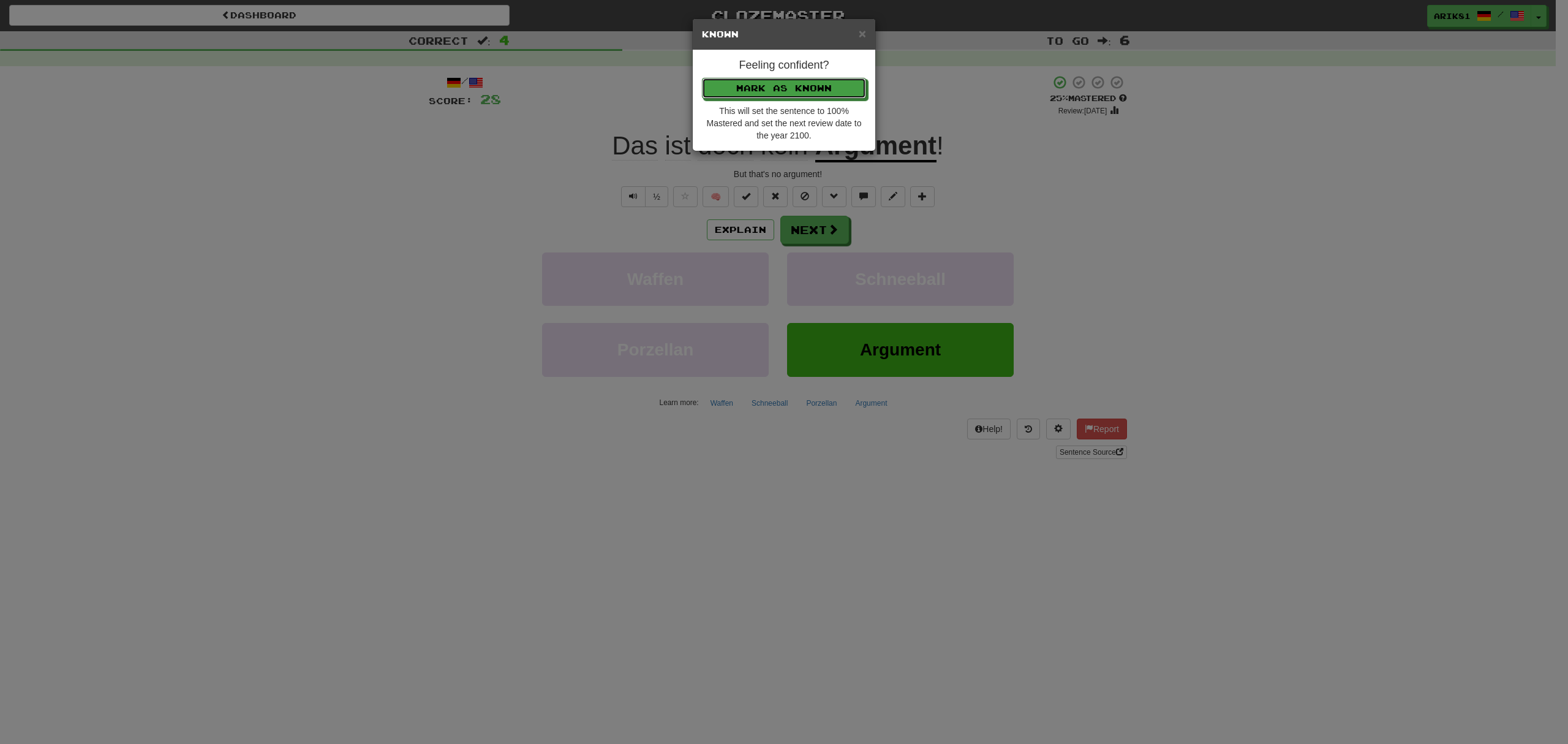
click at [702, 78] on button "Mark as Known" at bounding box center [784, 88] width 164 height 21
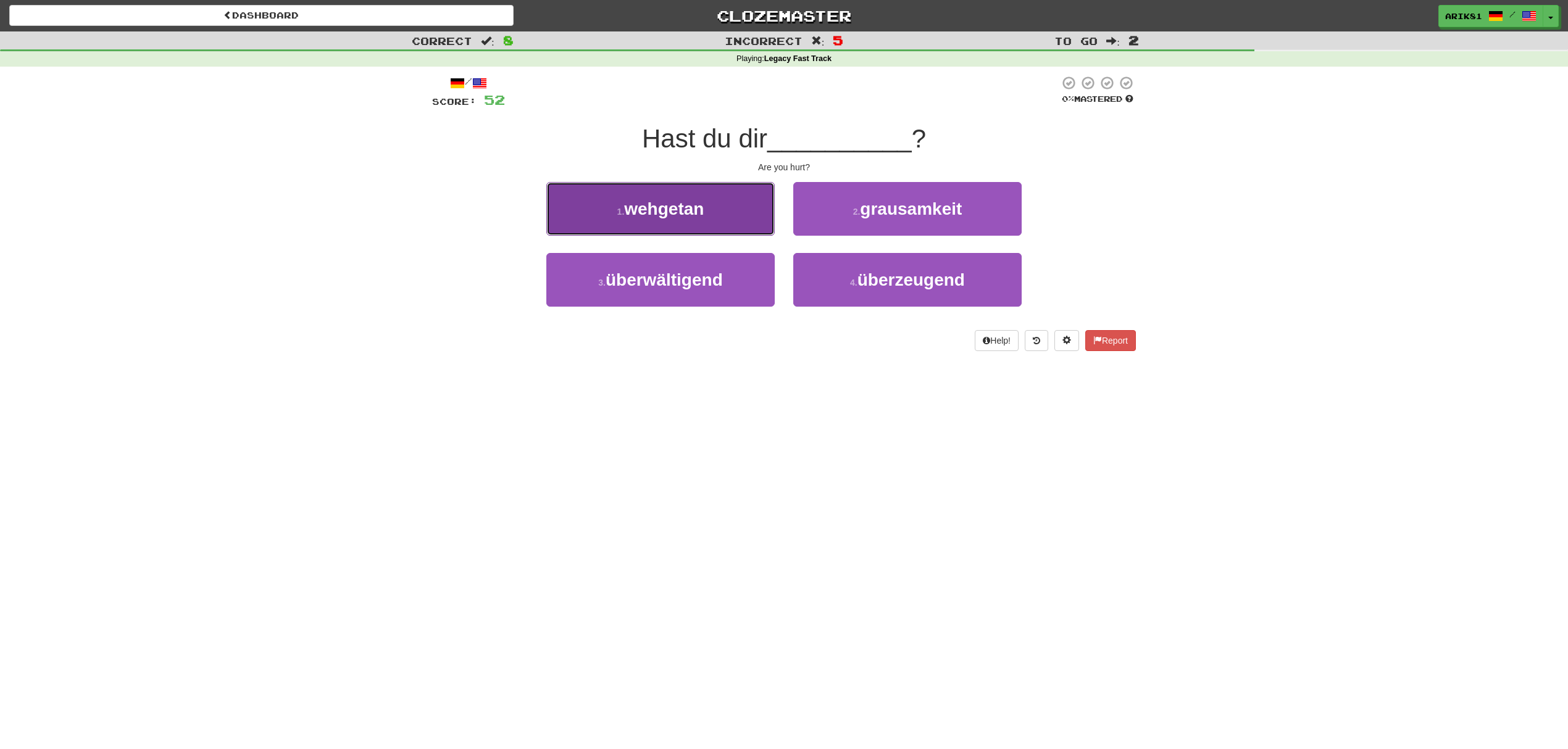
click at [682, 193] on button "1 . wehgetan" at bounding box center [660, 208] width 228 height 54
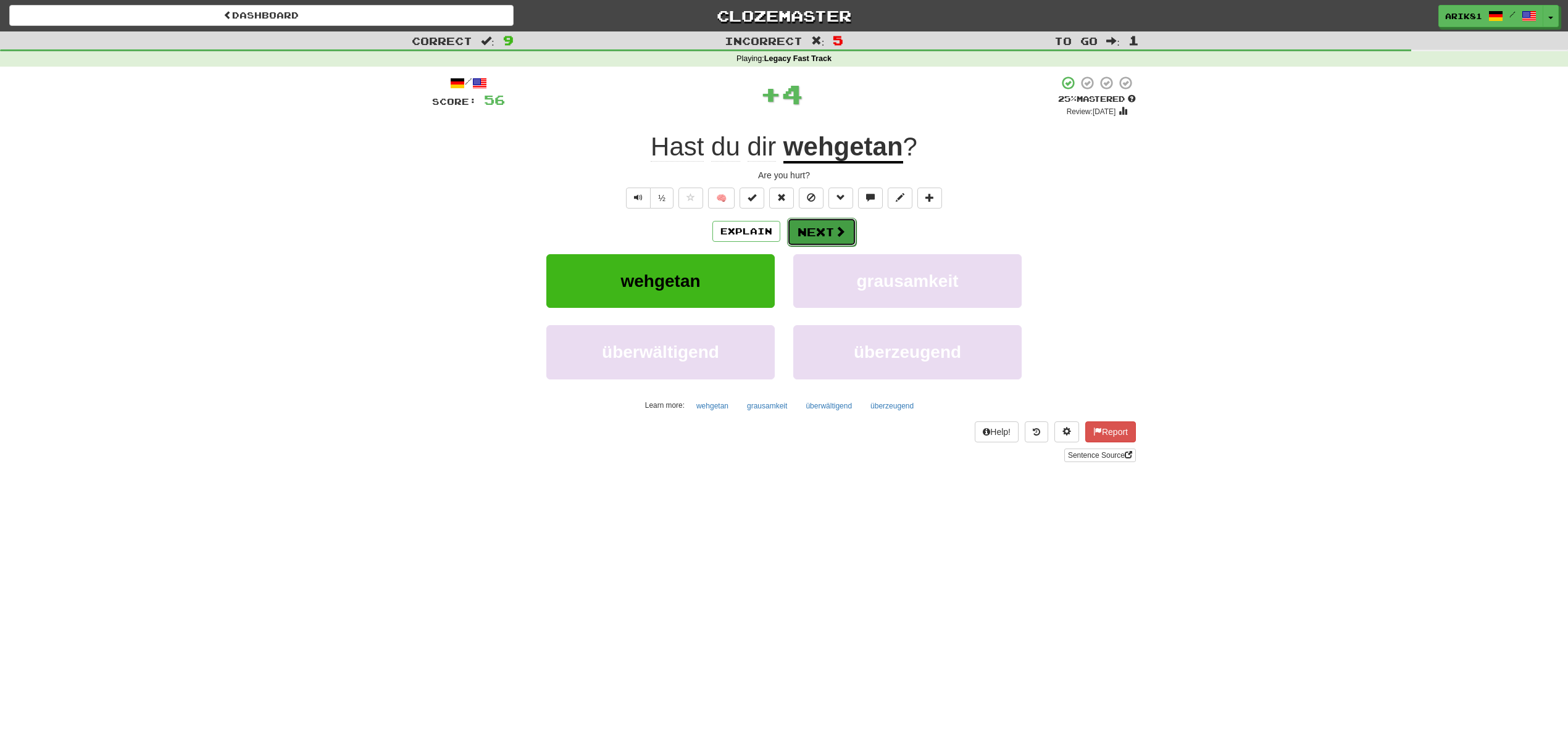
click at [813, 242] on button "Next" at bounding box center [821, 232] width 69 height 28
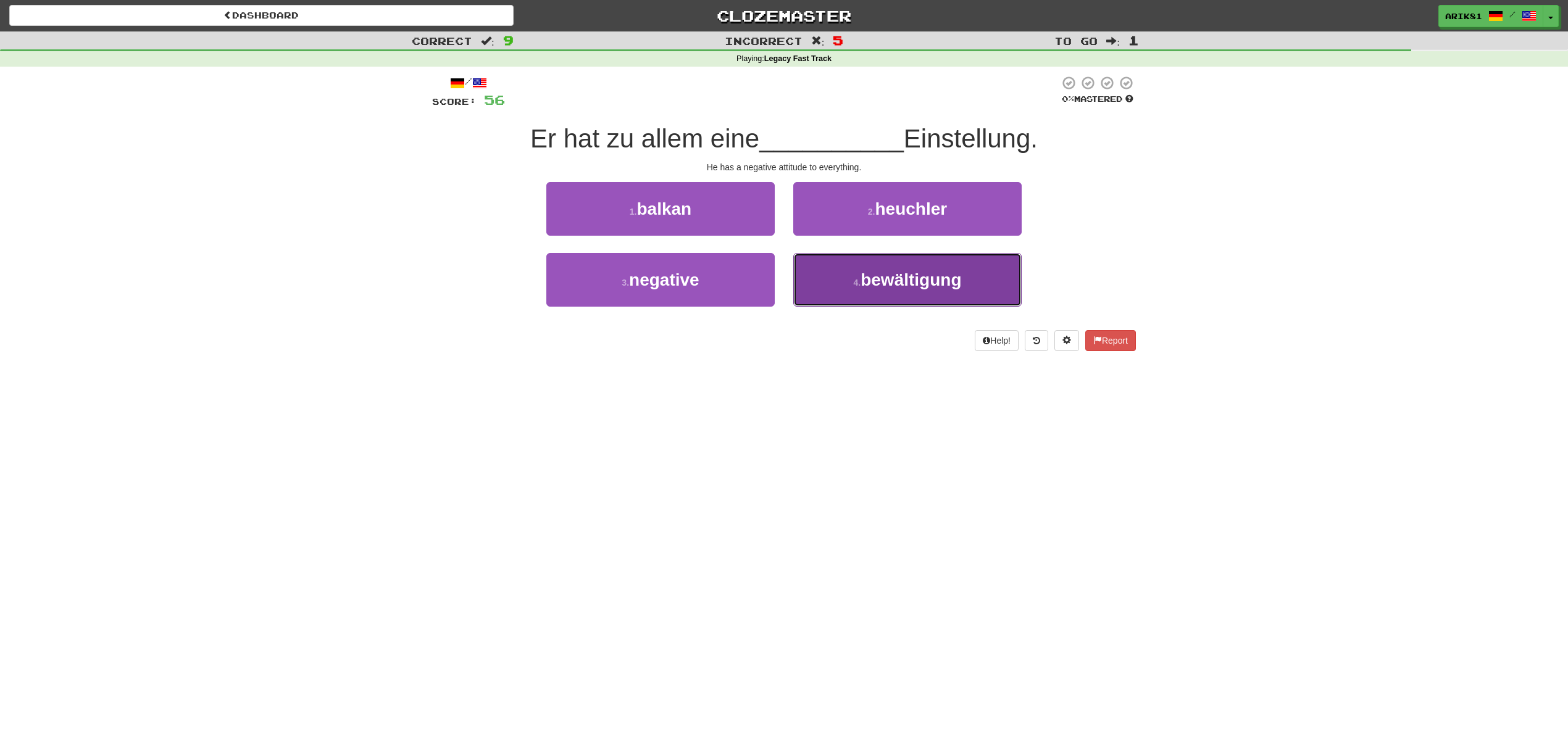
click at [820, 271] on button "4 . bewältigung" at bounding box center [908, 279] width 228 height 54
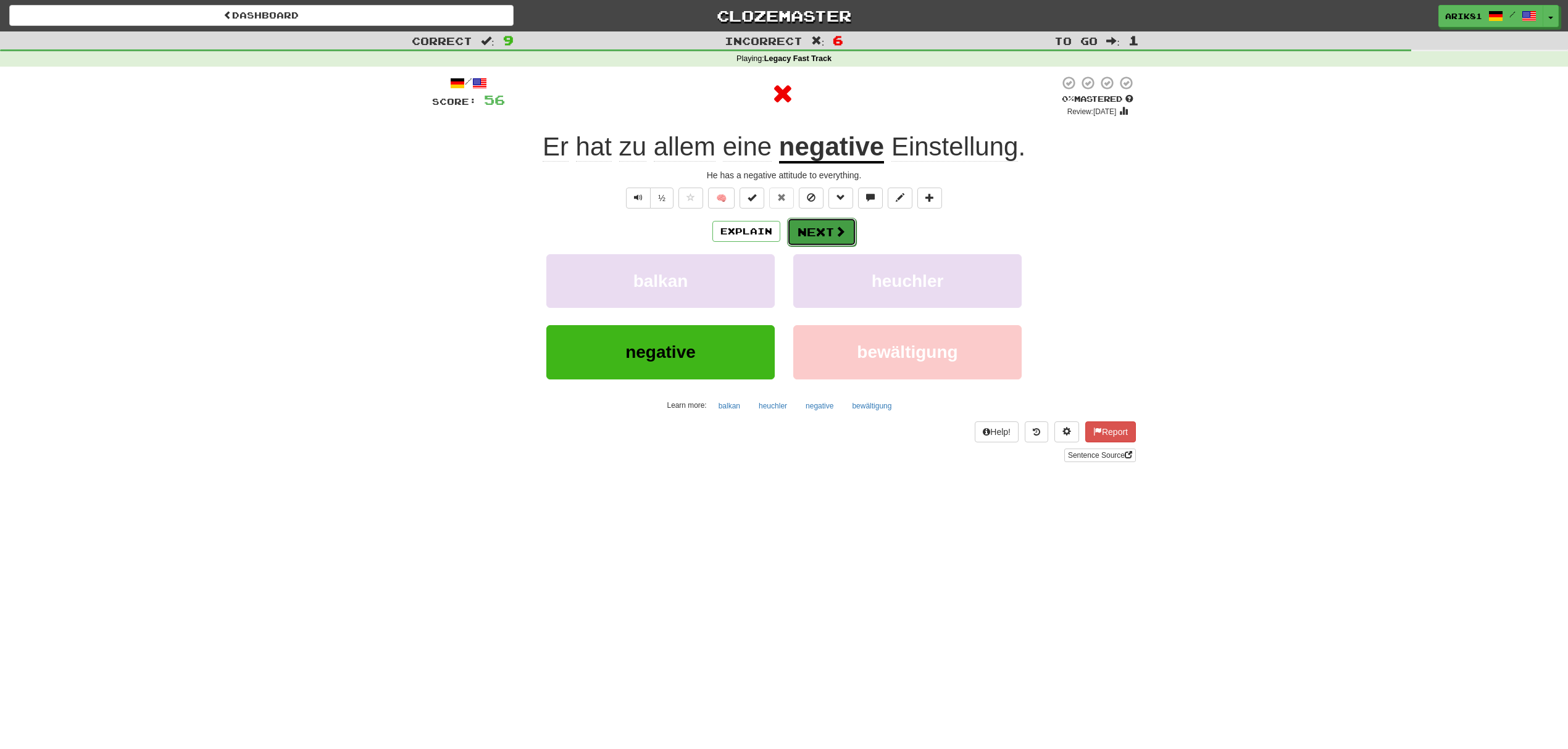
click at [821, 218] on button "Next" at bounding box center [821, 232] width 69 height 28
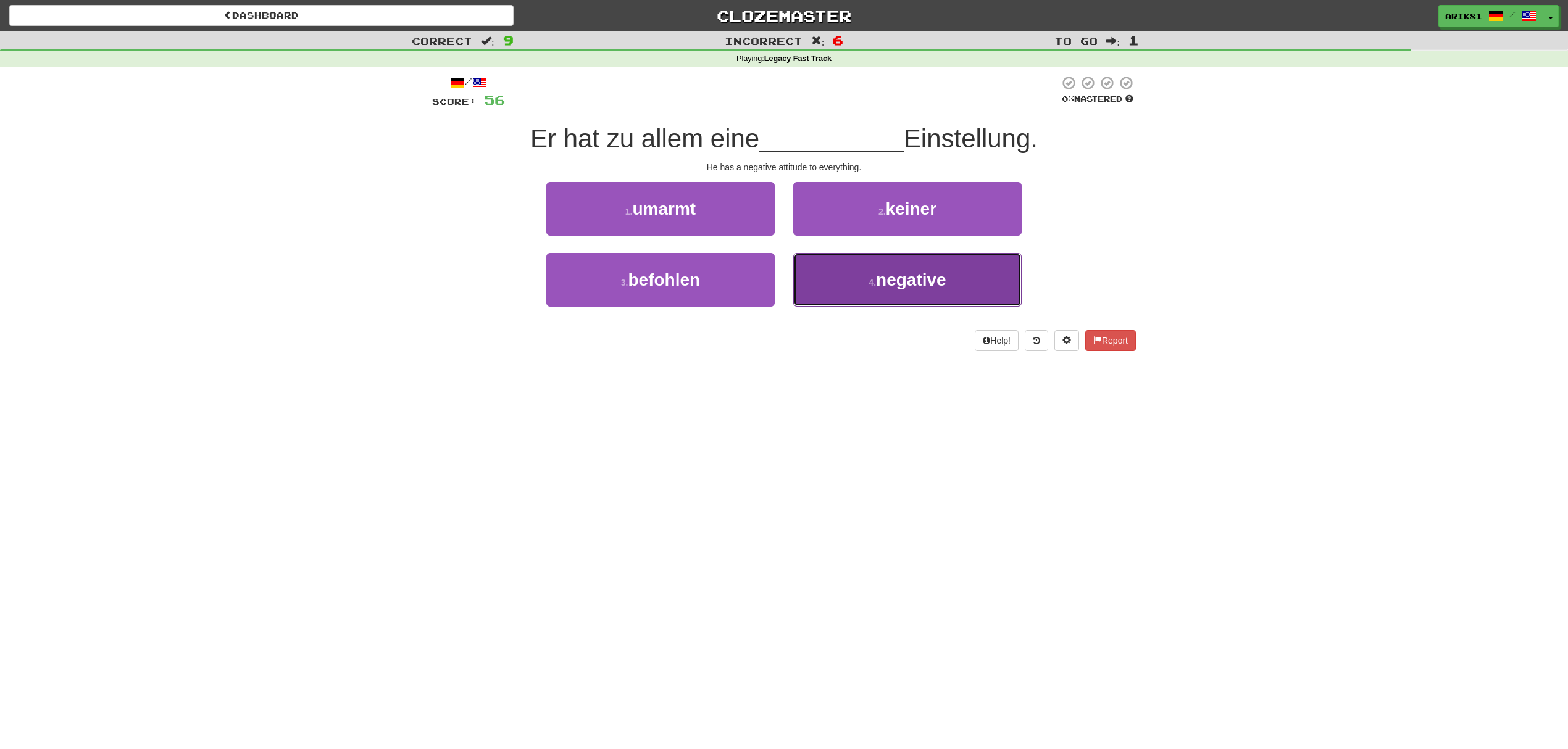
click at [832, 290] on button "4 . negative" at bounding box center [908, 279] width 228 height 54
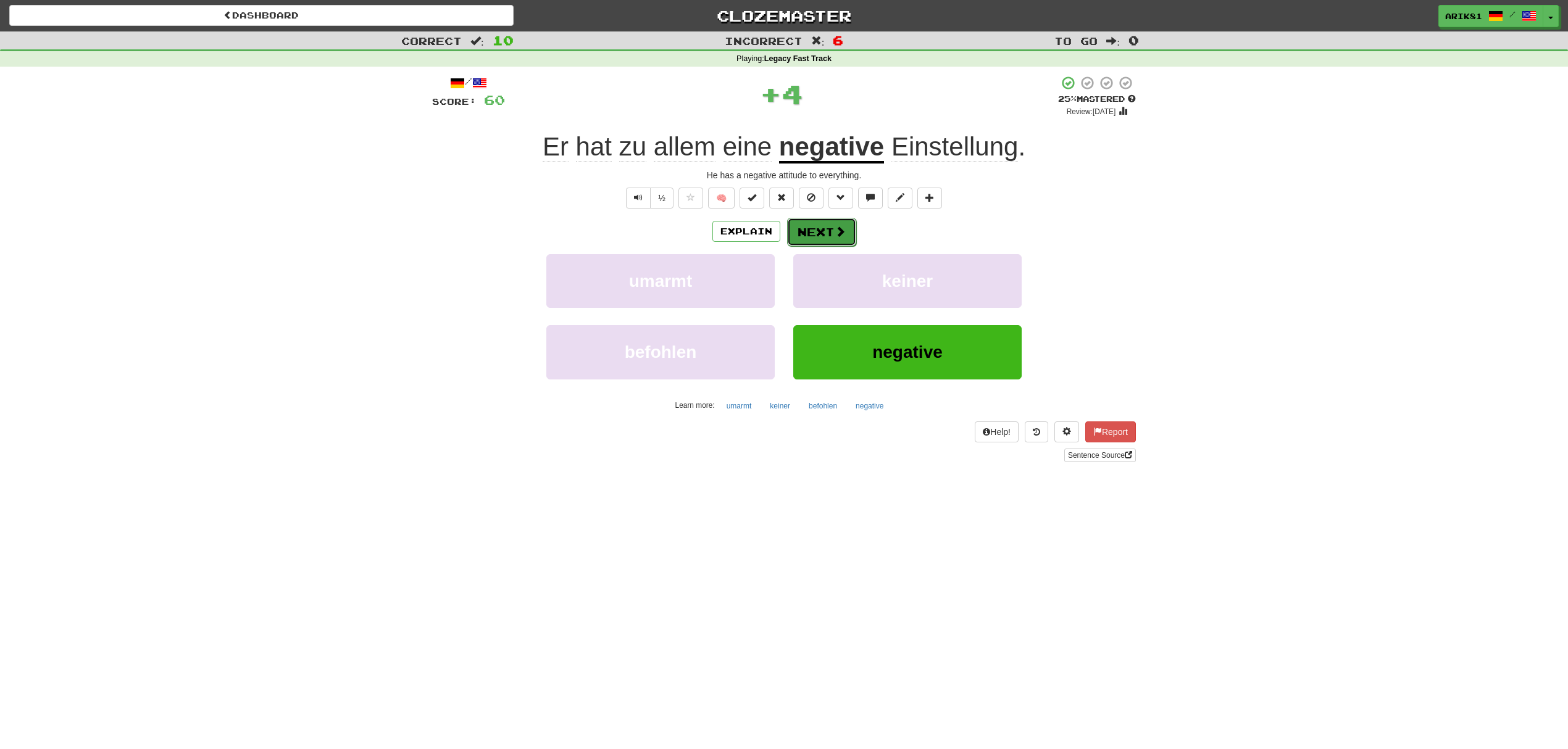
click at [813, 229] on button "Next" at bounding box center [821, 232] width 69 height 28
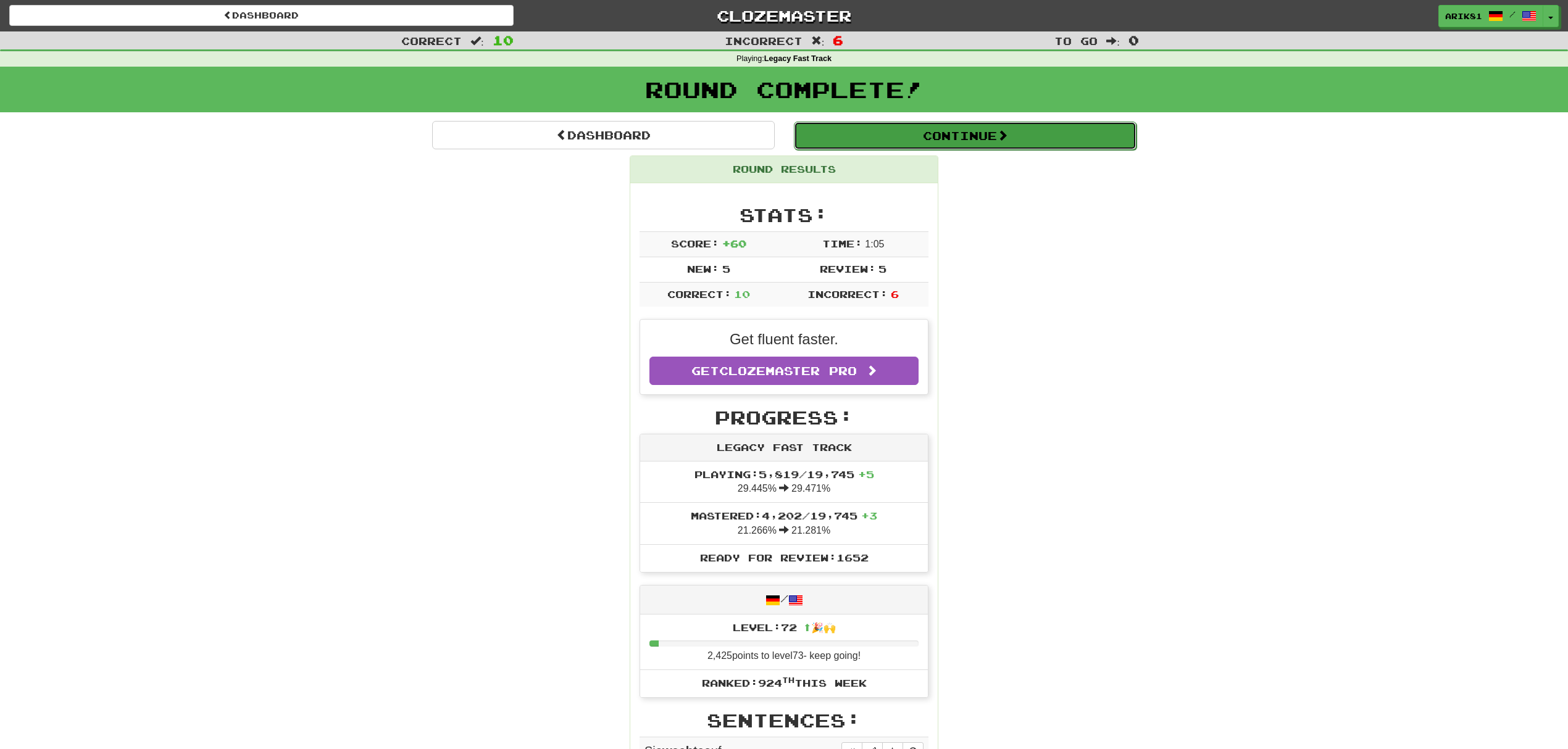
click at [874, 132] on button "Continue" at bounding box center [965, 136] width 342 height 28
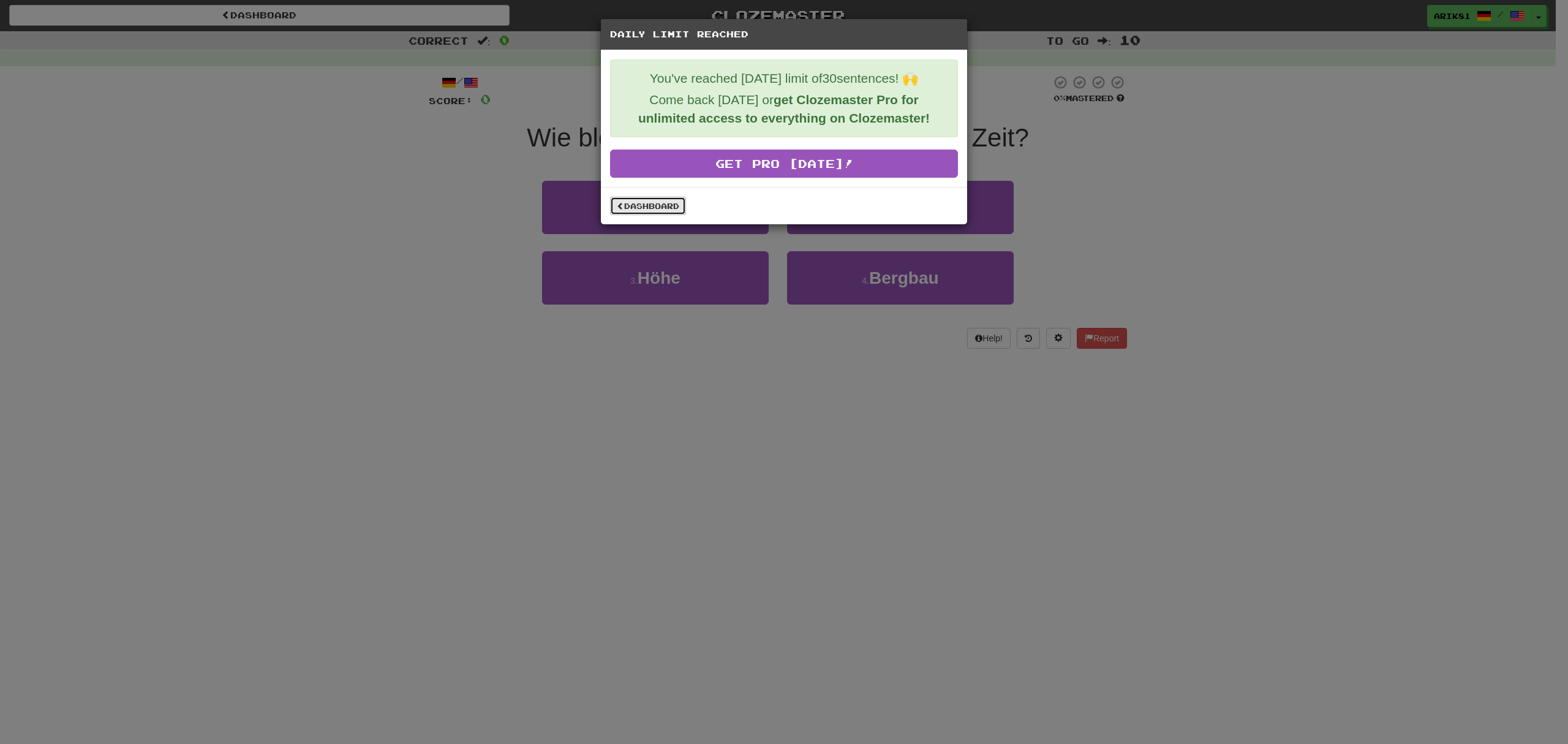
click at [628, 204] on link "Dashboard" at bounding box center [648, 206] width 76 height 19
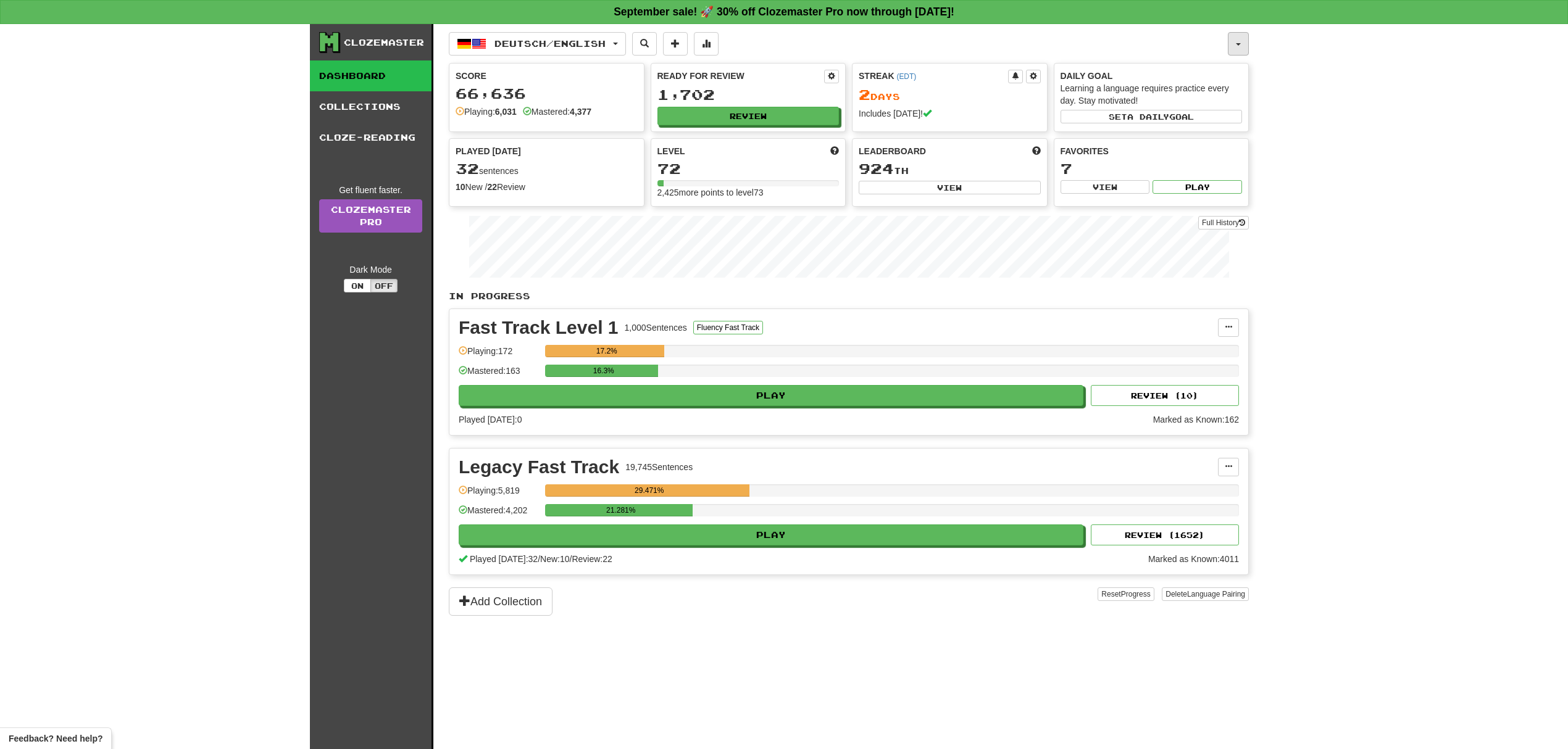
click at [1238, 45] on span "button" at bounding box center [1238, 44] width 5 height 3
click at [1152, 206] on link "Logout" at bounding box center [1183, 204] width 130 height 16
